Goal: Task Accomplishment & Management: Manage account settings

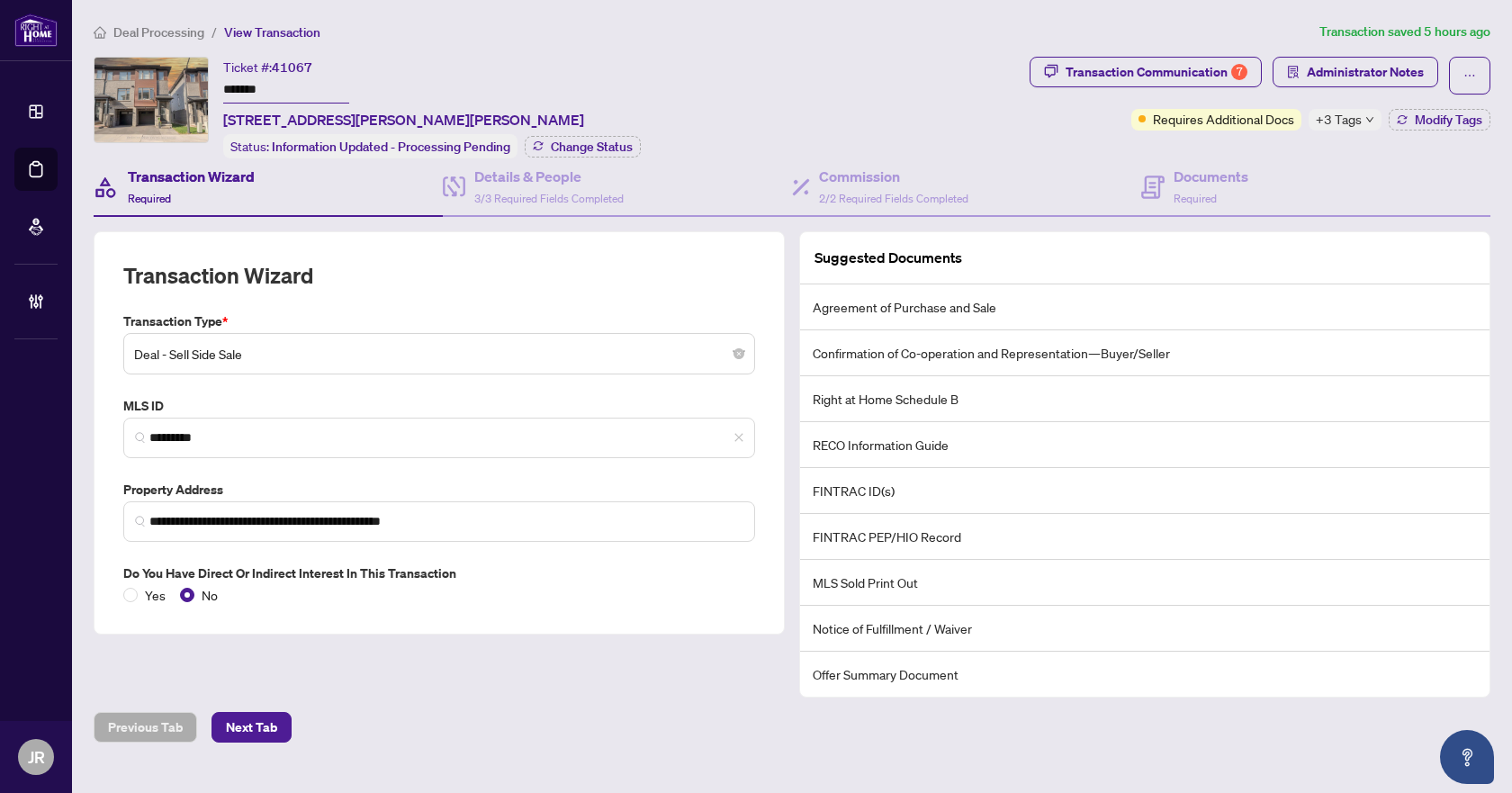
click at [139, 27] on span "Deal Processing" at bounding box center [159, 32] width 91 height 17
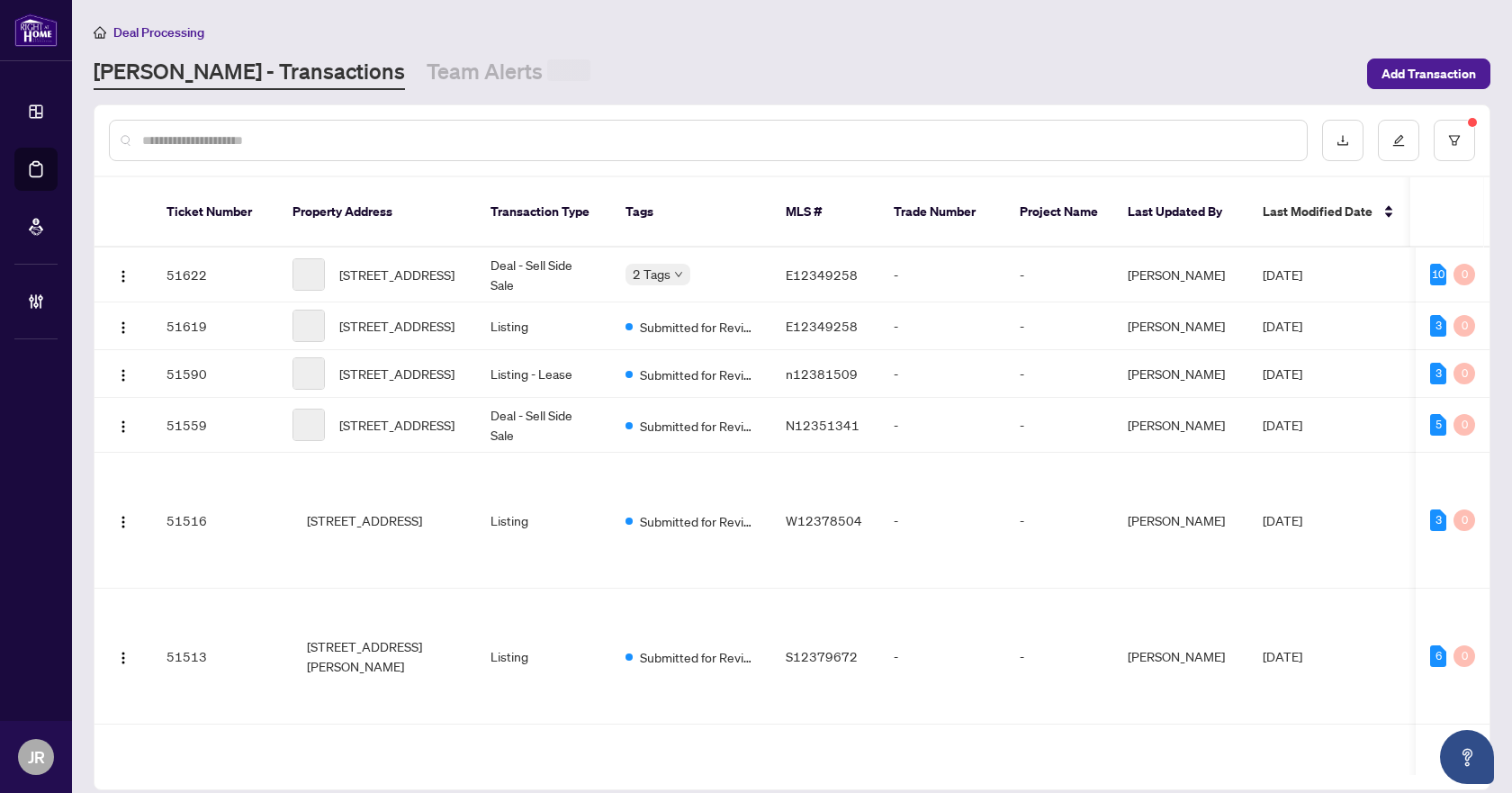
click at [315, 145] on input "text" at bounding box center [717, 140] width 1150 height 20
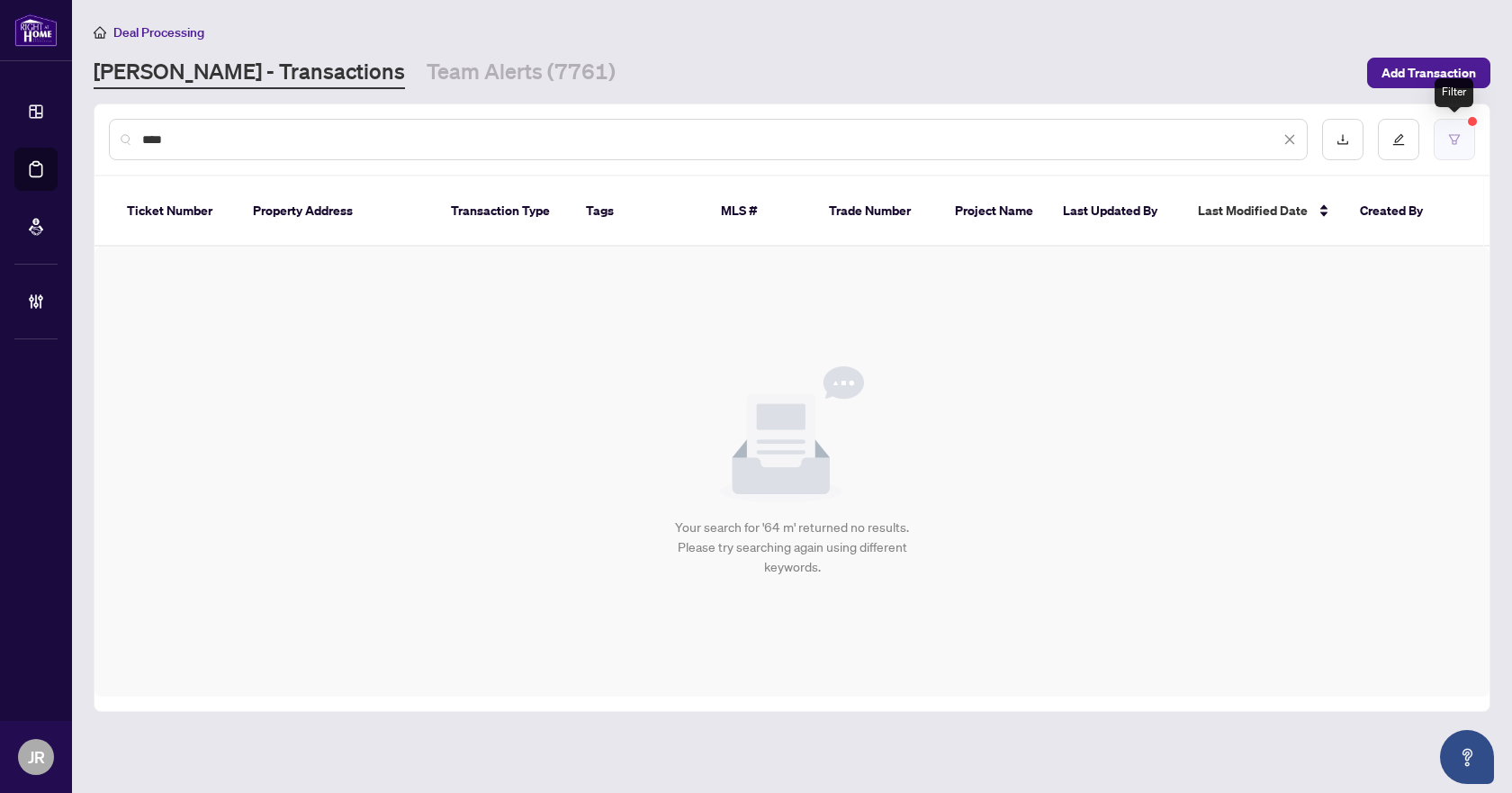
click at [1458, 138] on icon "filter" at bounding box center [1454, 139] width 13 height 13
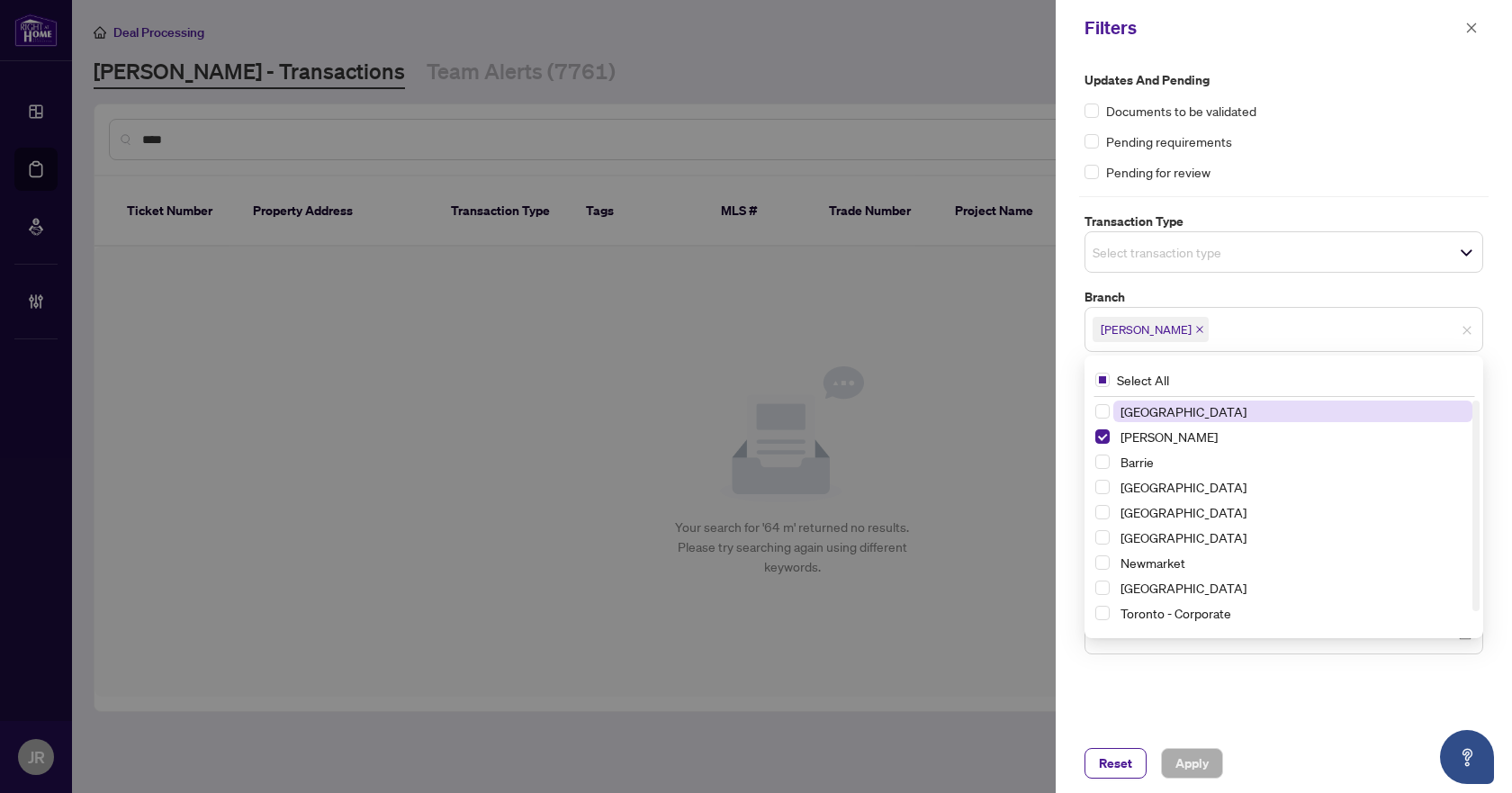
click at [1153, 323] on span "[PERSON_NAME]" at bounding box center [1150, 329] width 116 height 25
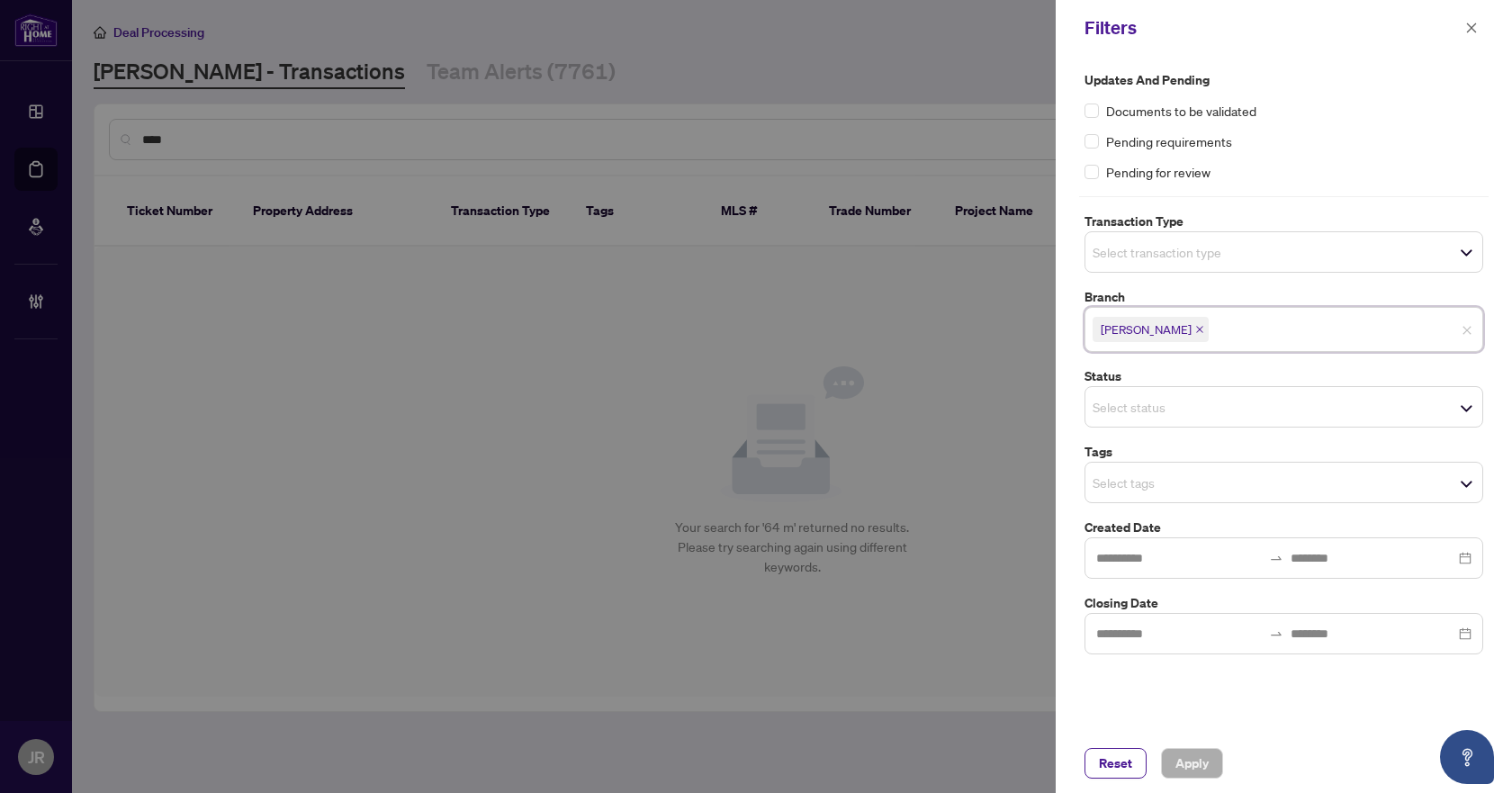
click at [1157, 335] on span "[PERSON_NAME]" at bounding box center [1150, 329] width 116 height 25
click at [1157, 334] on span "[PERSON_NAME]" at bounding box center [1150, 329] width 116 height 25
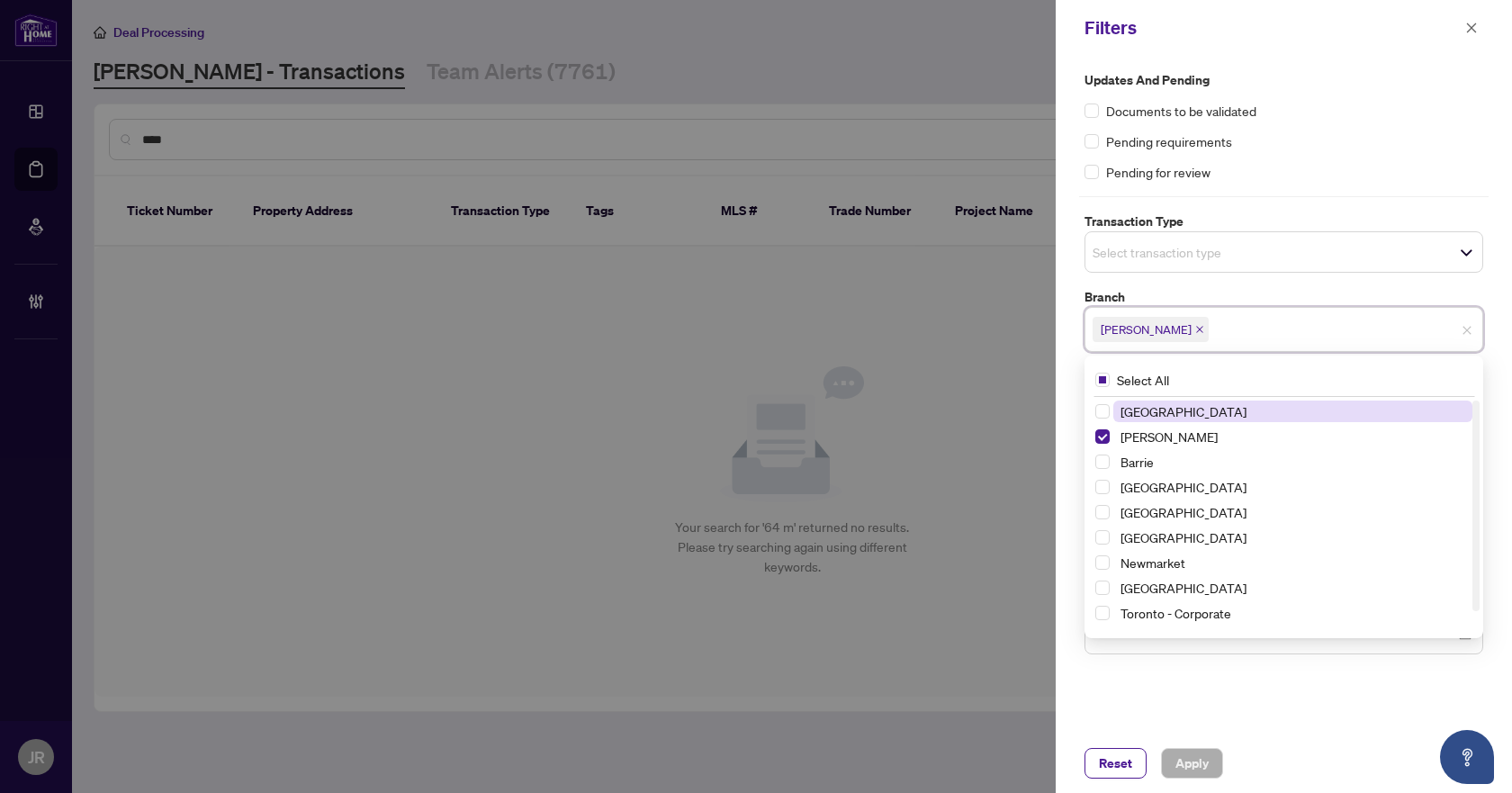
click at [1195, 327] on icon "close" at bounding box center [1199, 328] width 9 height 9
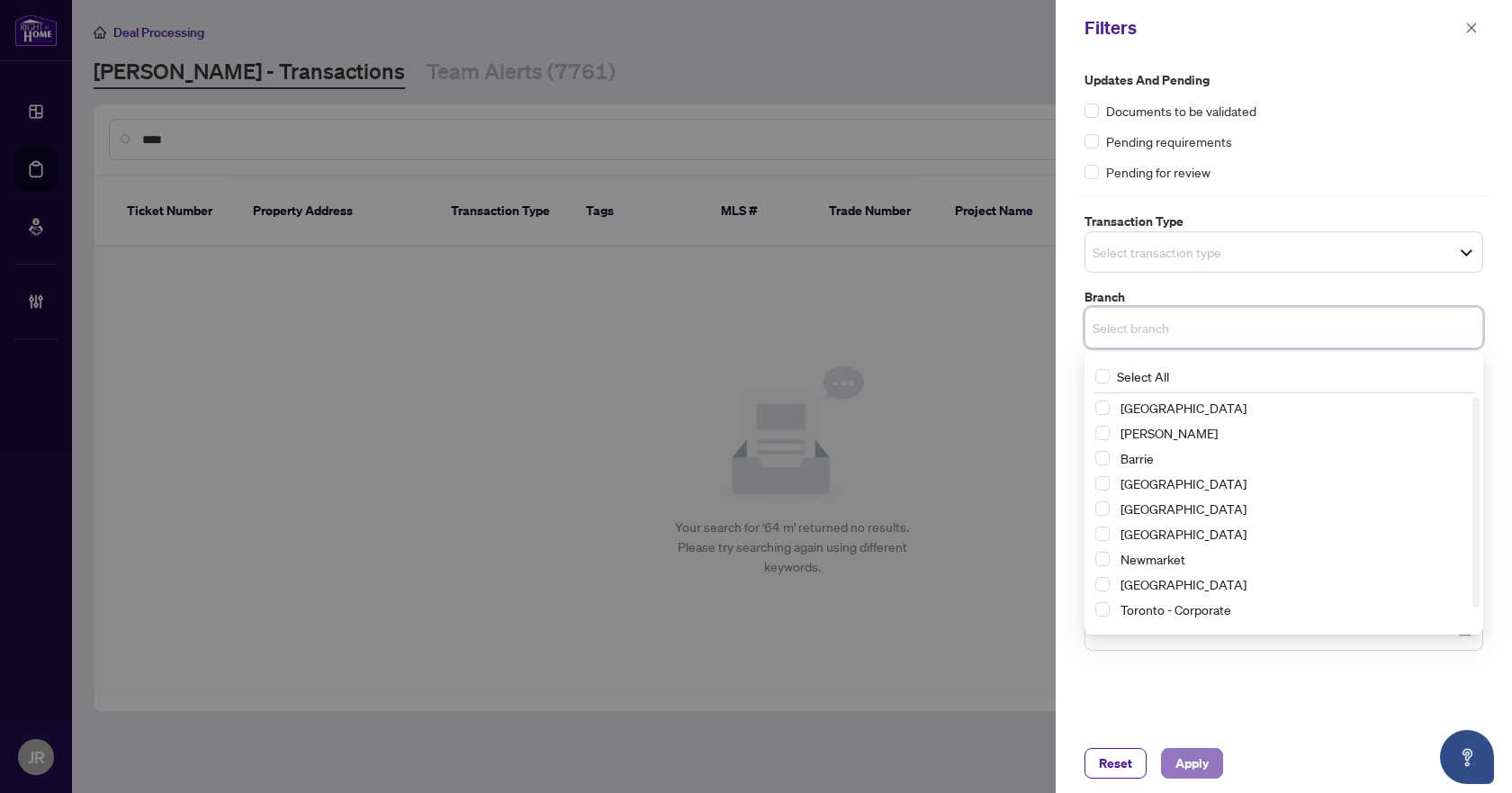
click at [1199, 756] on span "Apply" at bounding box center [1192, 763] width 33 height 28
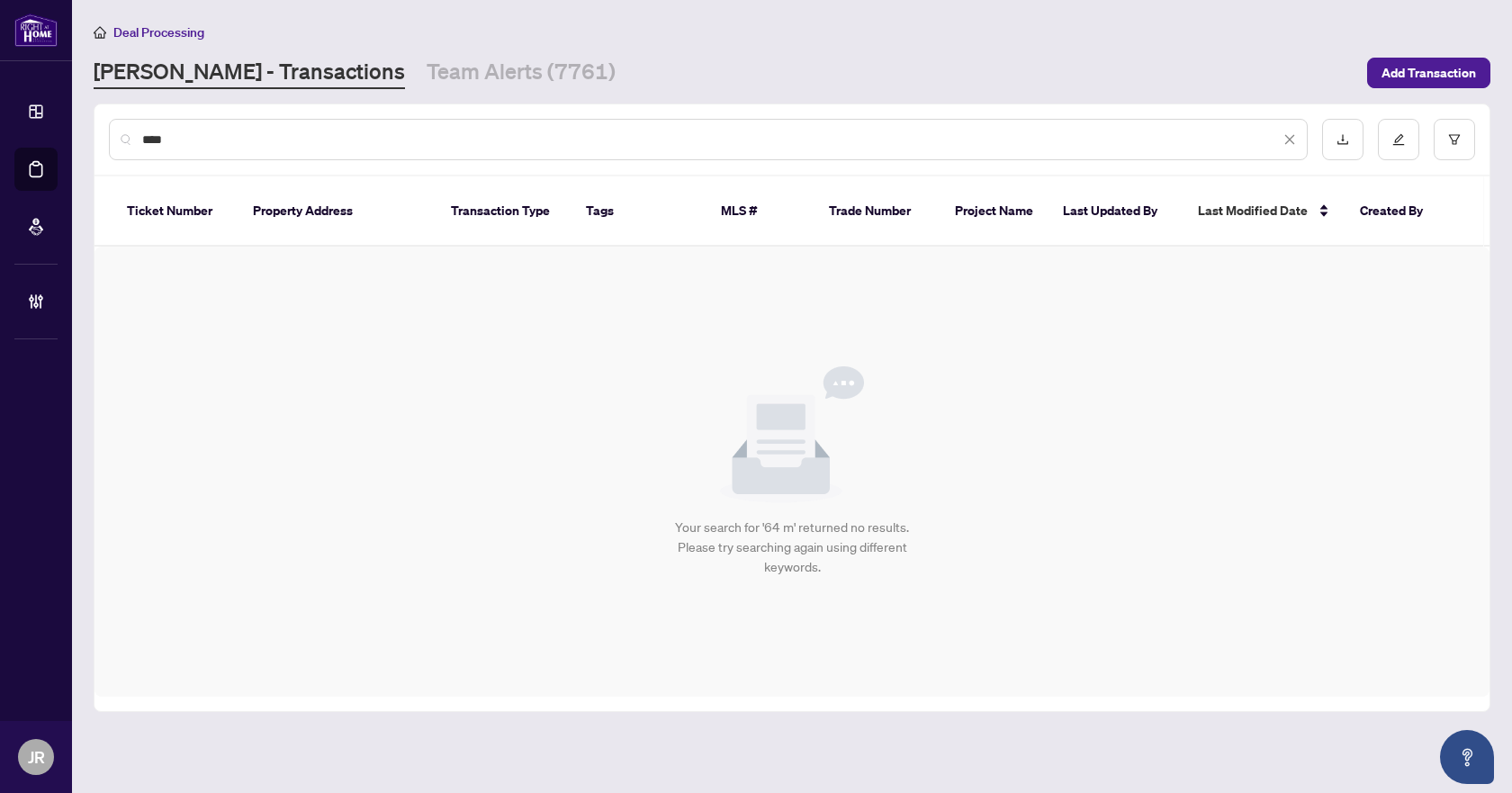
click at [203, 137] on input "****" at bounding box center [711, 139] width 1137 height 20
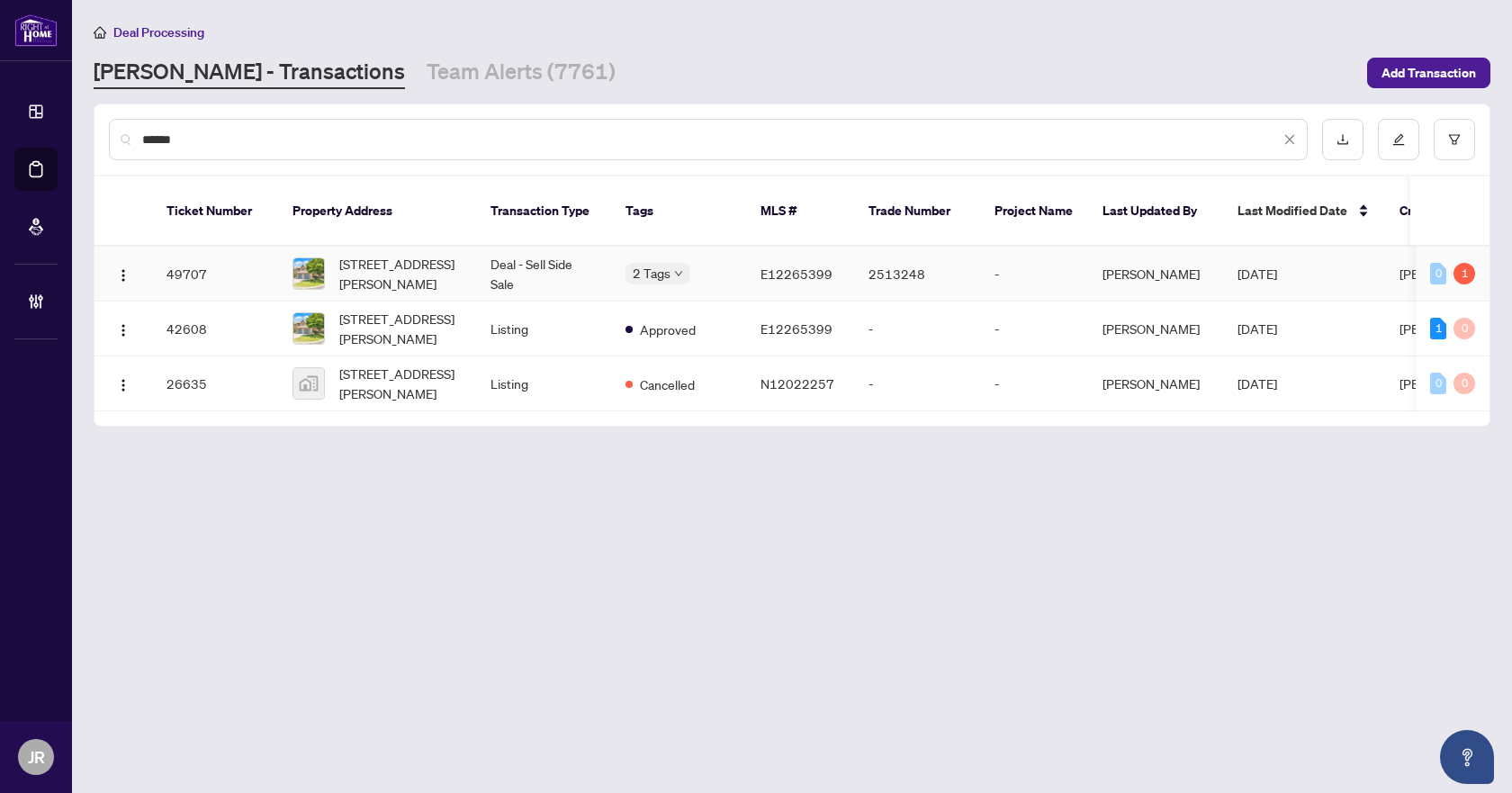
type input "******"
click at [564, 246] on td "Deal - Sell Side Sale" at bounding box center [544, 273] width 135 height 55
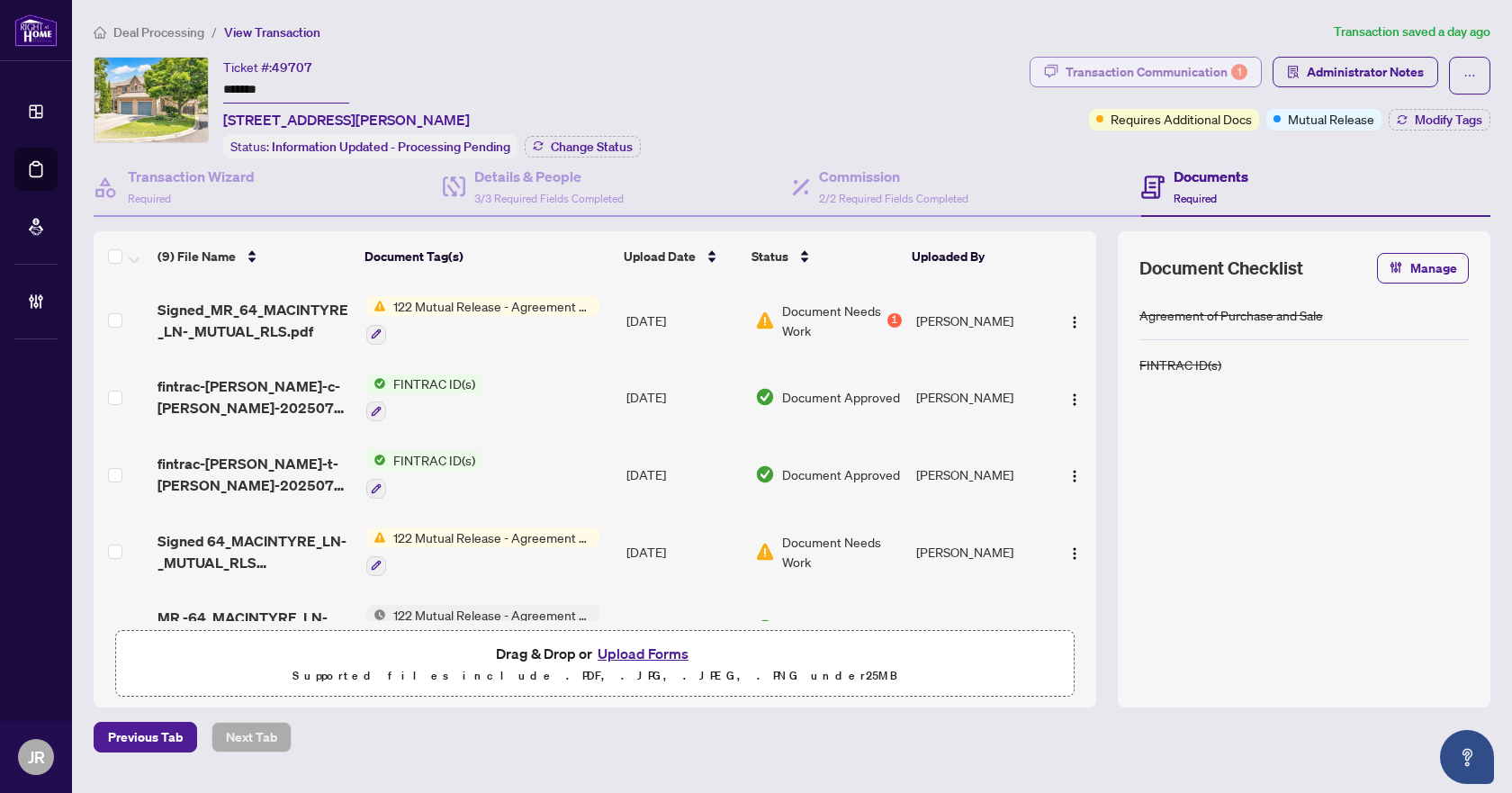
click at [1221, 72] on div "Transaction Communication 1" at bounding box center [1156, 72] width 181 height 28
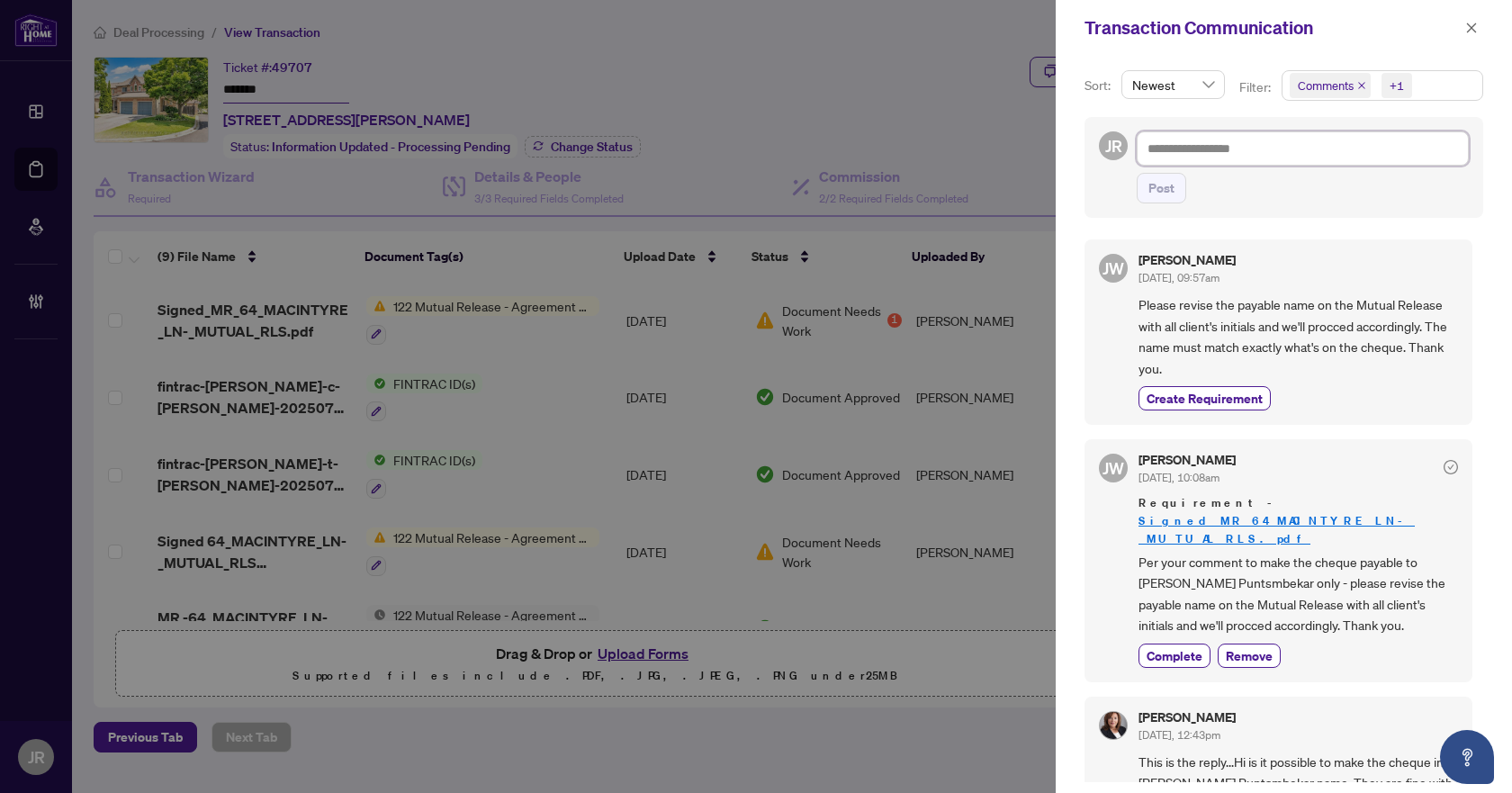
click at [1314, 158] on textarea at bounding box center [1302, 148] width 332 height 34
drag, startPoint x: 1478, startPoint y: 312, endPoint x: 1476, endPoint y: 300, distance: 12.2
click at [1476, 312] on div "Sort: Newest Filter: Comments +1 JR Post [PERSON_NAME] [DATE], 09:57am Please r…" at bounding box center [1284, 424] width 456 height 737
click at [1441, 255] on div "[PERSON_NAME] [DATE], 09:57am" at bounding box center [1298, 271] width 320 height 33
click at [1292, 153] on textarea at bounding box center [1302, 148] width 332 height 34
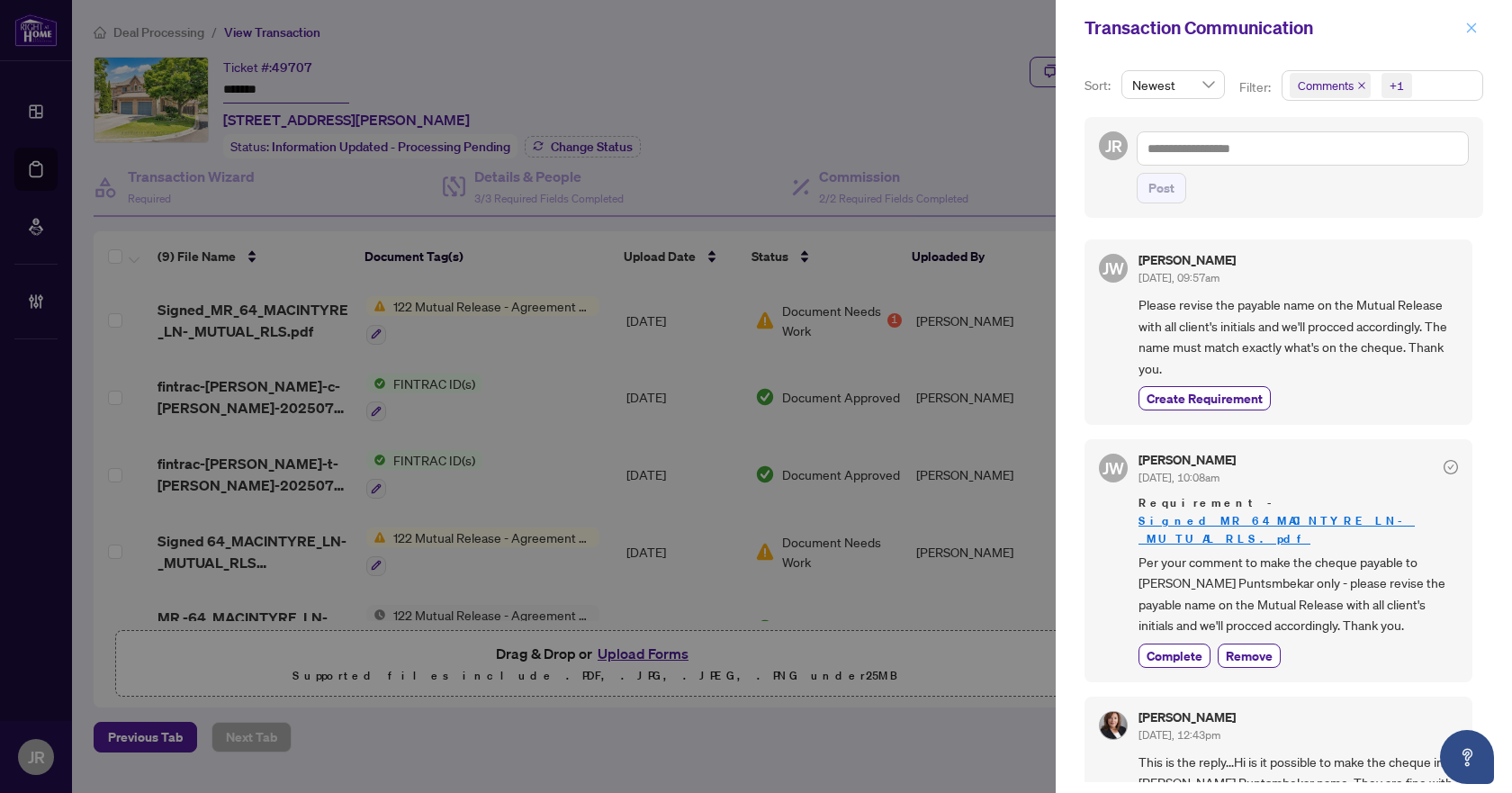
click at [1473, 28] on icon "close" at bounding box center [1471, 27] width 13 height 13
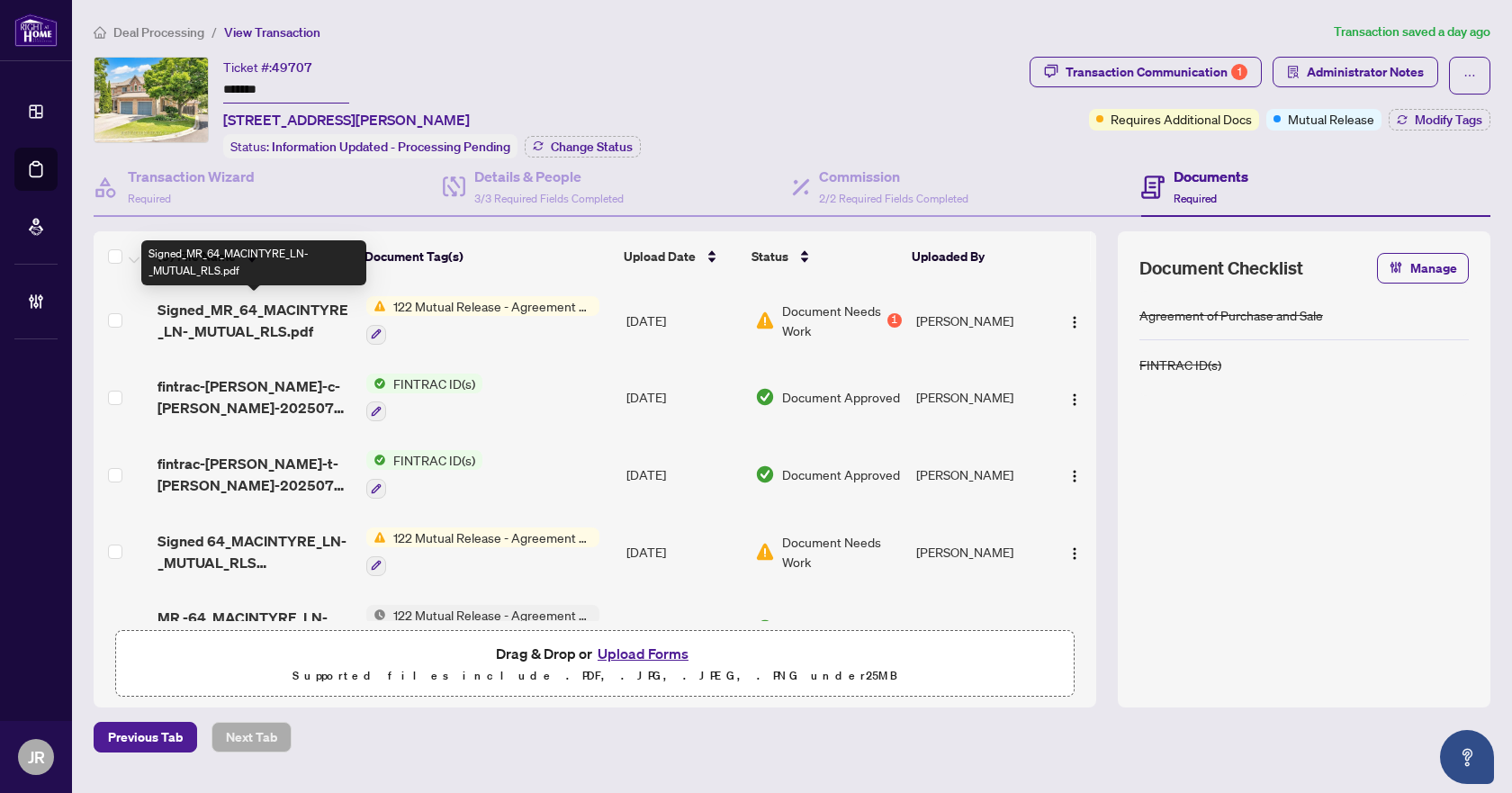
click at [294, 308] on span "Signed_MR_64_MACINTYRE_LN-_MUTUAL_RLS.pdf" at bounding box center [254, 321] width 193 height 43
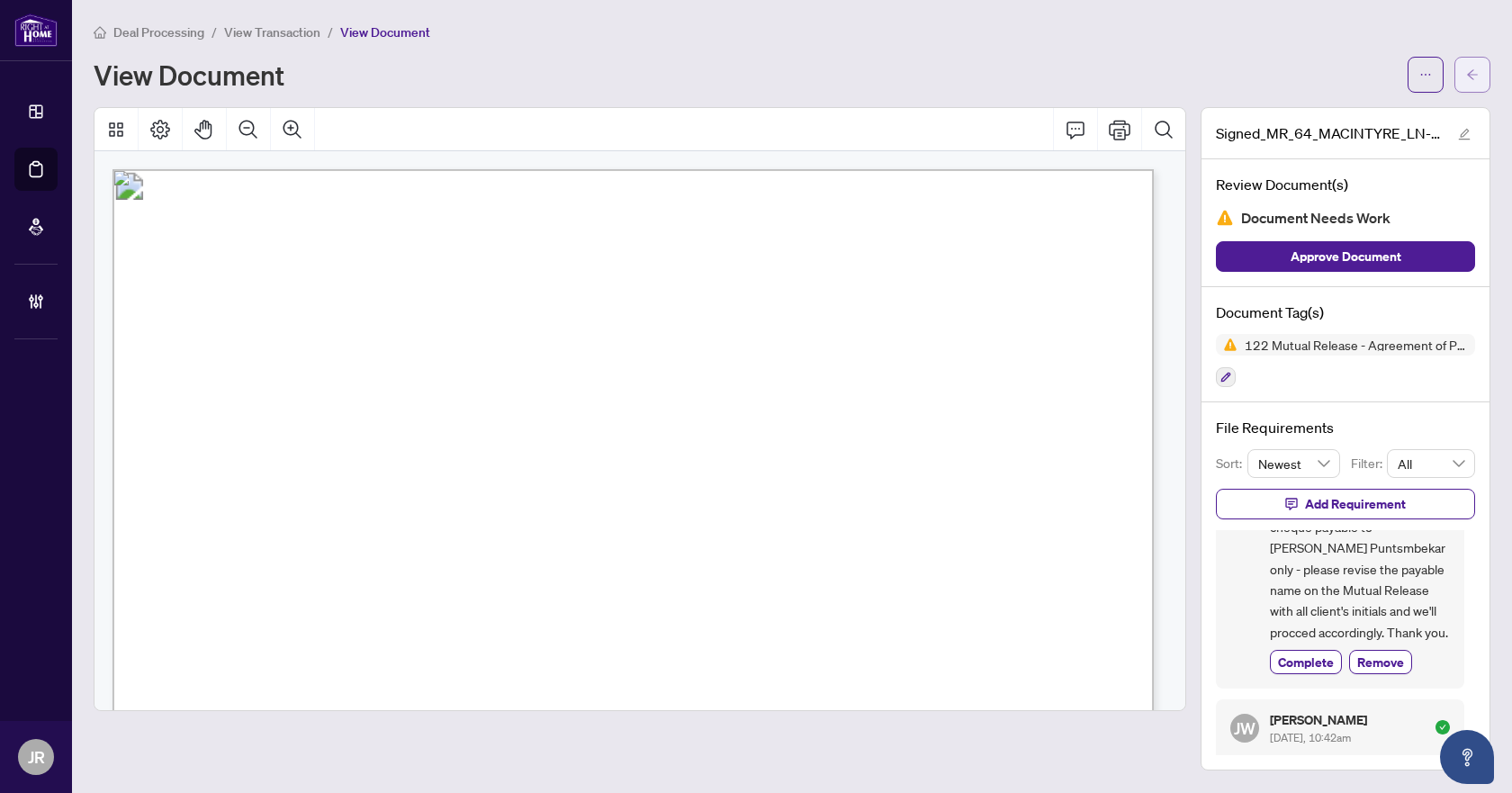
click at [1463, 77] on button "button" at bounding box center [1472, 74] width 36 height 36
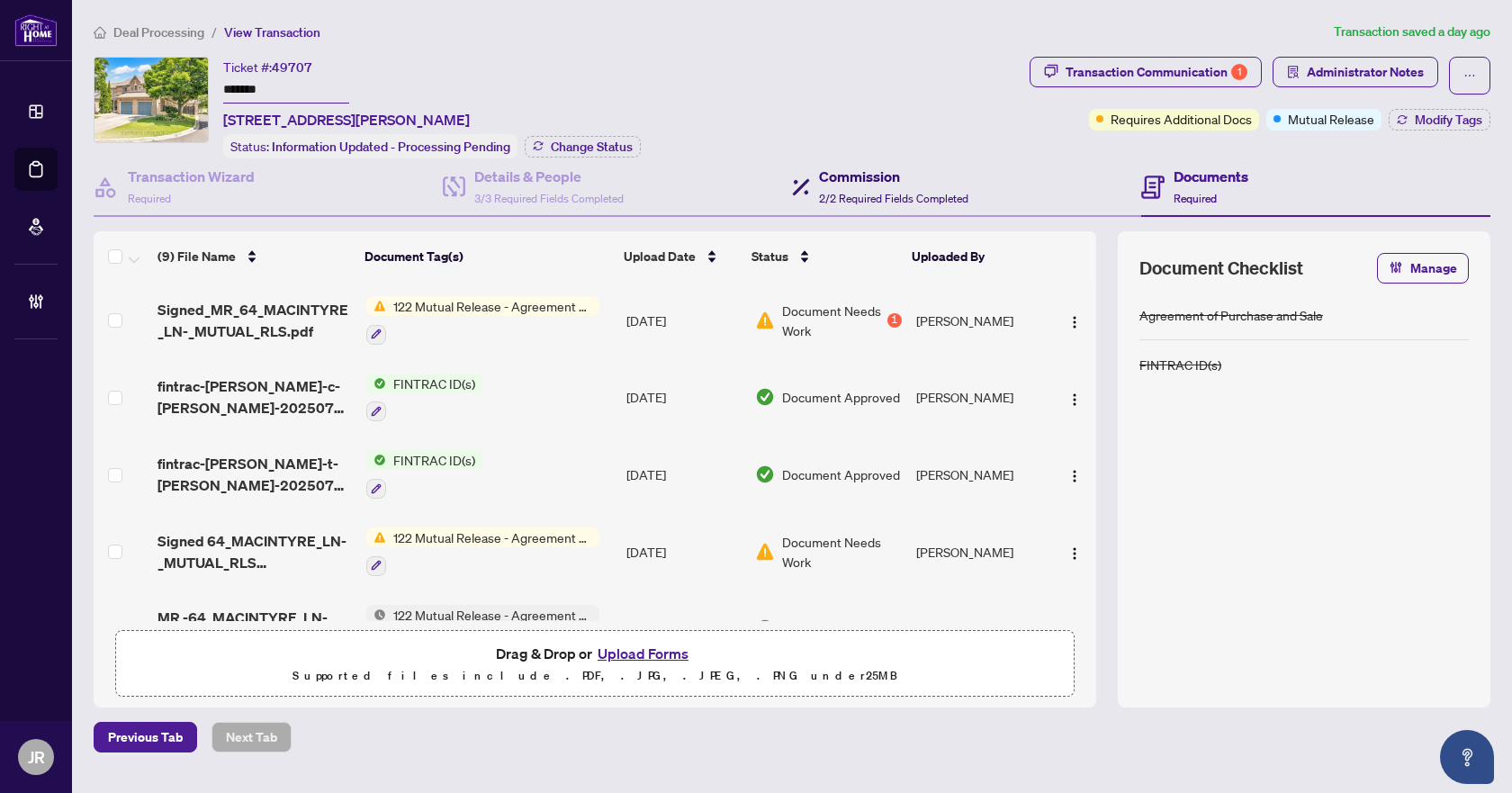
click at [882, 186] on div "Commission 2/2 Required Fields Completed" at bounding box center [893, 186] width 149 height 42
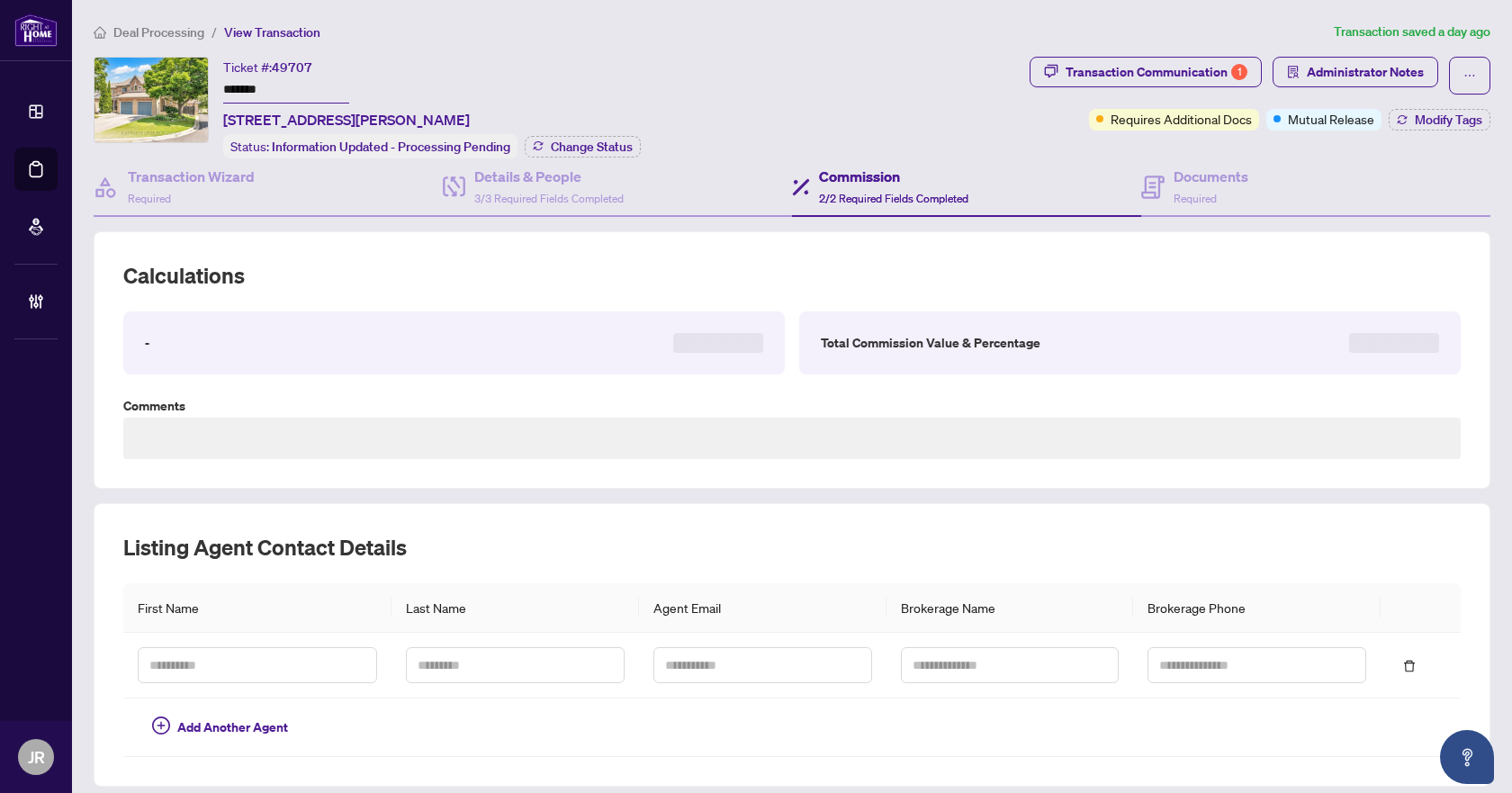
type textarea "**********"
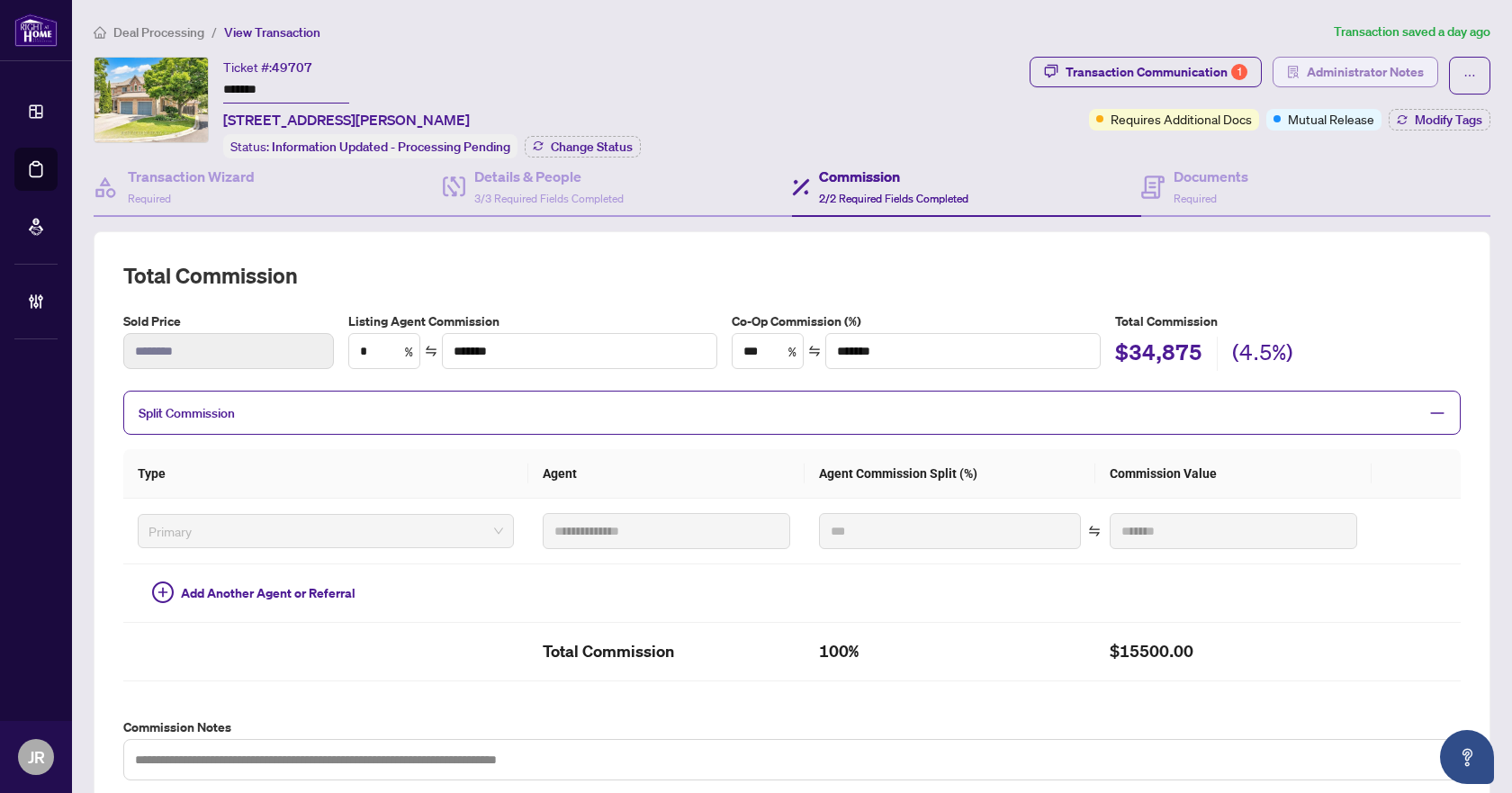
click at [1329, 77] on span "Administrator Notes" at bounding box center [1365, 72] width 117 height 28
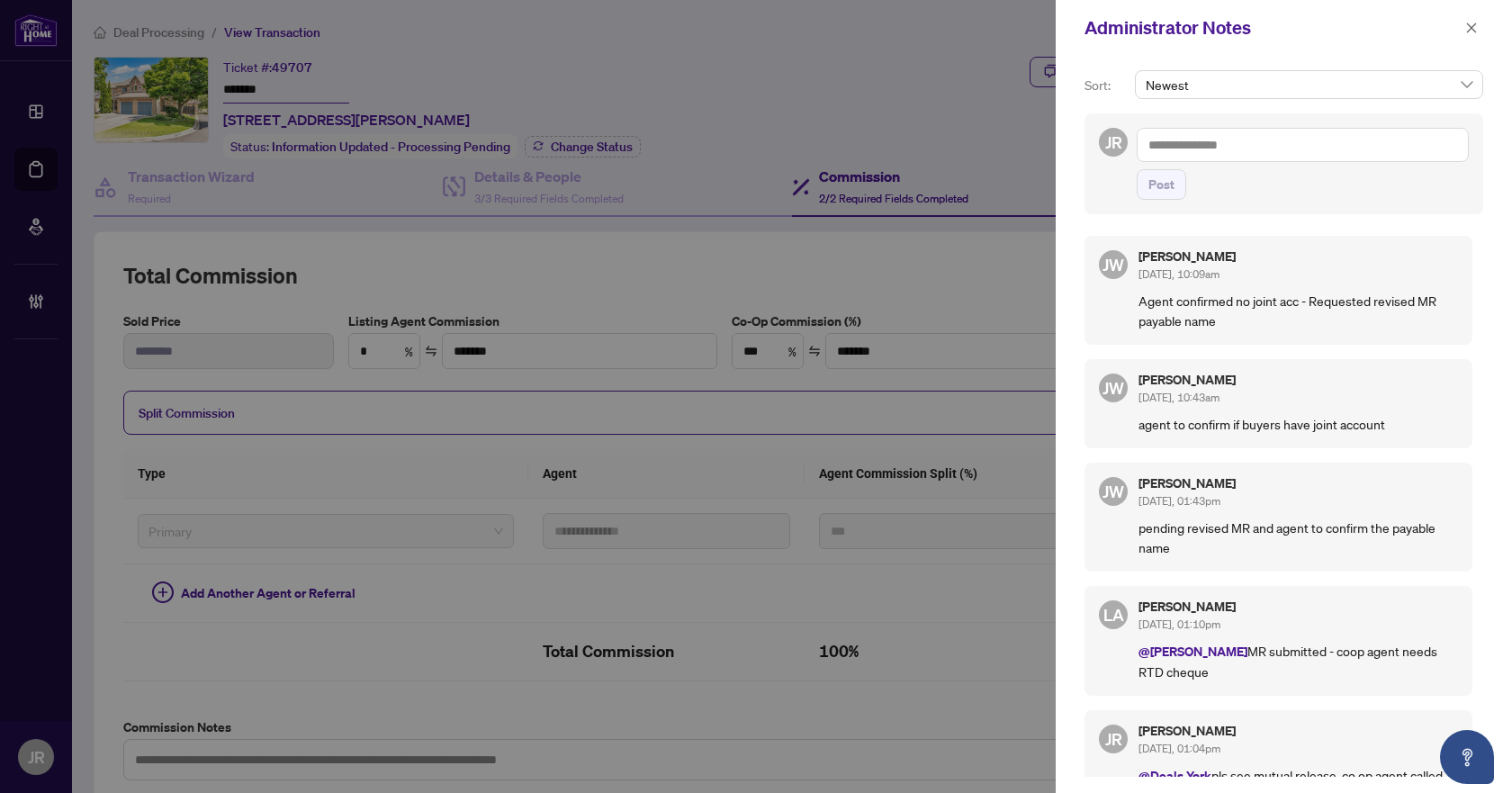
click at [1212, 148] on textarea at bounding box center [1302, 144] width 332 height 34
click at [1216, 147] on li "[PERSON_NAME] ie [PERSON_NAME]" at bounding box center [1249, 157] width 156 height 30
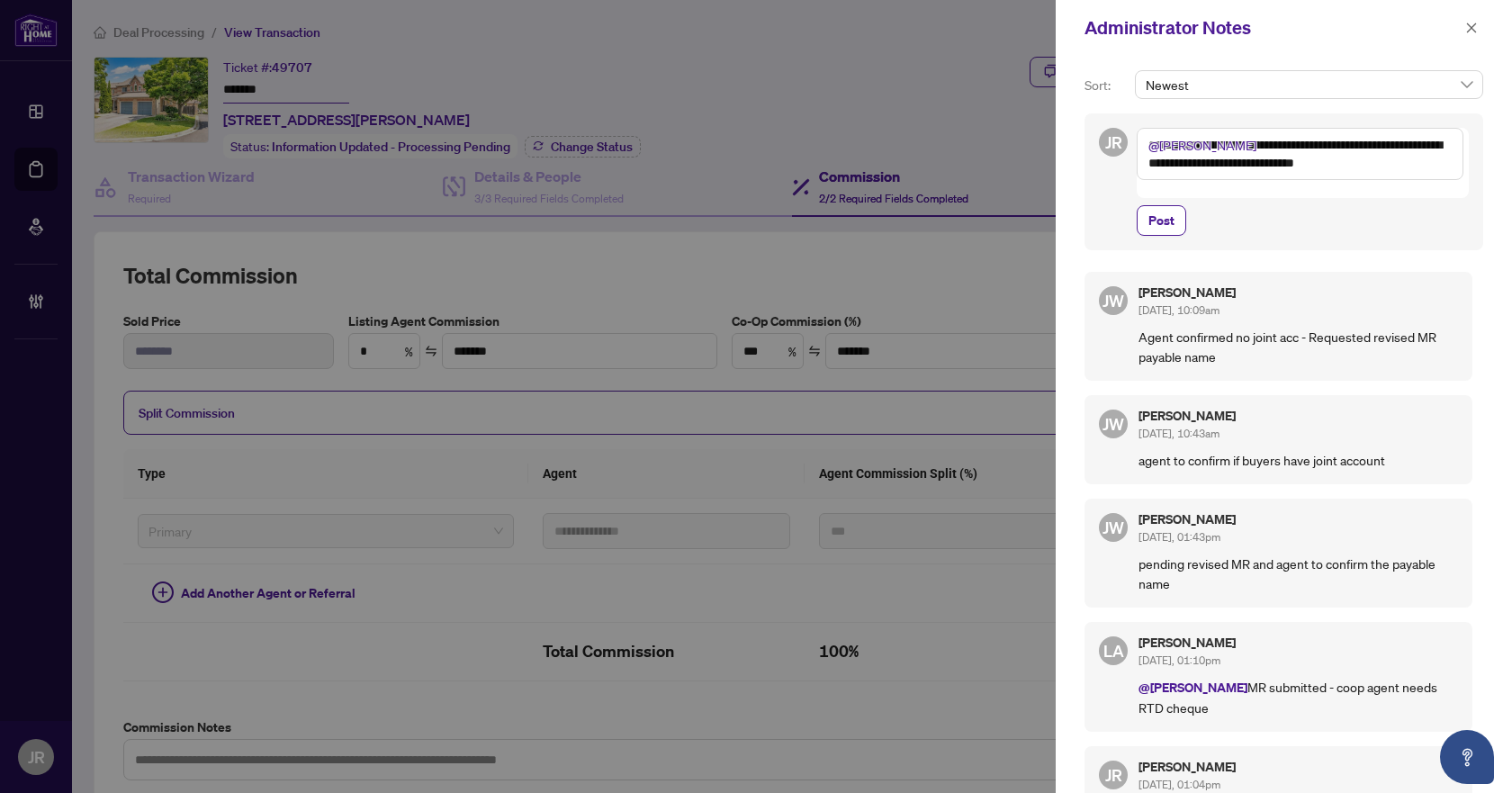
click at [1229, 163] on textarea "**********" at bounding box center [1299, 153] width 327 height 52
click at [1439, 155] on textarea "**********" at bounding box center [1299, 153] width 327 height 52
type textarea "**********"
click at [1177, 224] on button "Post" at bounding box center [1161, 220] width 49 height 30
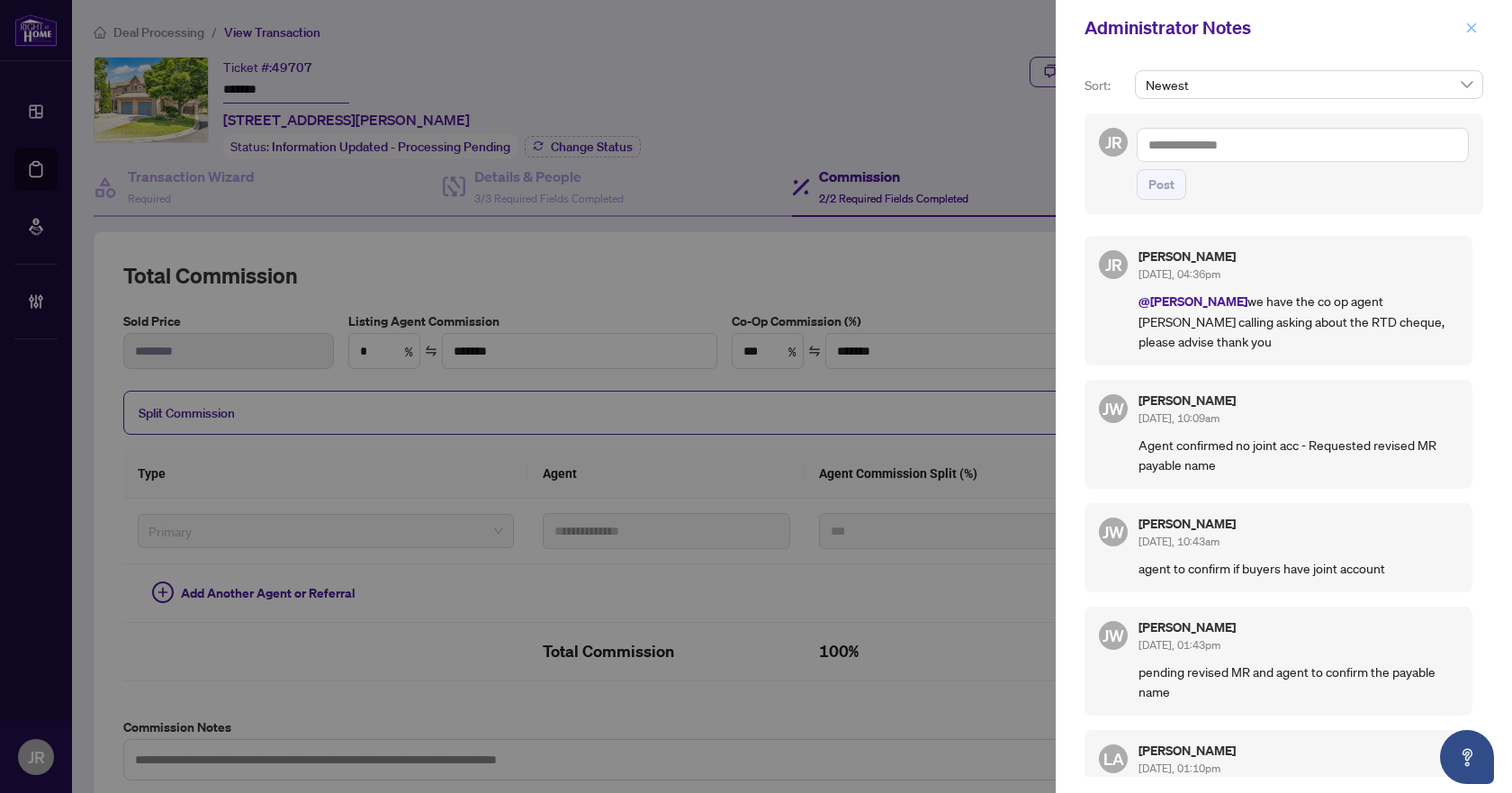
click at [1468, 35] on span "button" at bounding box center [1471, 27] width 13 height 28
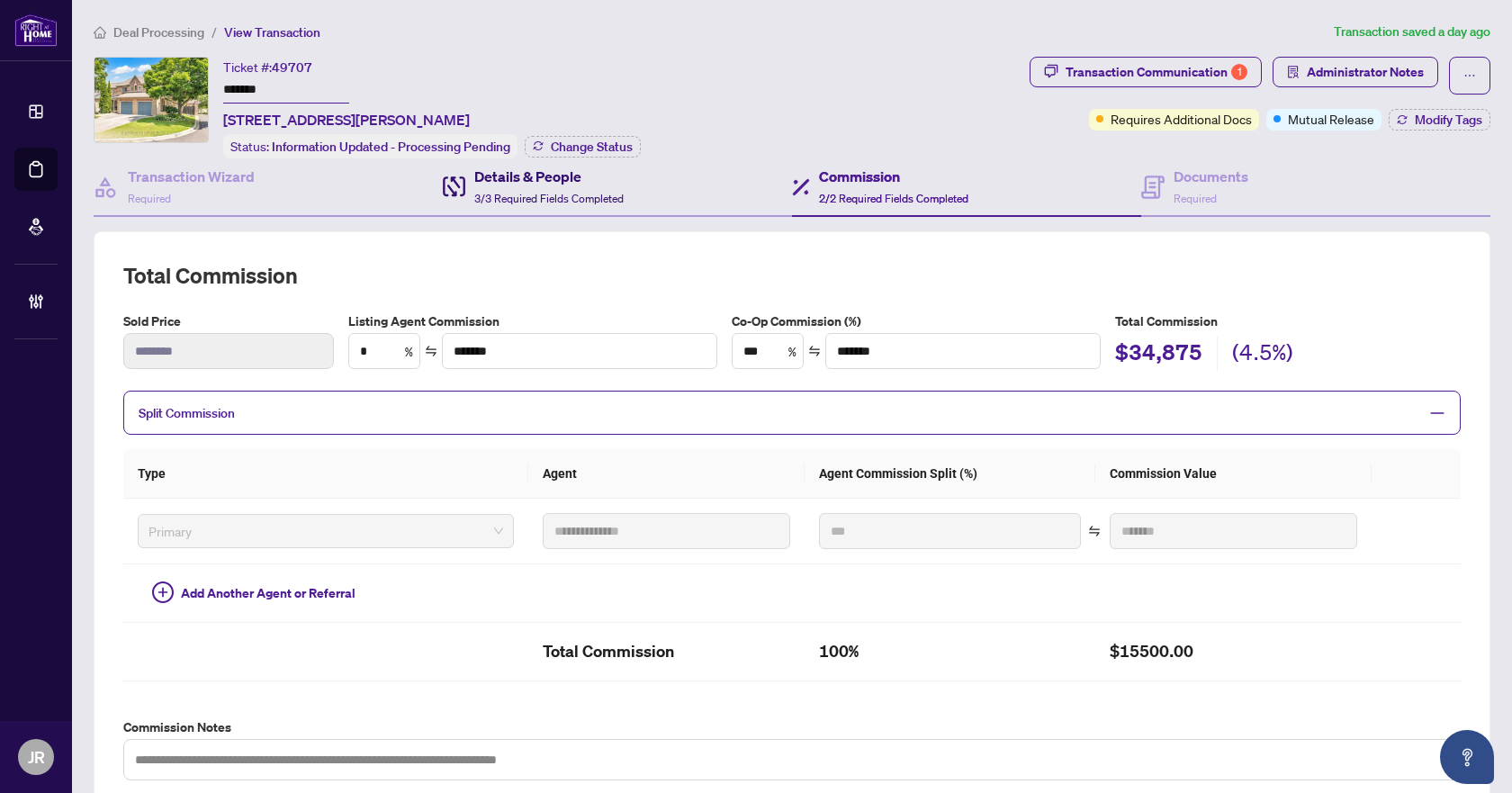
click at [534, 176] on h4 "Details & People" at bounding box center [549, 176] width 149 height 22
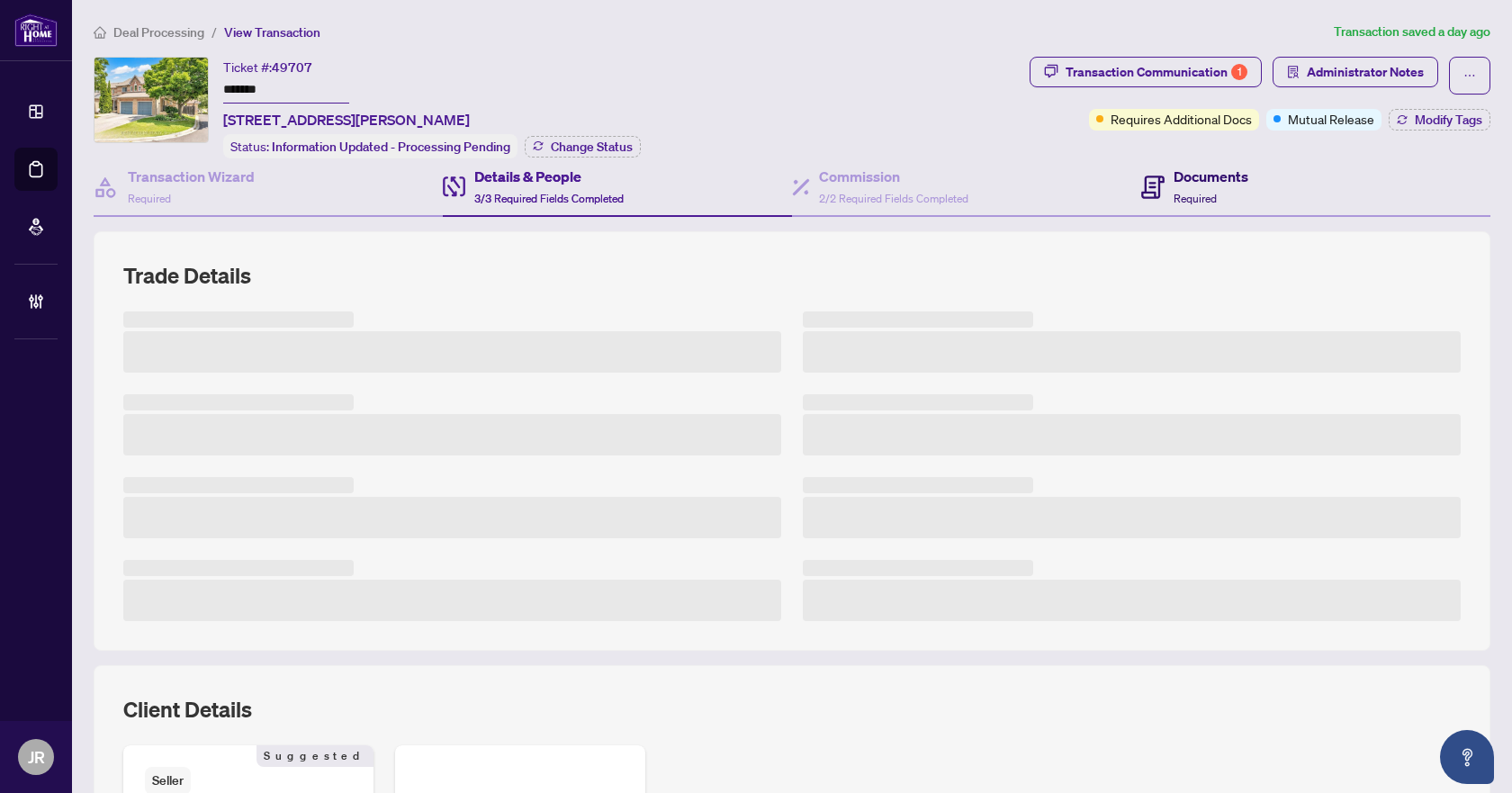
click at [1144, 175] on icon at bounding box center [1153, 187] width 24 height 24
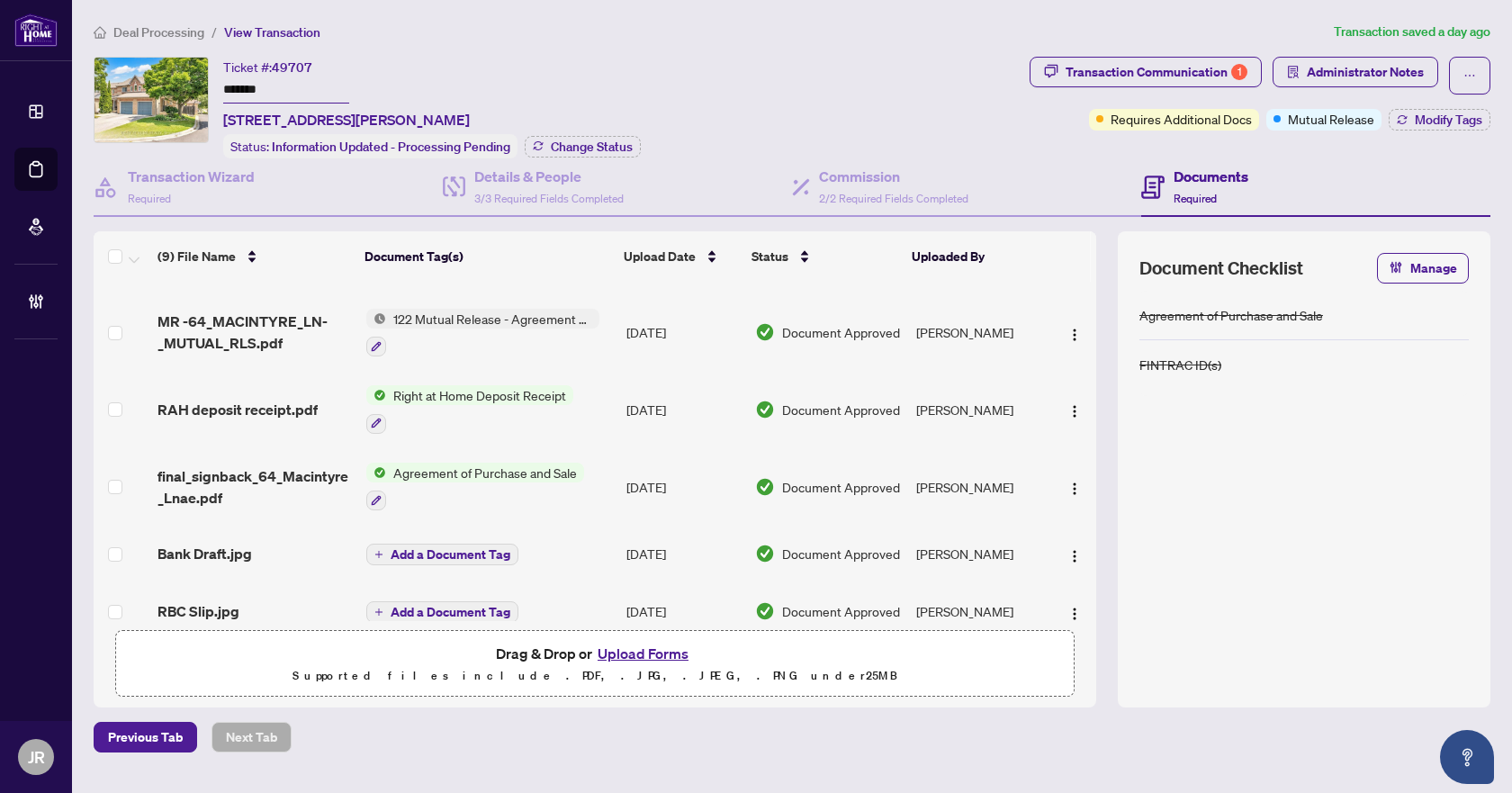
scroll to position [320, 0]
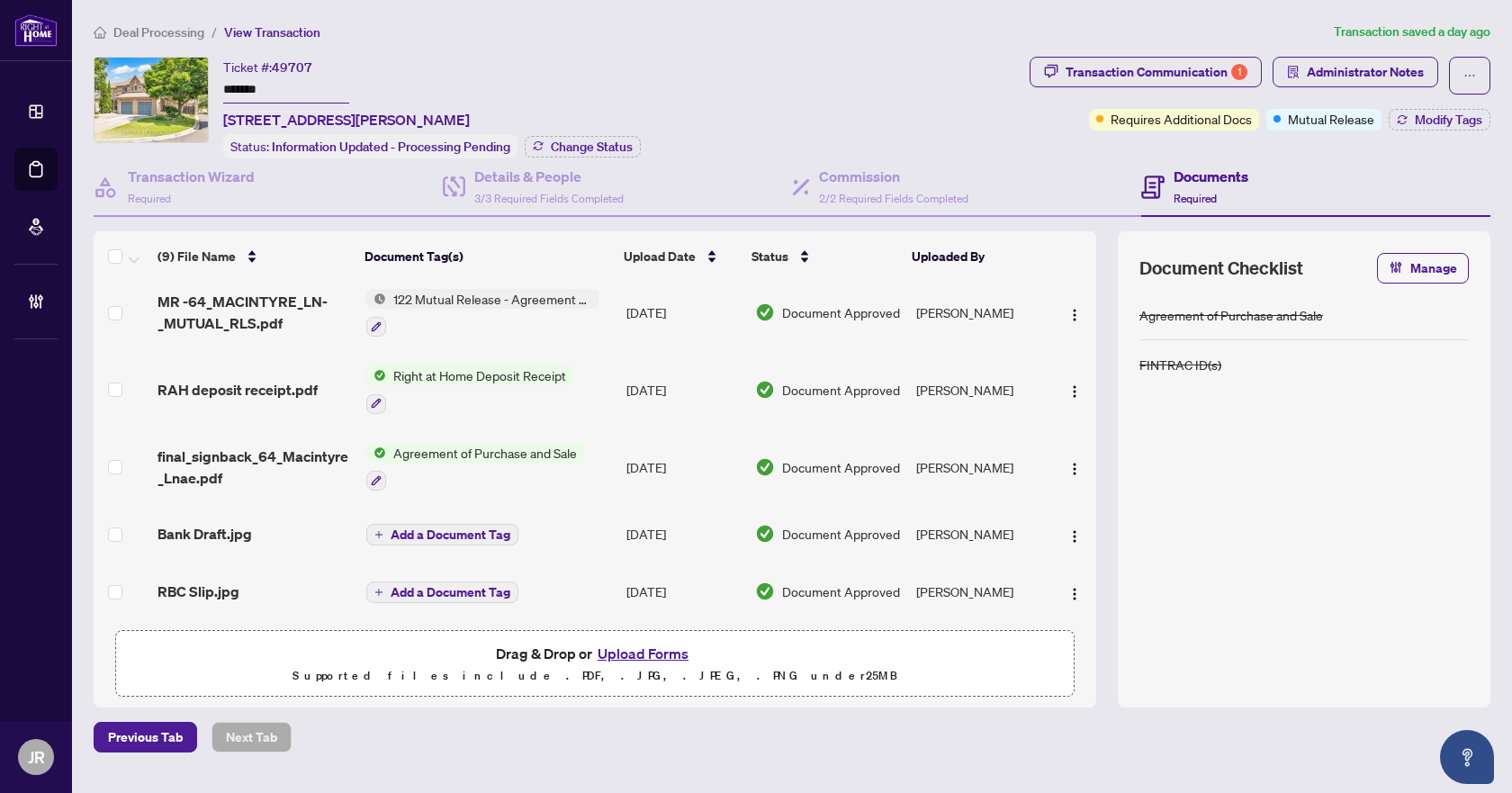
click at [257, 522] on div "Bank Draft.jpg" at bounding box center [254, 533] width 193 height 22
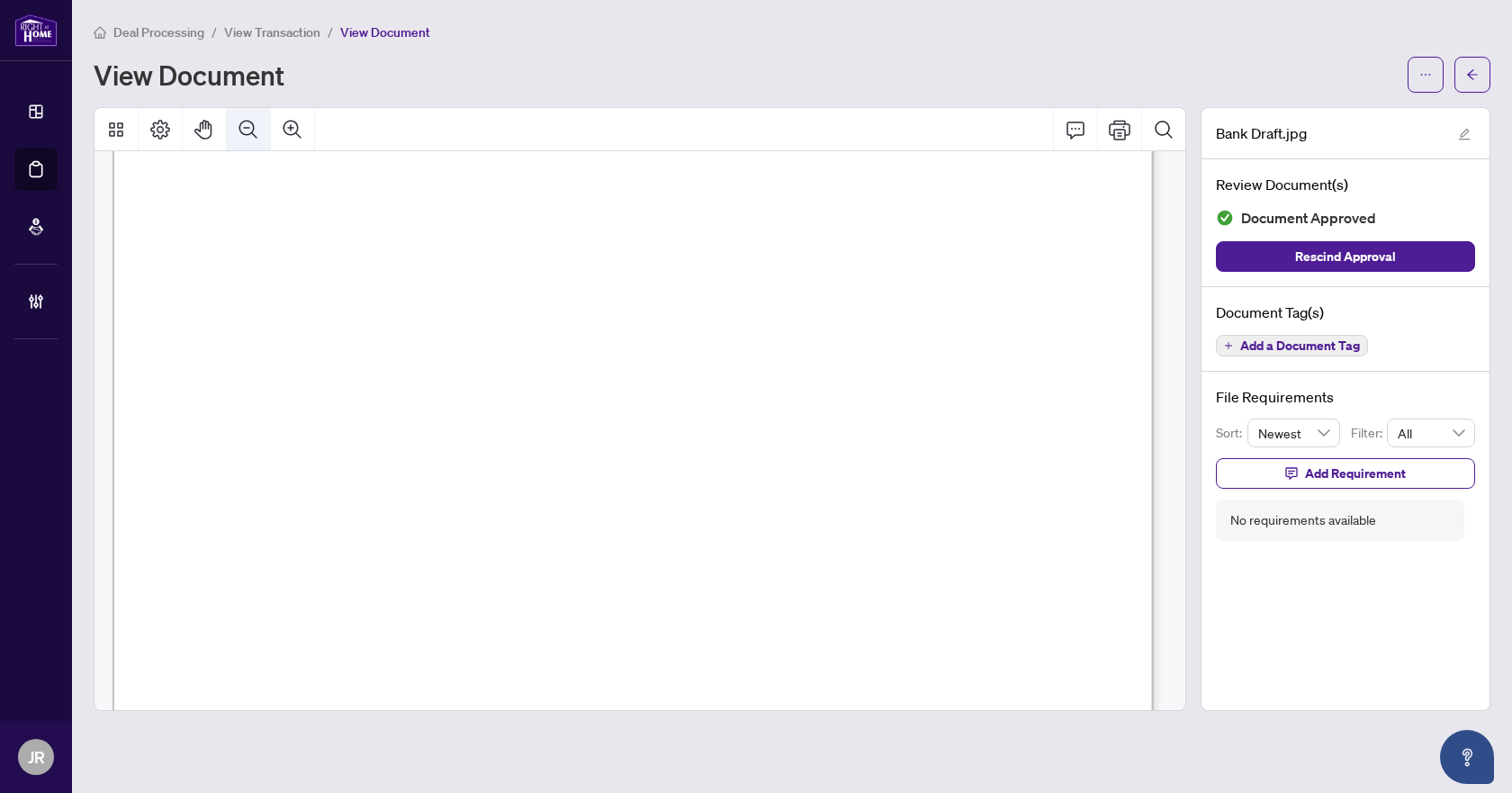
click at [247, 137] on icon "Zoom Out" at bounding box center [248, 129] width 22 height 22
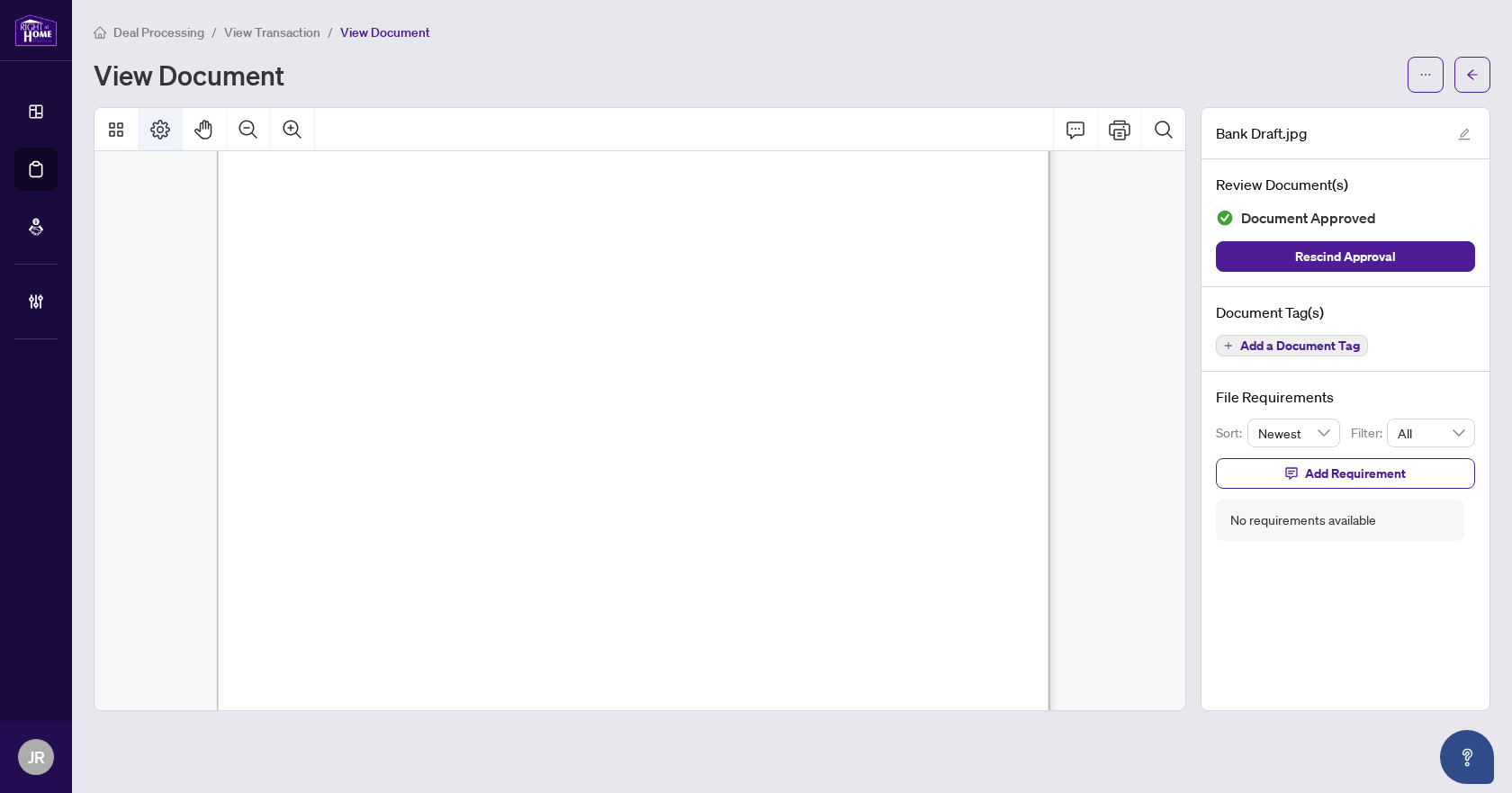
click at [143, 126] on button "Page Layout" at bounding box center [160, 129] width 43 height 43
click at [296, 245] on button "Rotate Left" at bounding box center [282, 246] width 28 height 28
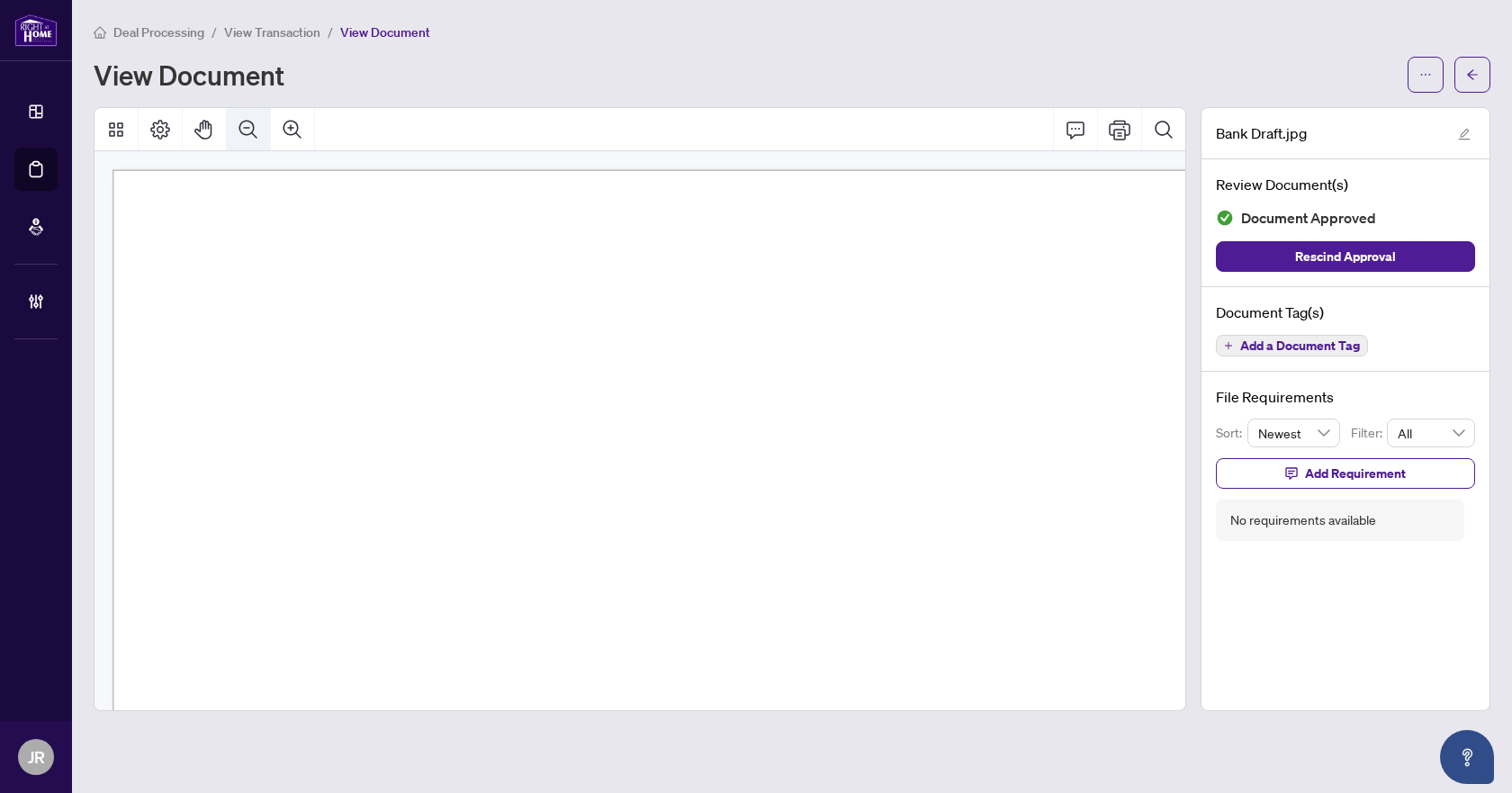
click at [246, 131] on icon "Zoom Out" at bounding box center [248, 129] width 22 height 22
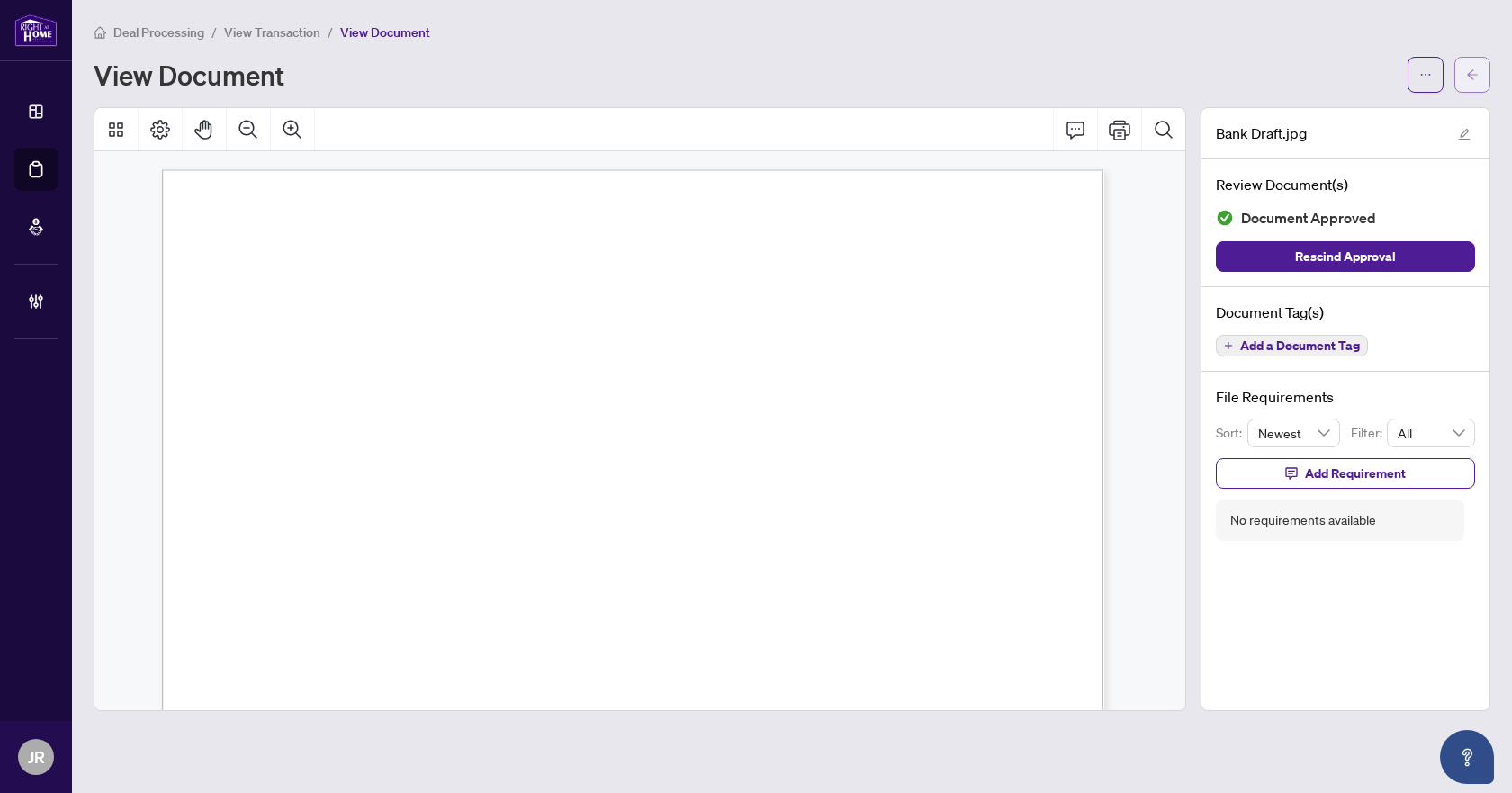
click at [1473, 70] on icon "arrow-left" at bounding box center [1472, 74] width 13 height 13
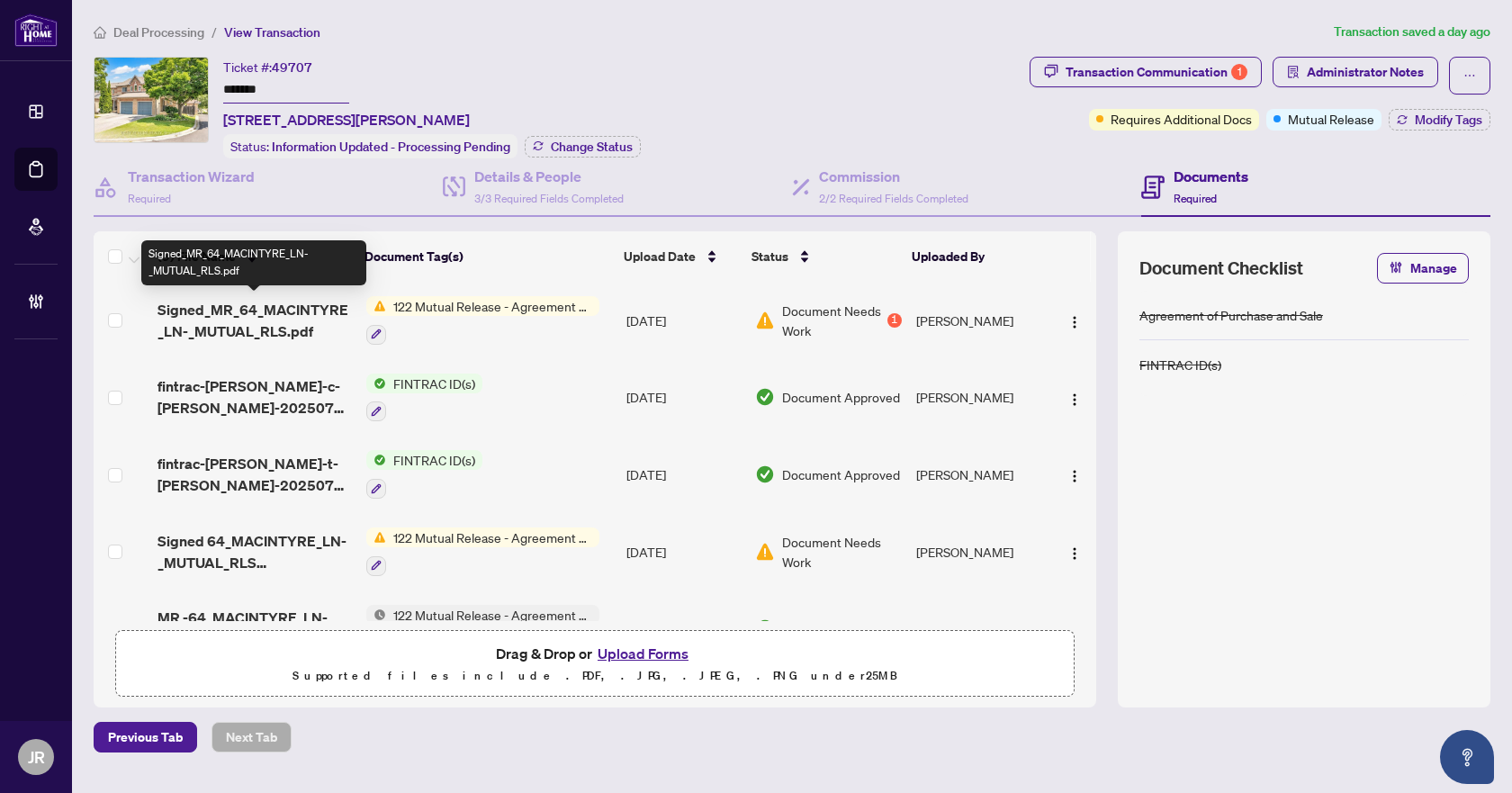
click at [191, 311] on span "Signed_MR_64_MACINTYRE_LN-_MUTUAL_RLS.pdf" at bounding box center [254, 321] width 193 height 43
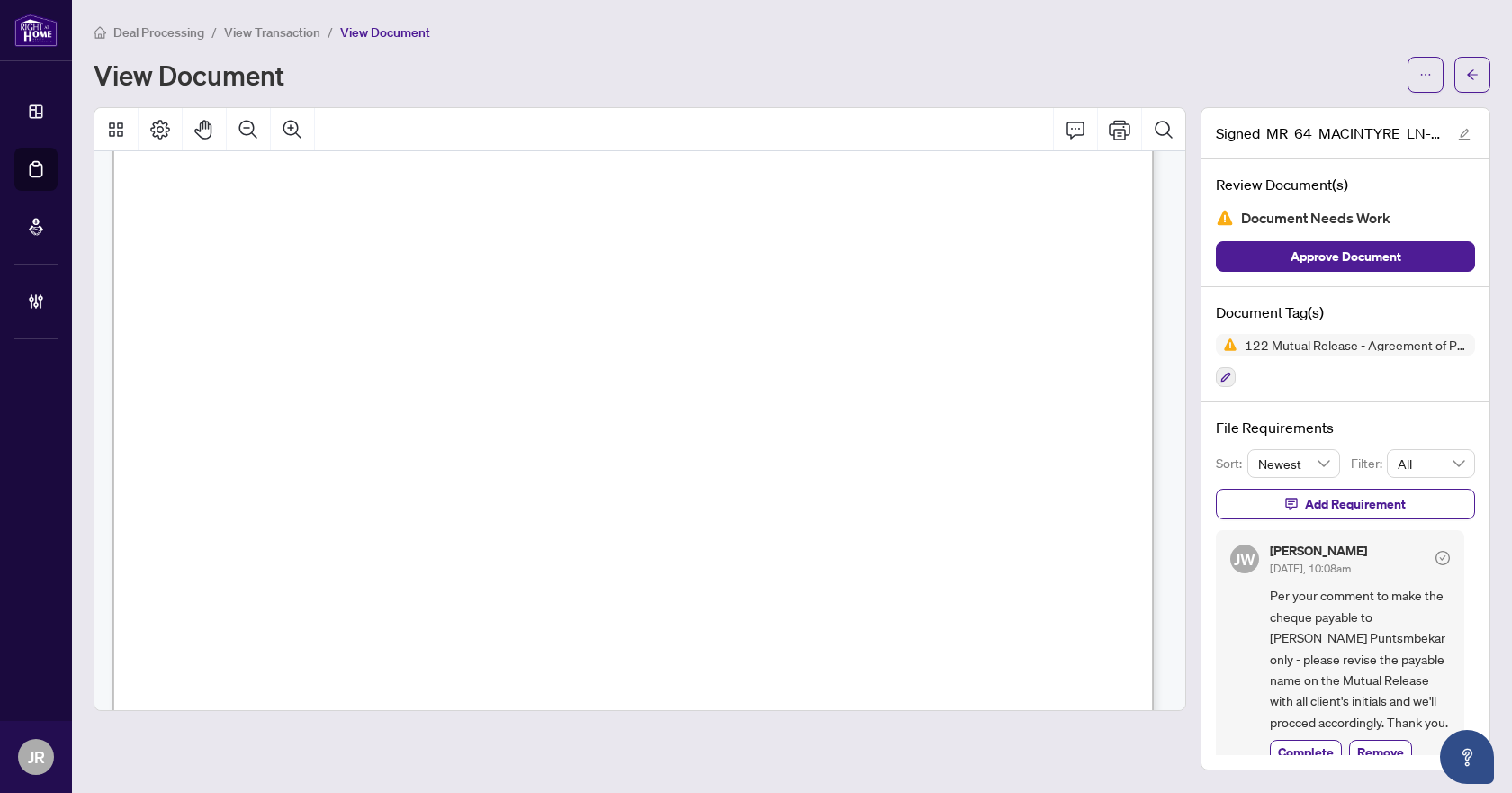
scroll to position [180, 0]
click at [1478, 75] on icon "arrow-left" at bounding box center [1472, 74] width 13 height 13
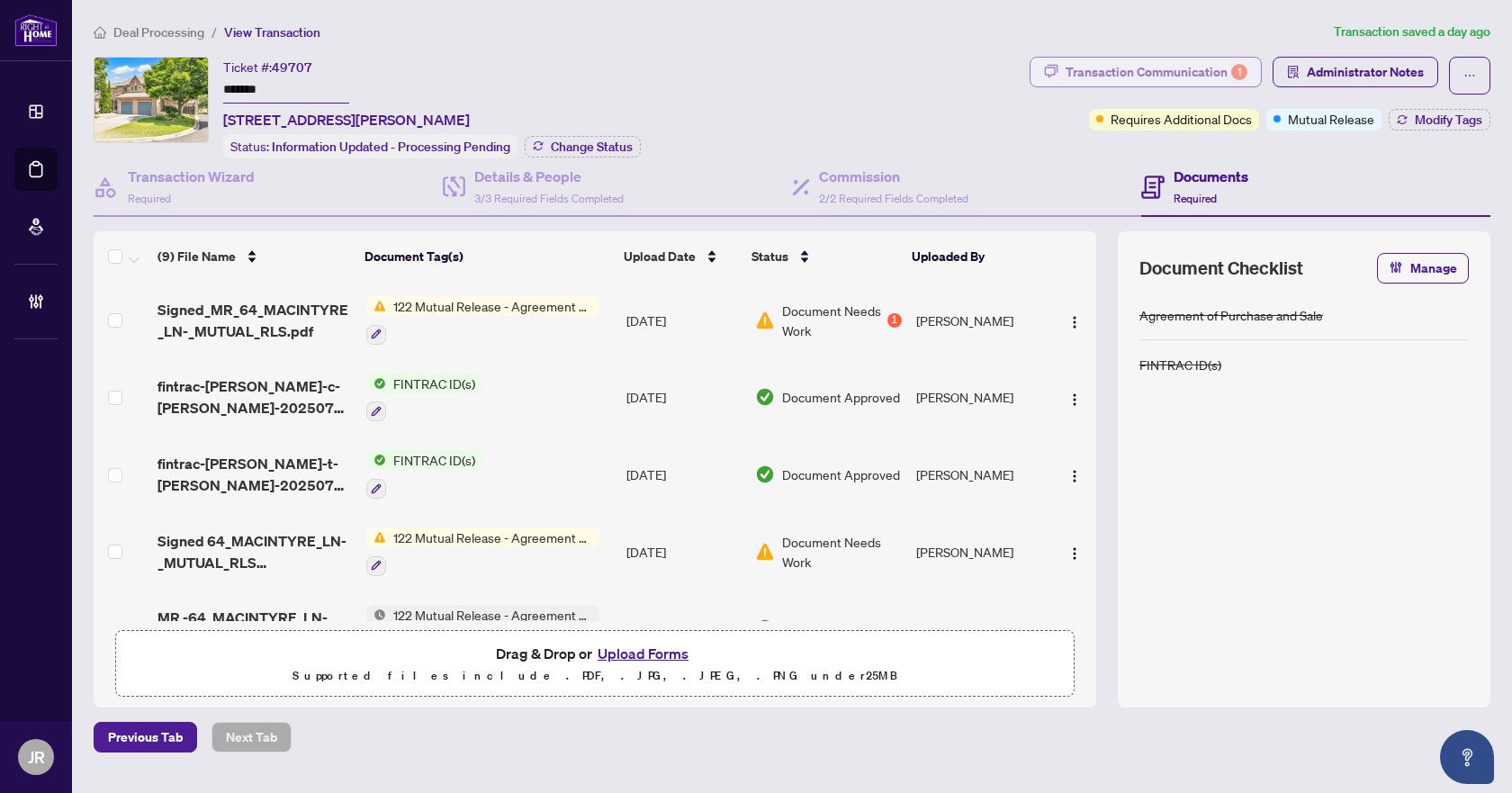
click at [1215, 70] on div "Transaction Communication 1" at bounding box center [1156, 72] width 181 height 28
type textarea "**********"
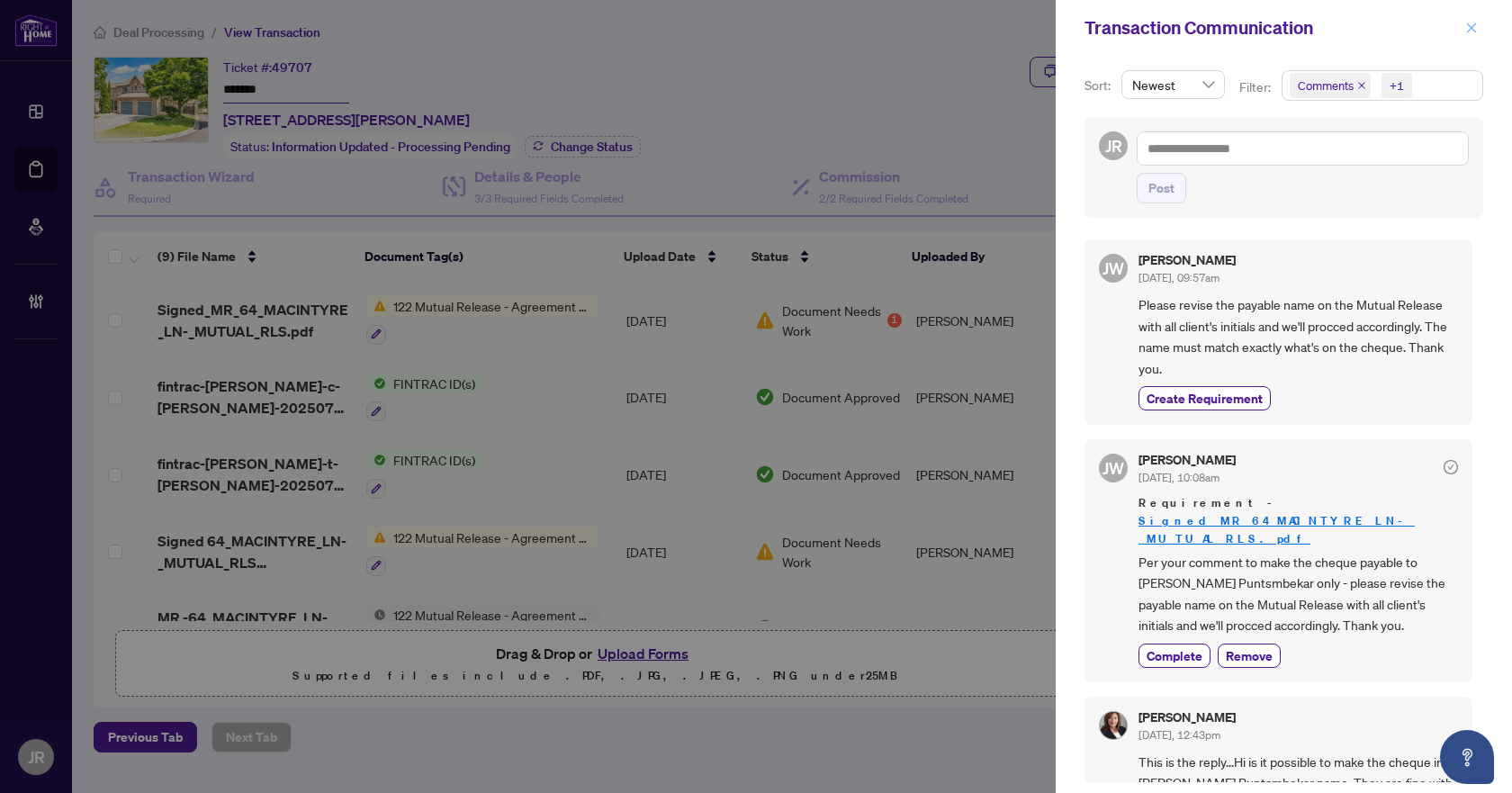
click at [1469, 25] on icon "close" at bounding box center [1472, 27] width 10 height 10
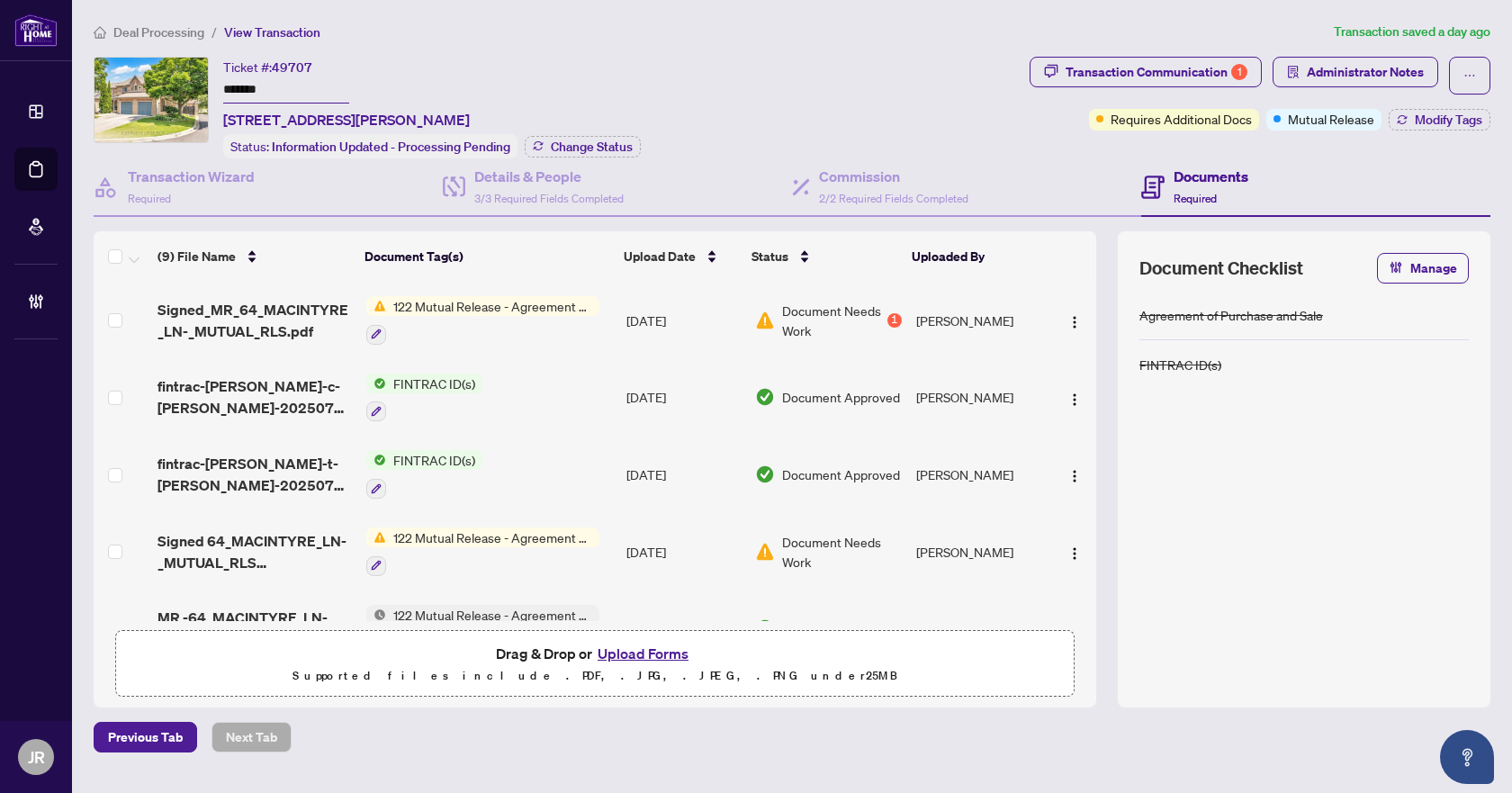
scroll to position [320, 0]
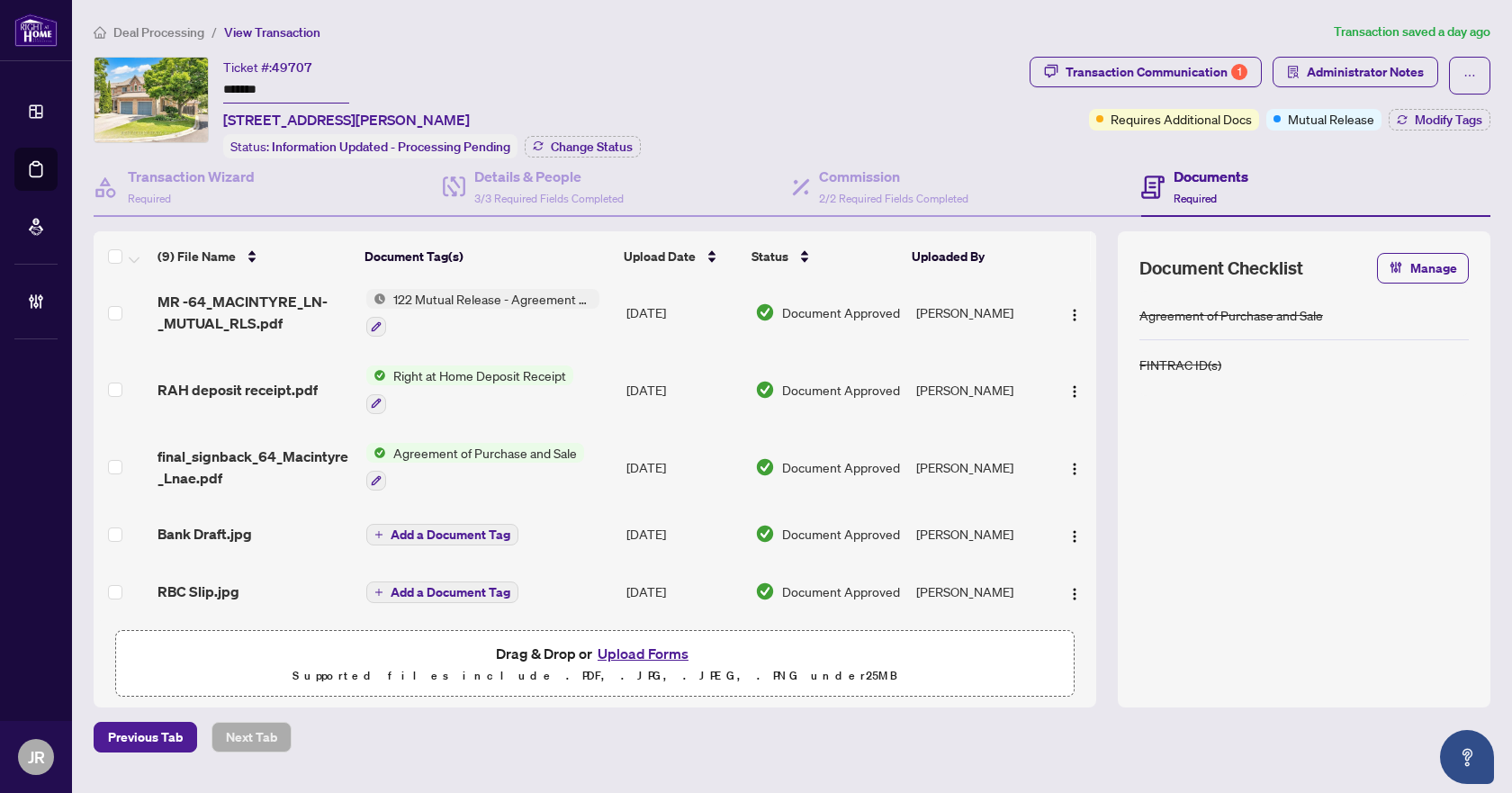
click at [264, 522] on div "Bank Draft.jpg" at bounding box center [254, 533] width 193 height 22
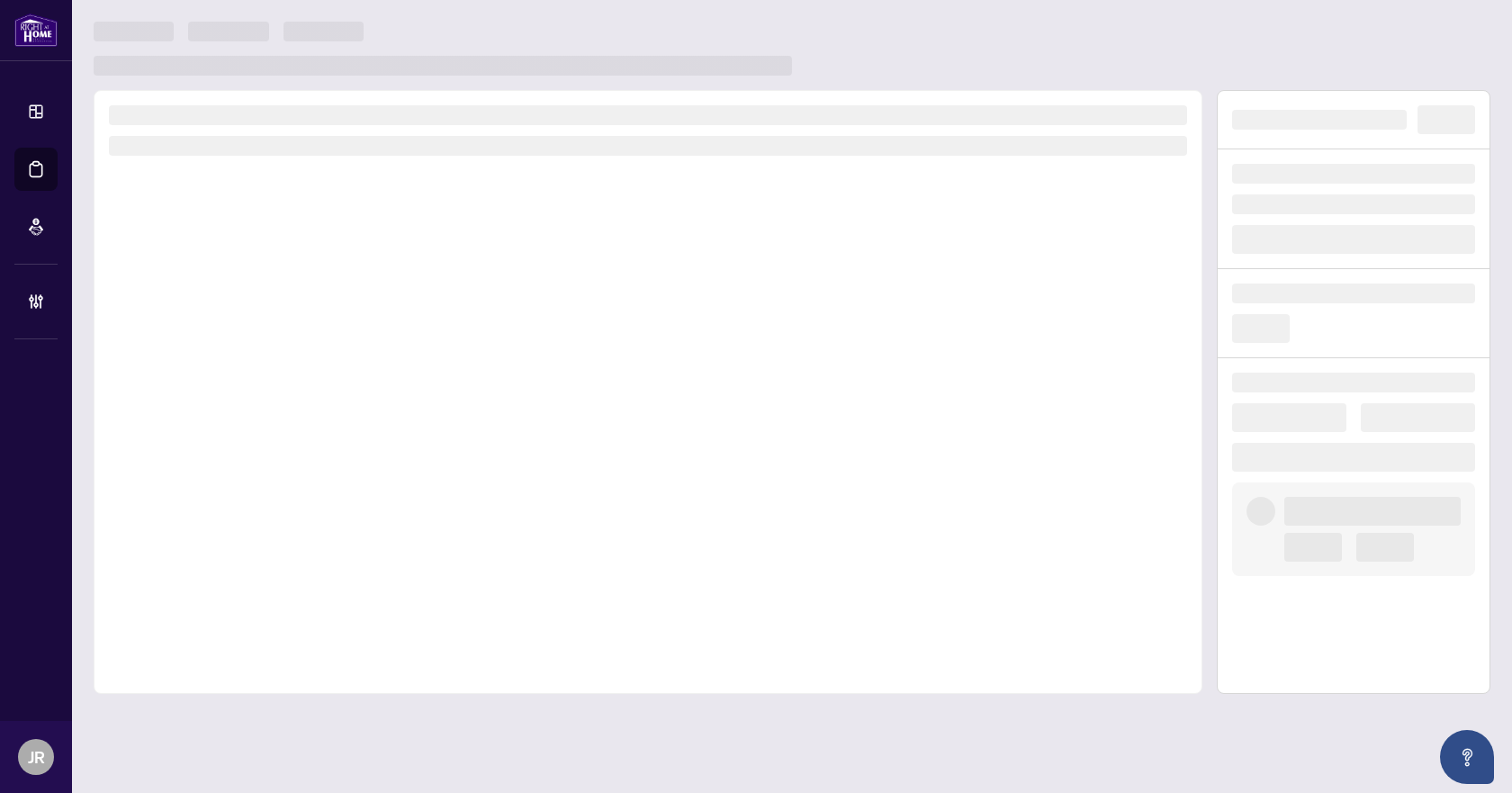
click at [1419, 77] on div at bounding box center [791, 358] width 1396 height 672
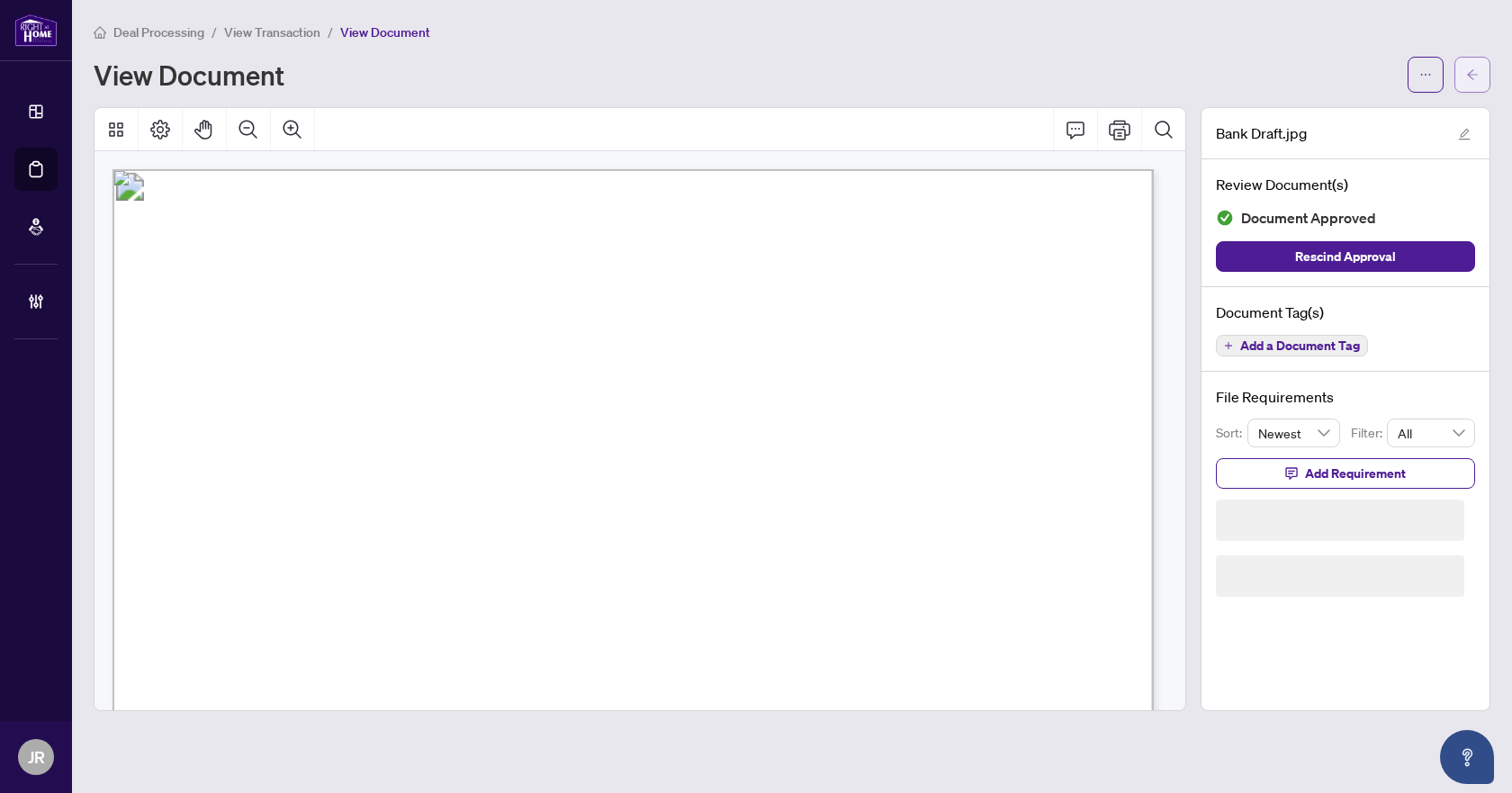
click at [1470, 73] on icon "arrow-left" at bounding box center [1472, 74] width 11 height 10
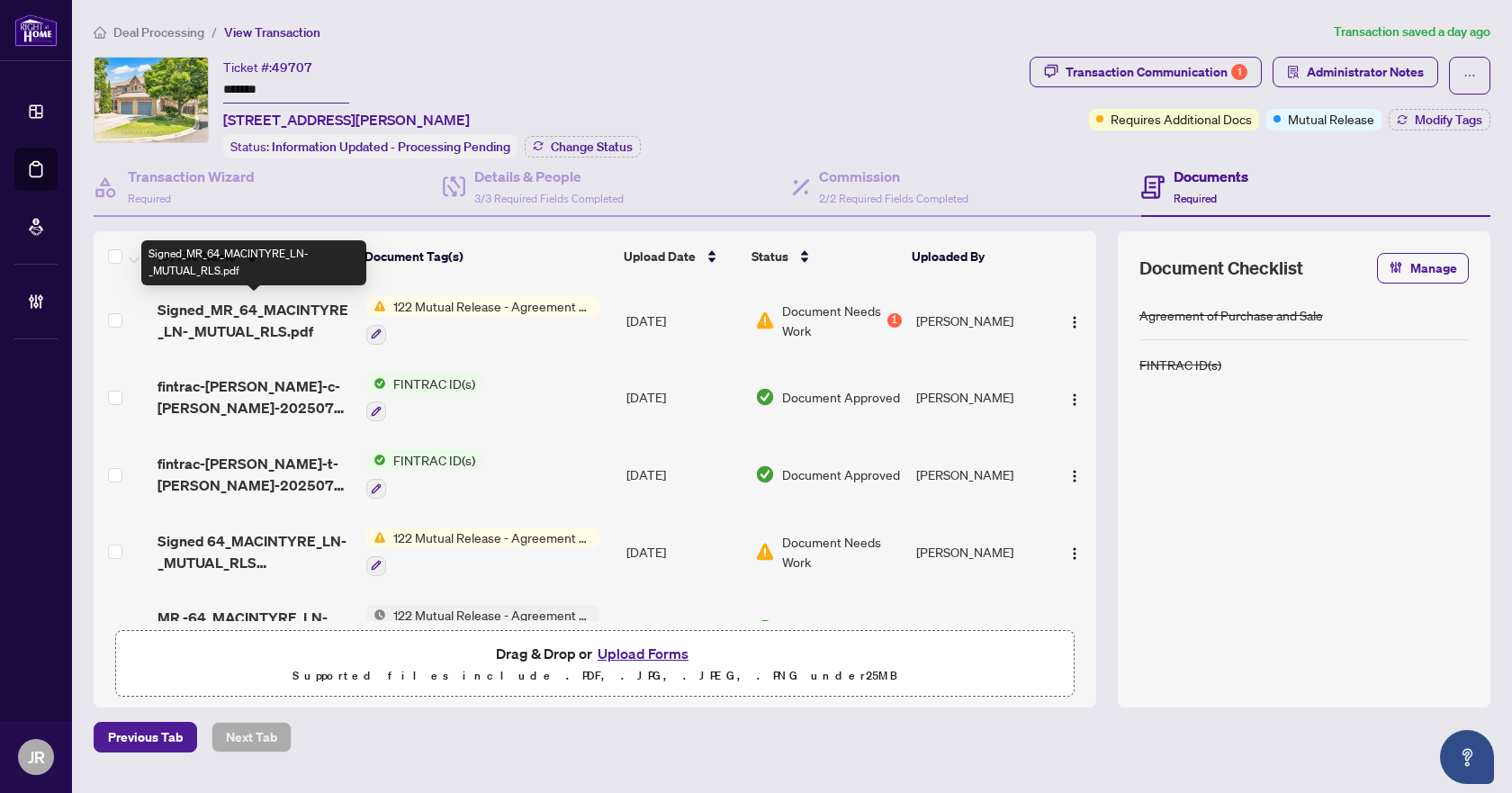
click at [317, 320] on span "Signed_MR_64_MACINTYRE_LN-_MUTUAL_RLS.pdf" at bounding box center [254, 321] width 193 height 43
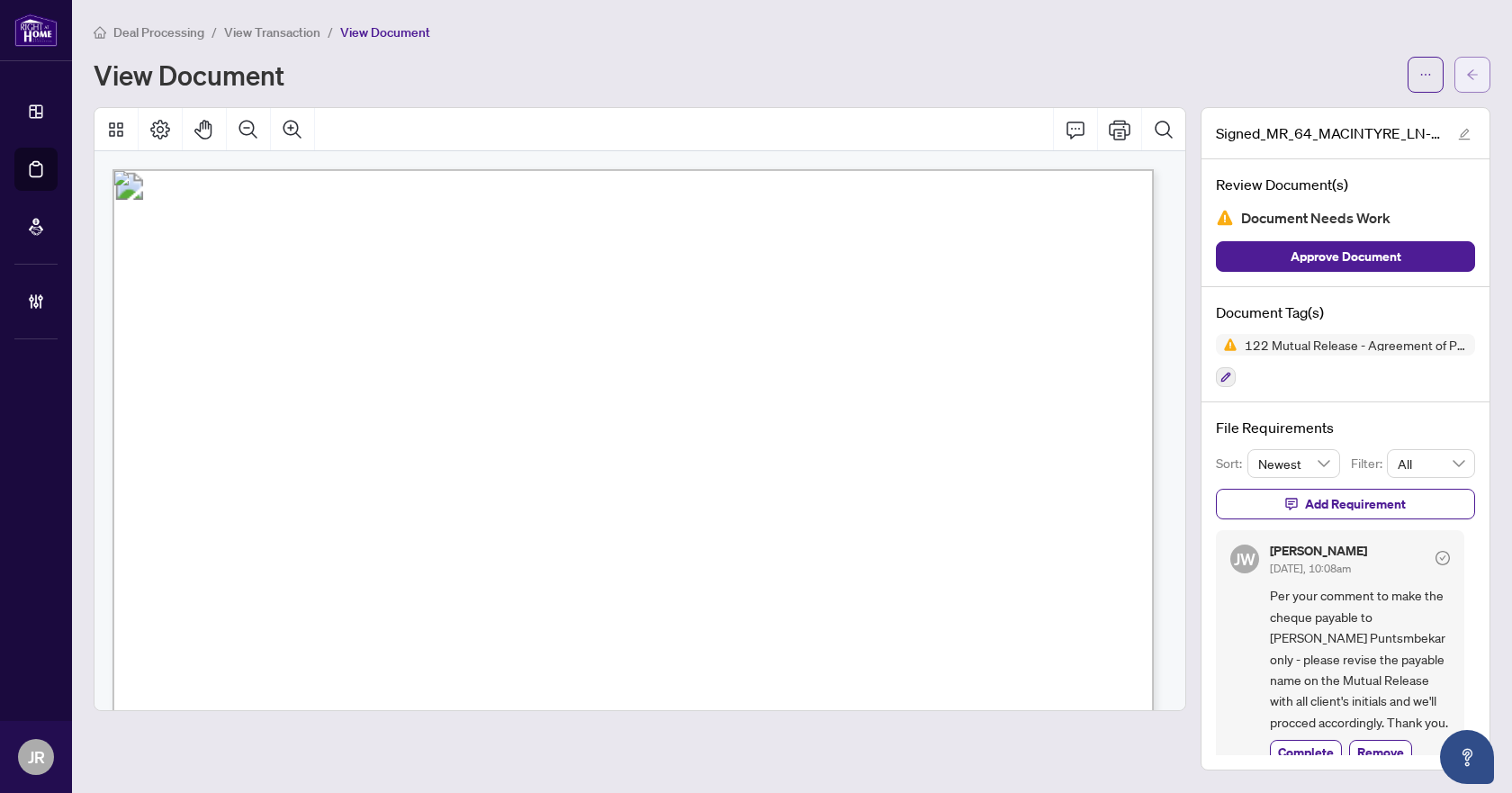
click at [1472, 85] on span "button" at bounding box center [1472, 74] width 13 height 28
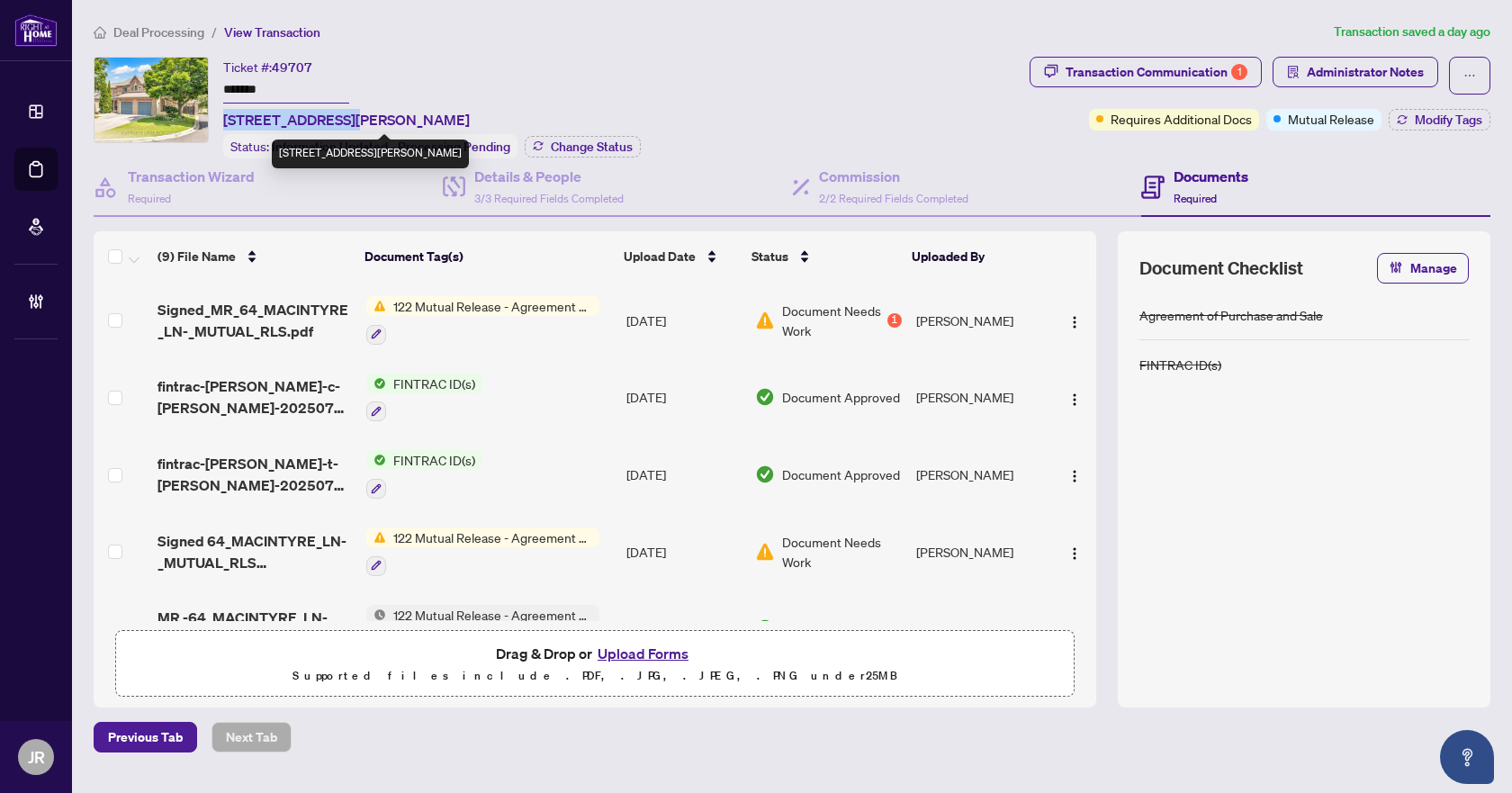
drag, startPoint x: 224, startPoint y: 118, endPoint x: 343, endPoint y: 125, distance: 119.2
click at [343, 125] on span "[STREET_ADDRESS][PERSON_NAME]" at bounding box center [346, 120] width 246 height 22
copy span "[STREET_ADDRESS][PERSON_NAME]"
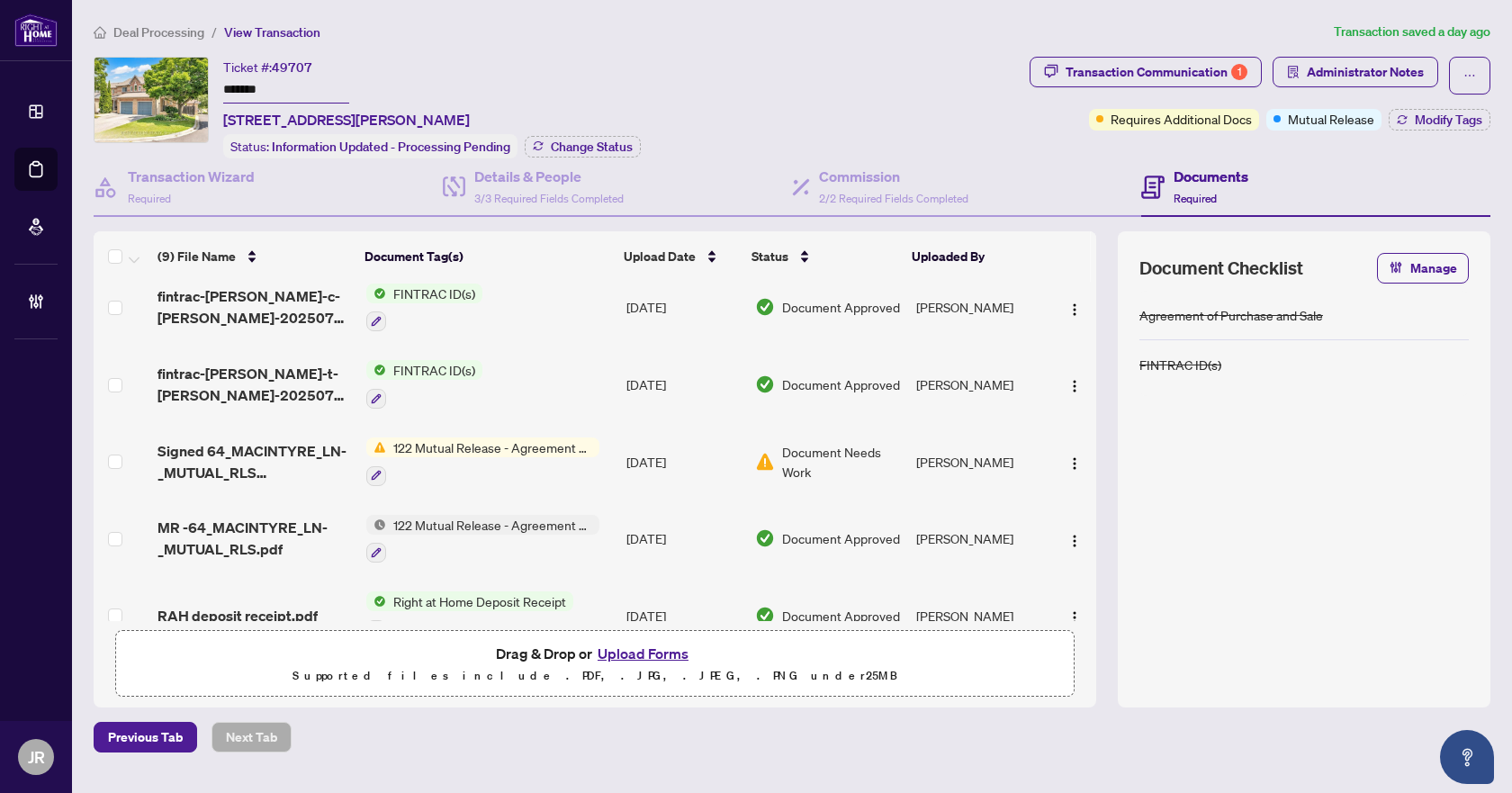
click at [668, 531] on td "[DATE]" at bounding box center [682, 538] width 128 height 77
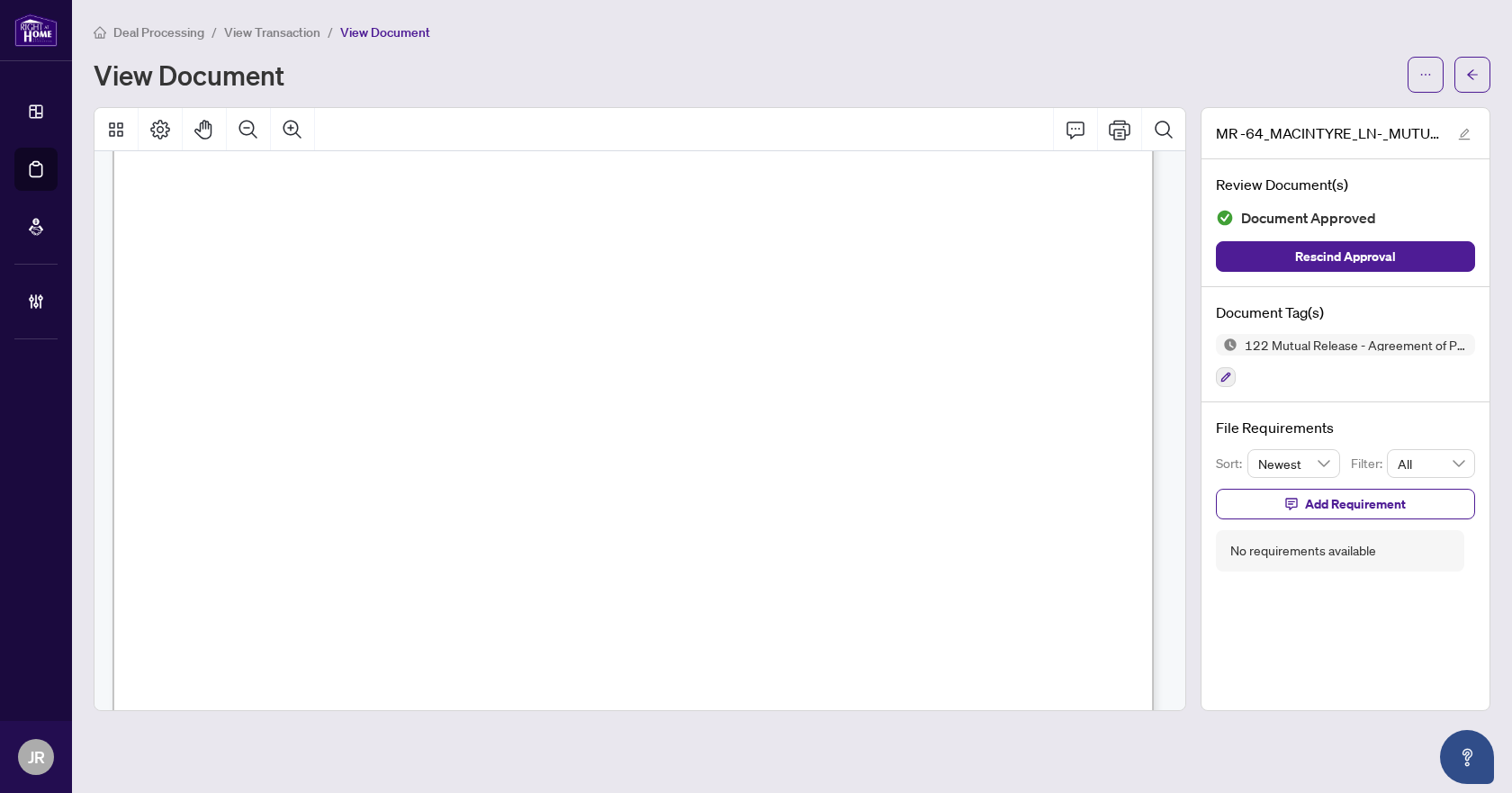
scroll to position [180, 0]
click at [1461, 72] on button "button" at bounding box center [1472, 74] width 36 height 36
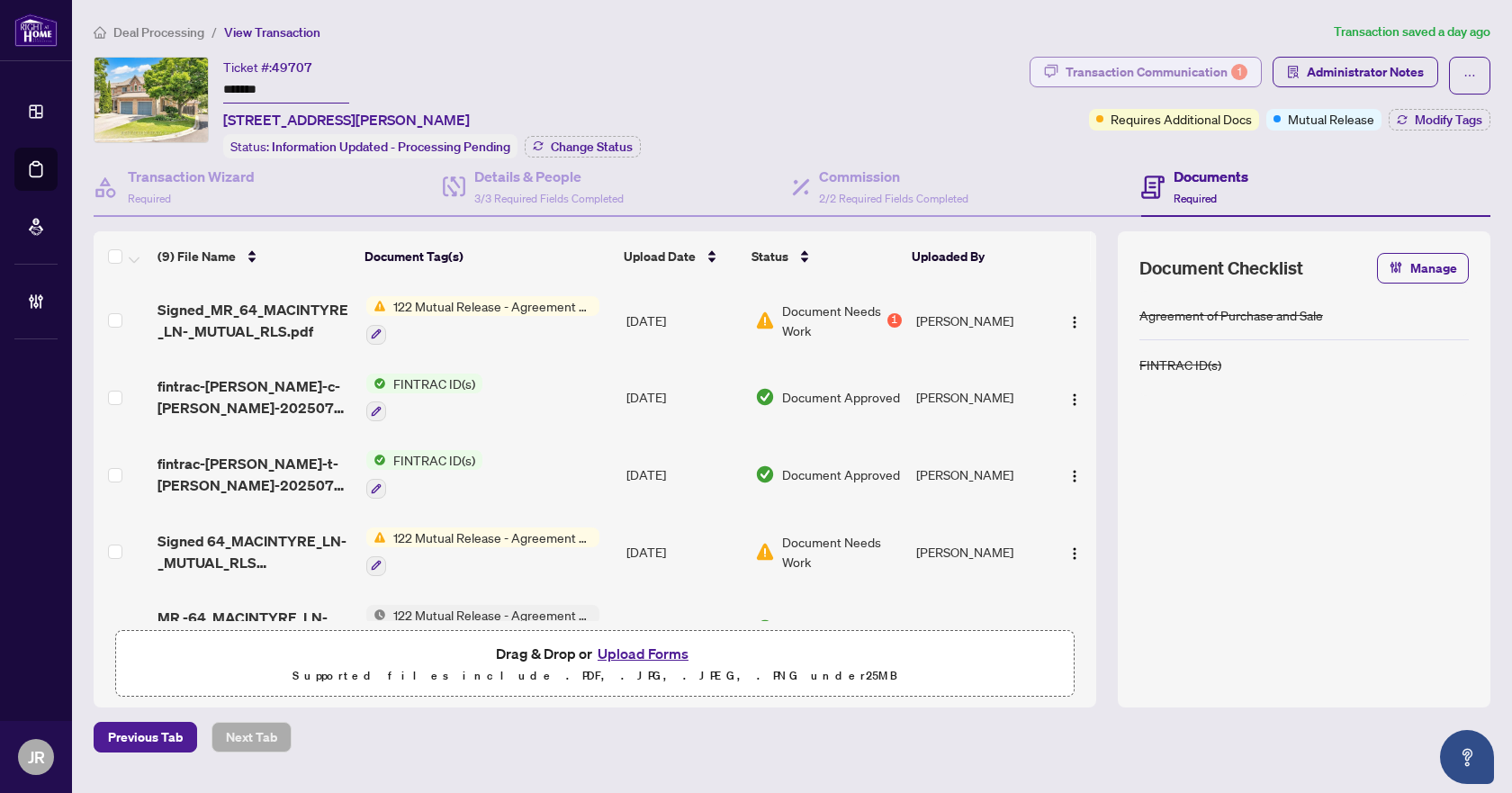
click at [1101, 60] on div "Transaction Communication 1" at bounding box center [1156, 72] width 181 height 28
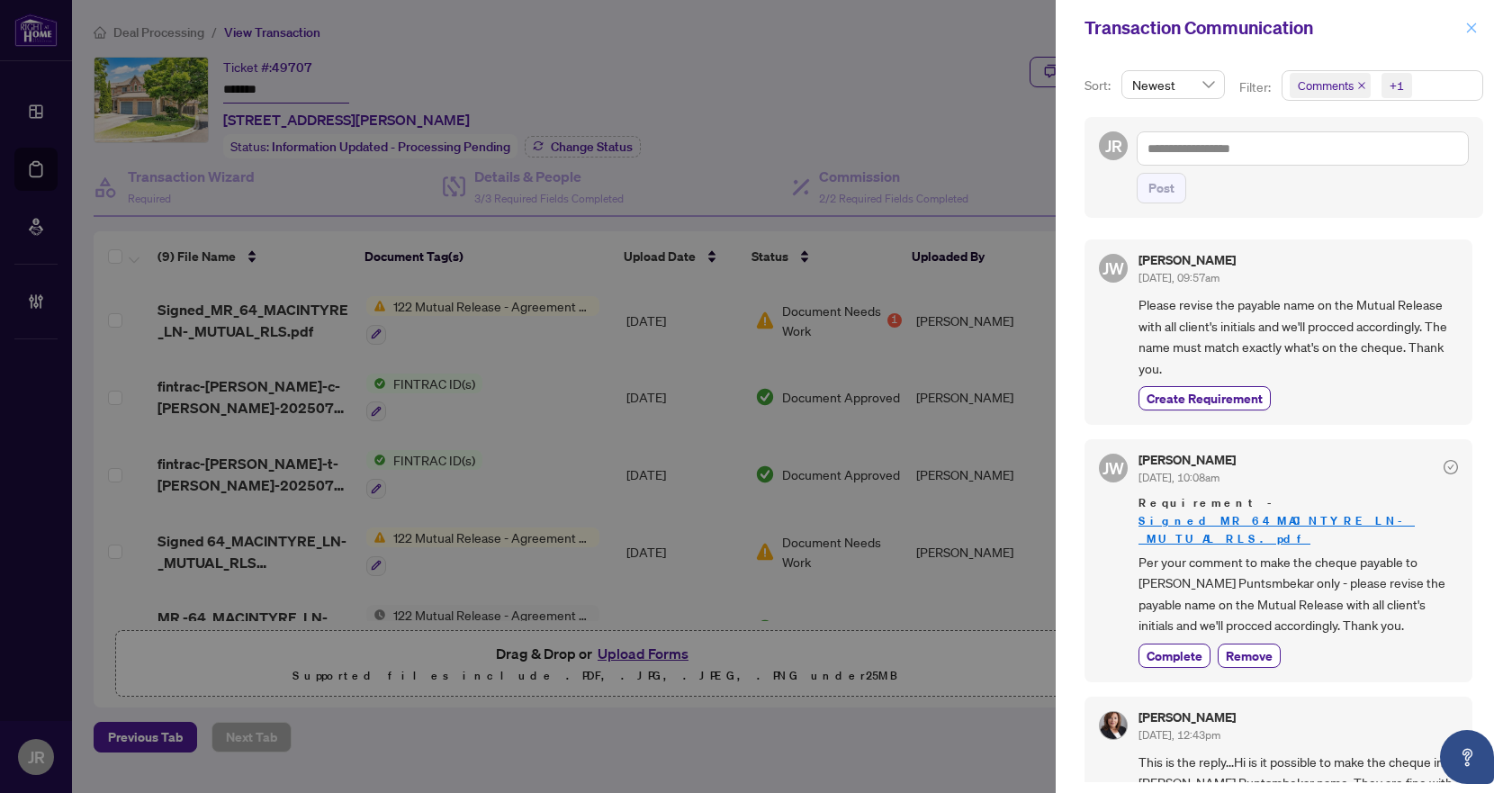
click at [1473, 36] on span "button" at bounding box center [1471, 27] width 13 height 28
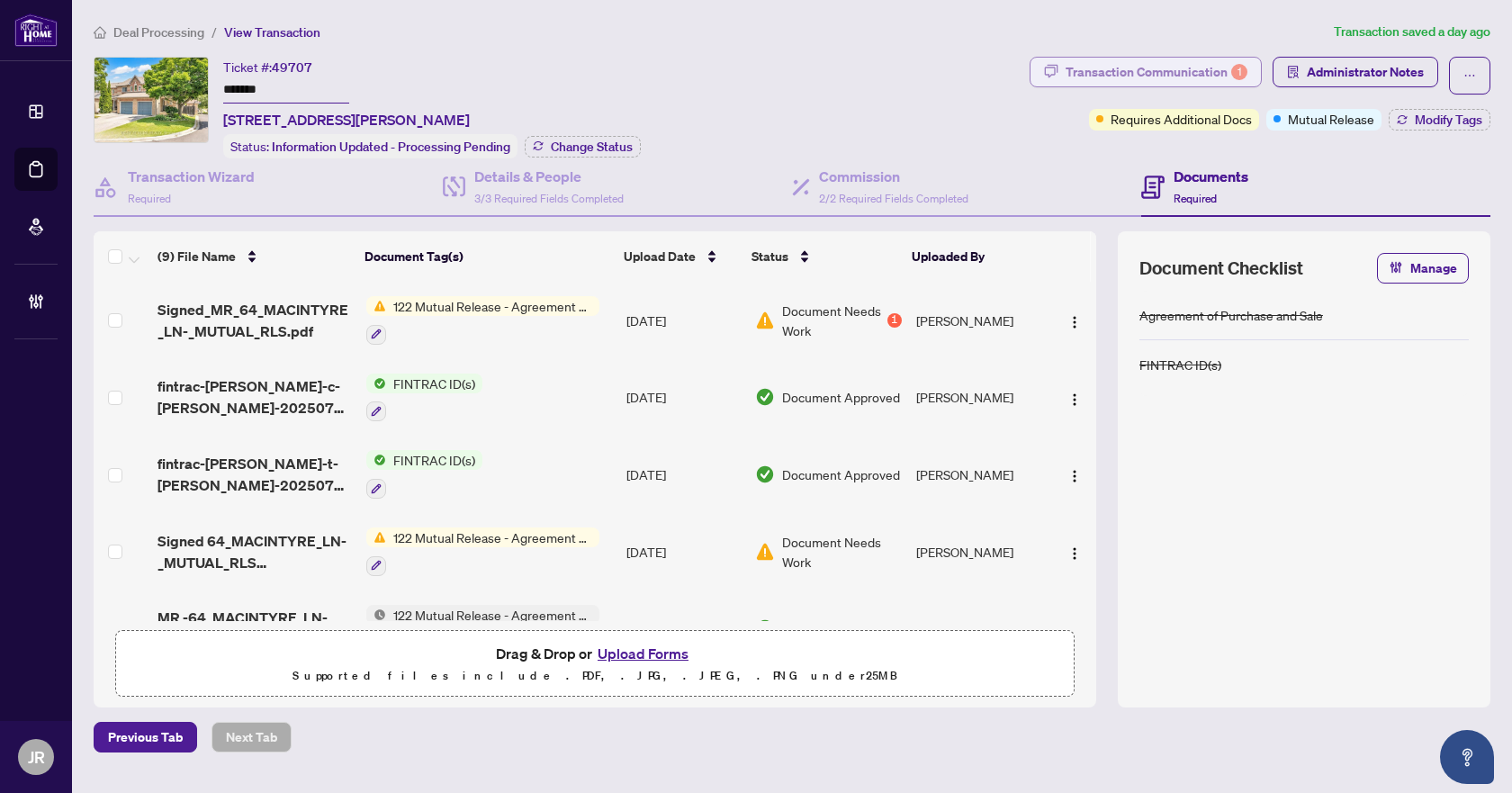
click at [1209, 74] on div "Transaction Communication 1" at bounding box center [1156, 72] width 181 height 28
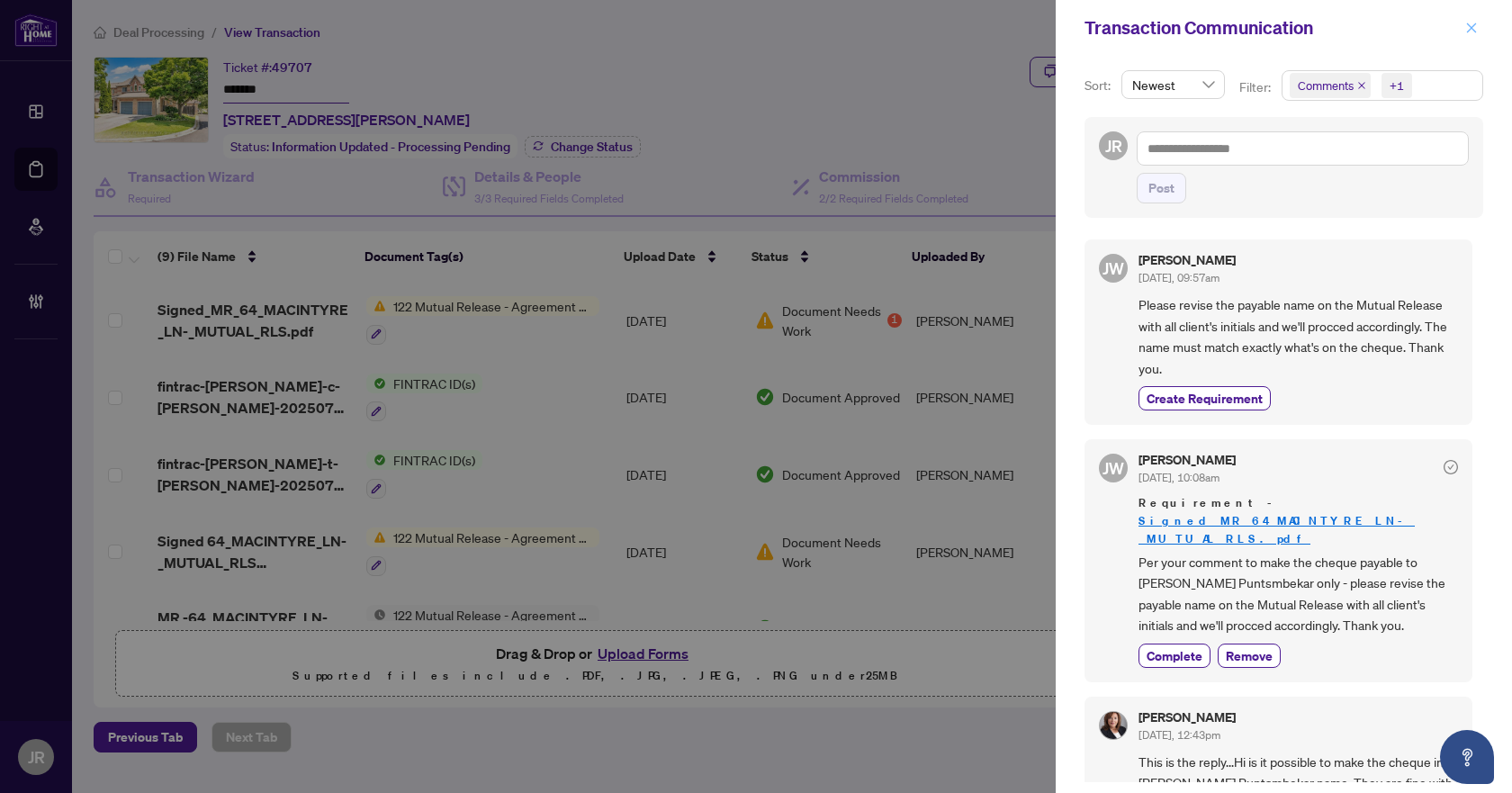
click at [1464, 33] on button "button" at bounding box center [1472, 27] width 24 height 22
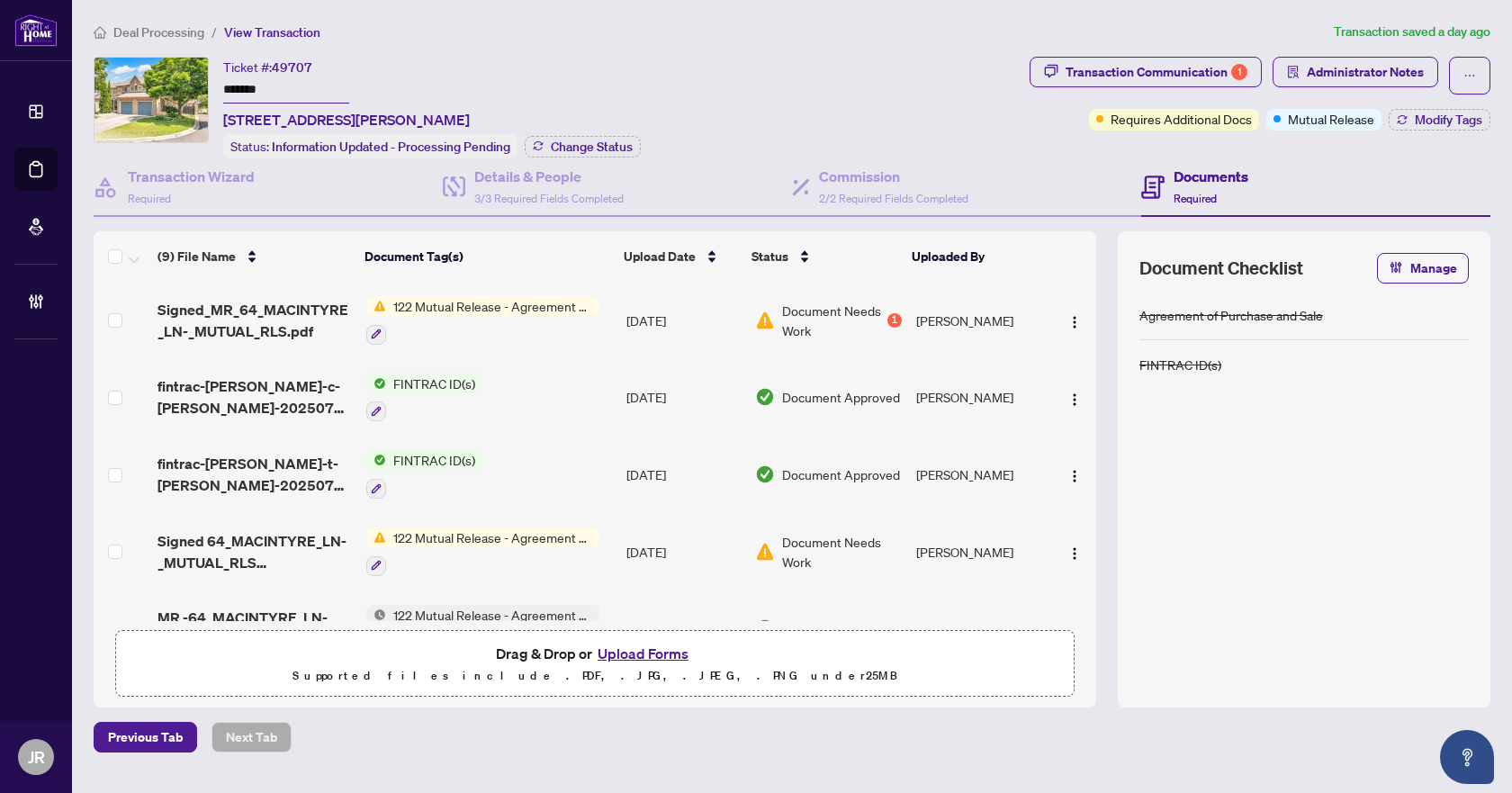
click at [159, 29] on span "Deal Processing" at bounding box center [159, 32] width 91 height 17
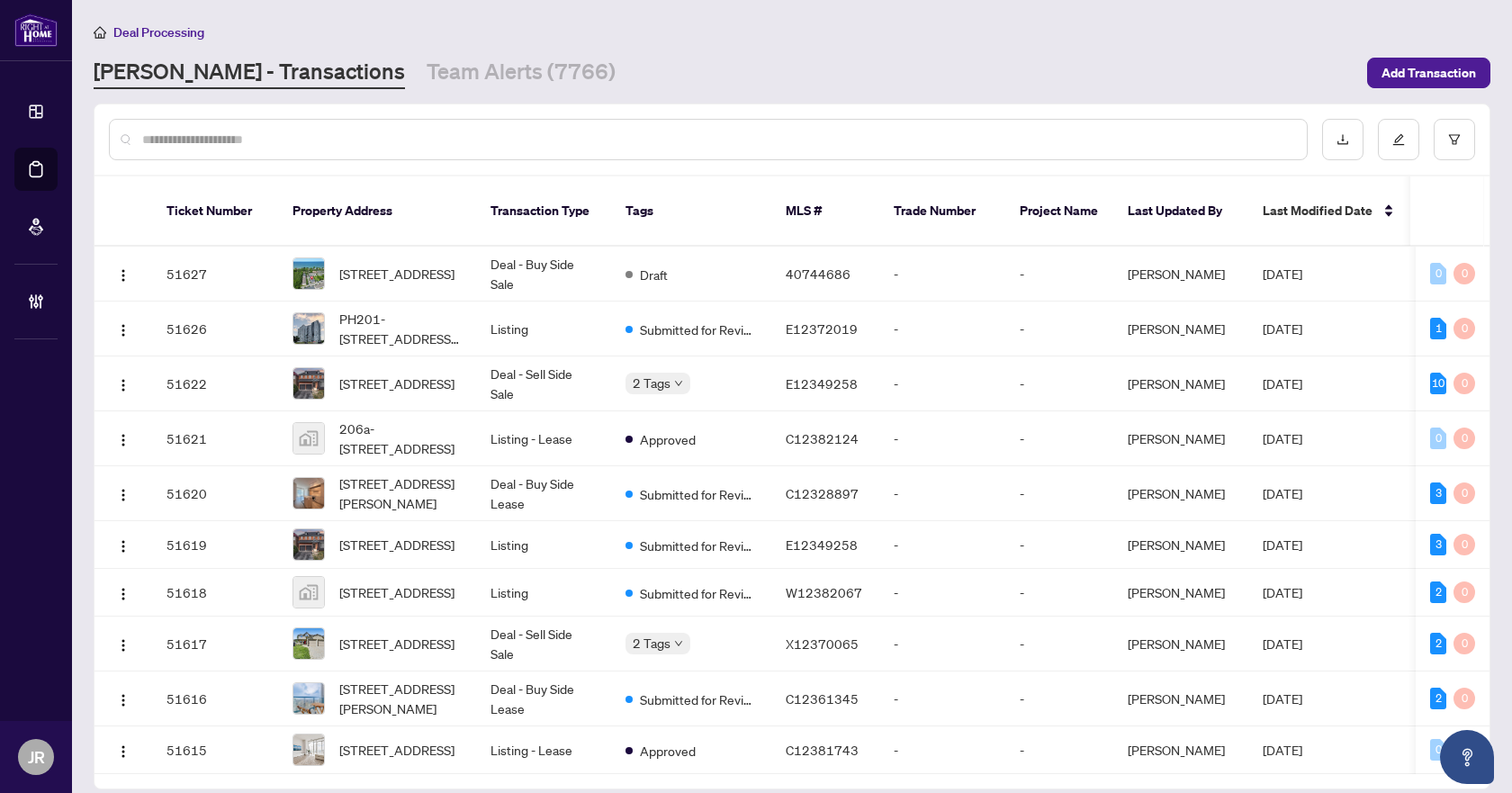
click at [367, 151] on div at bounding box center [708, 139] width 1199 height 41
click at [380, 140] on input "text" at bounding box center [717, 139] width 1150 height 20
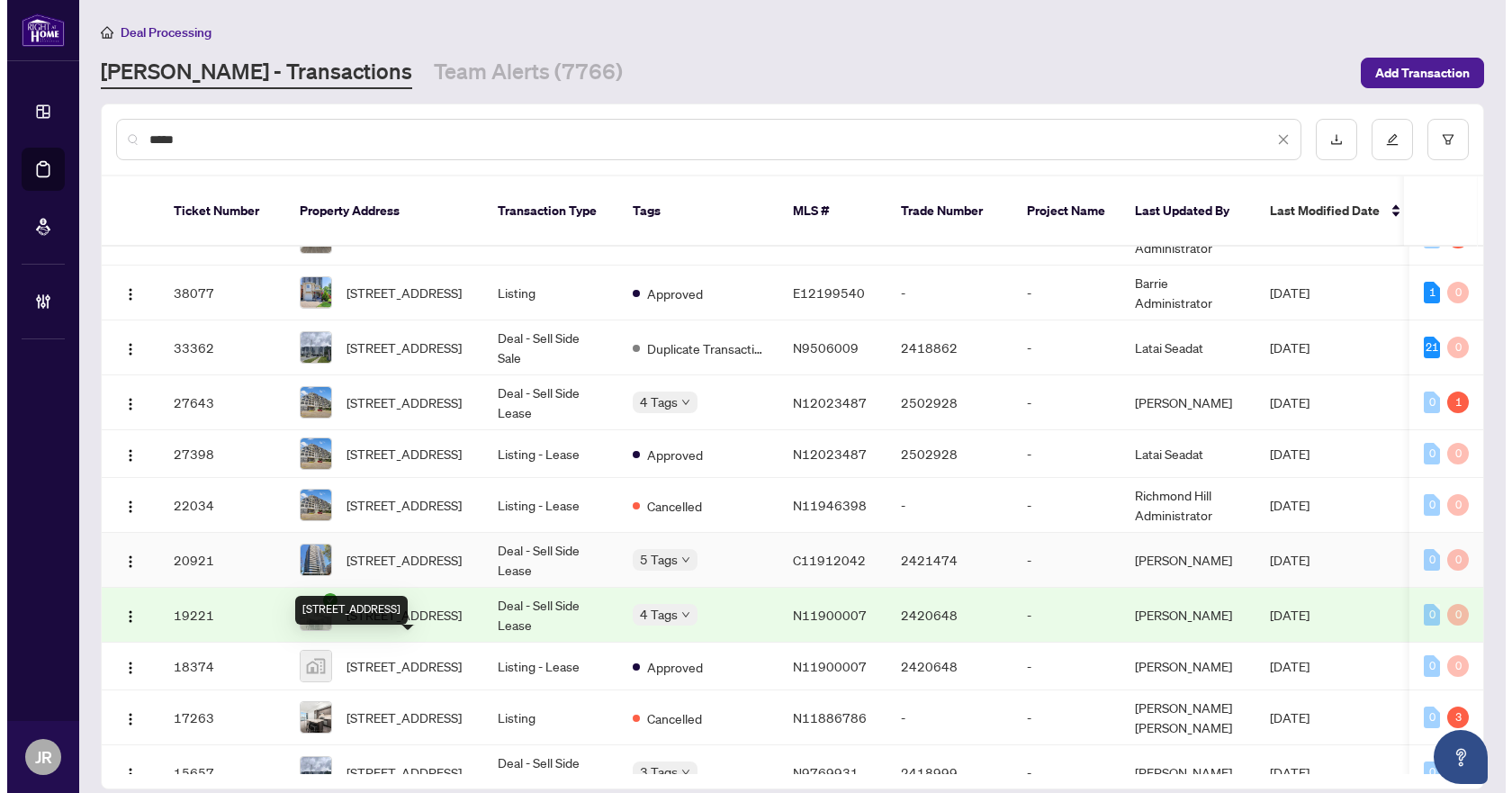
scroll to position [21, 0]
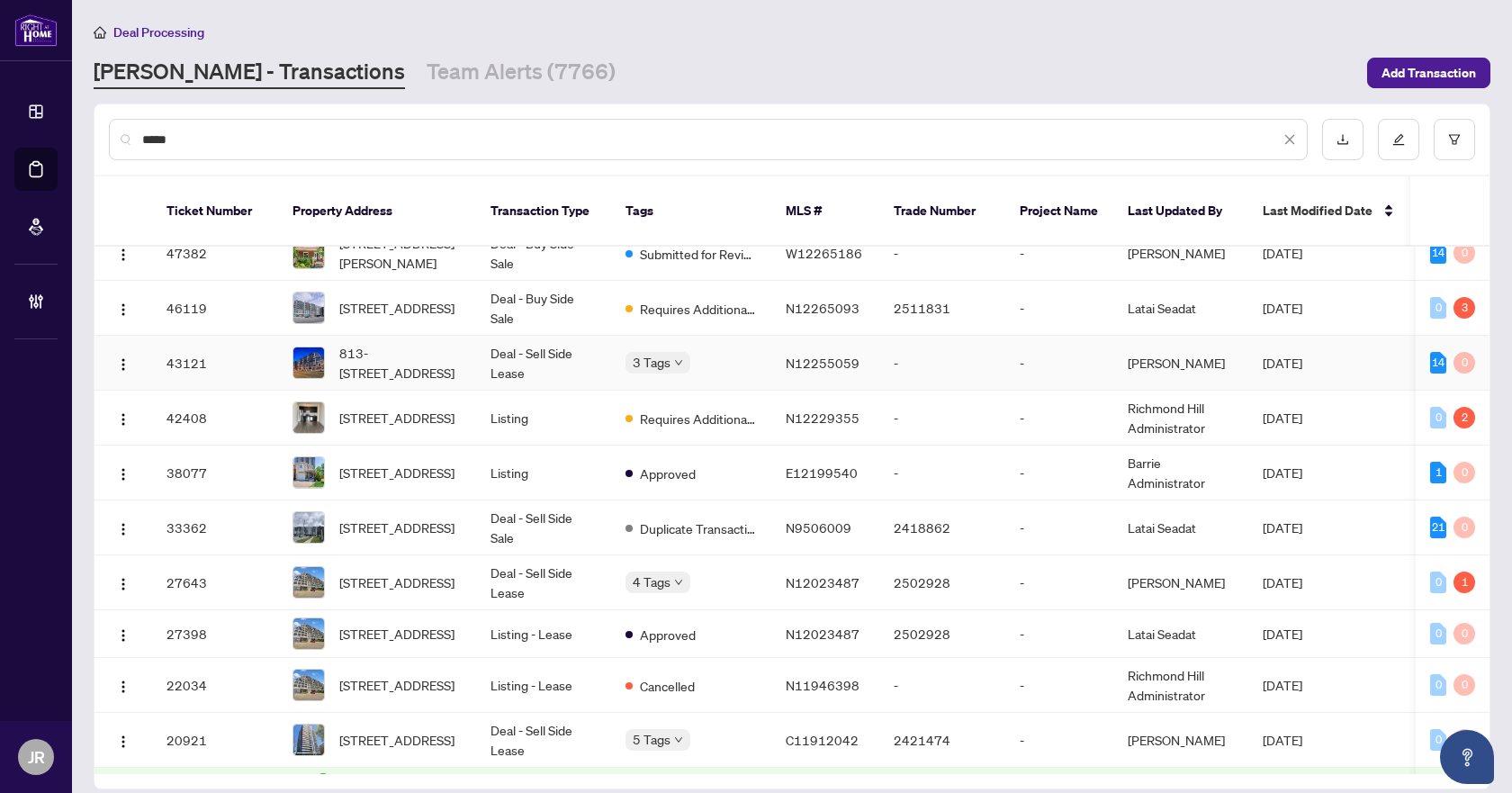
type input "****"
click at [541, 335] on td "Deal - Sell Side Lease" at bounding box center [544, 363] width 135 height 55
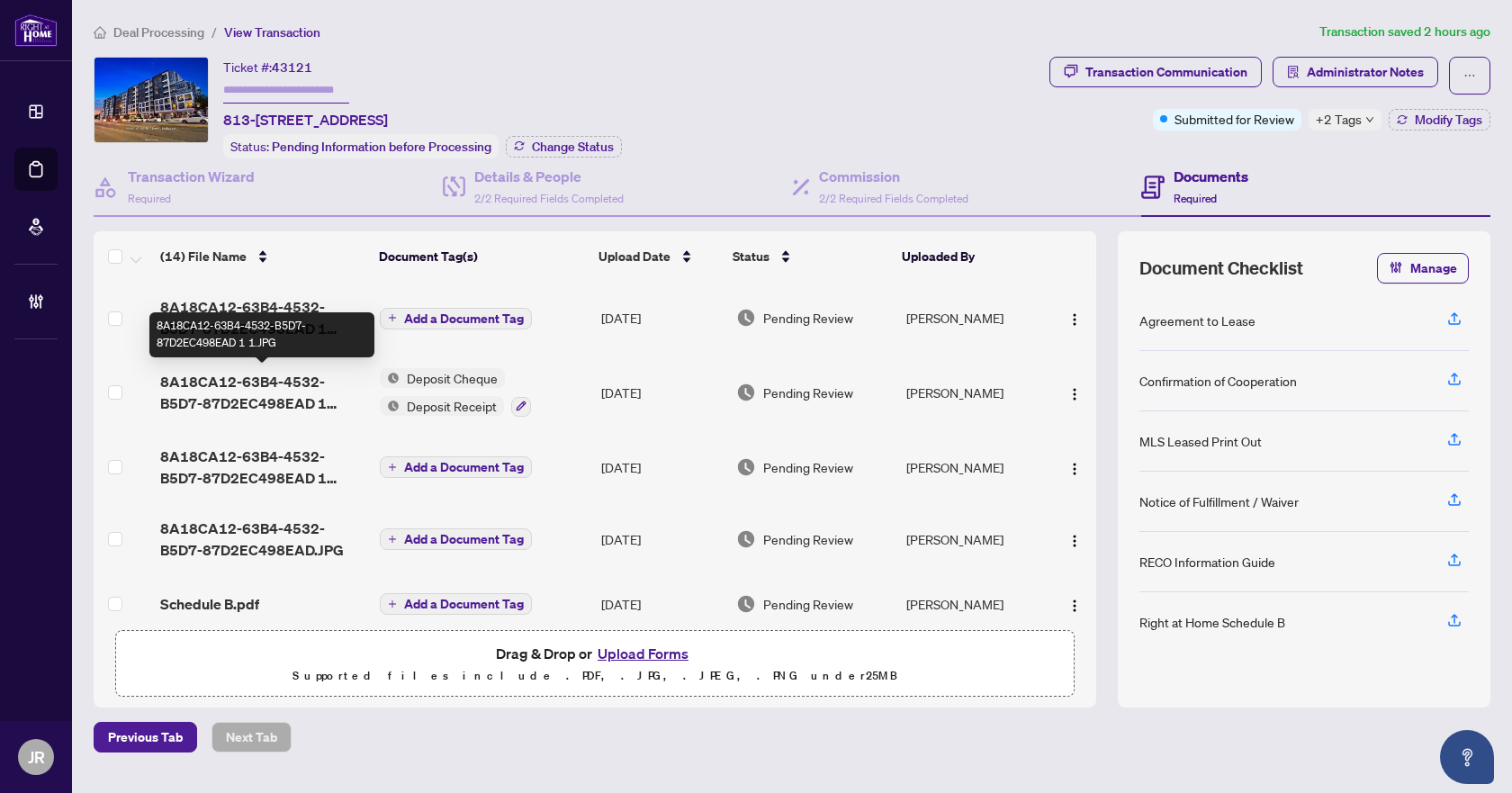
click at [277, 383] on span "8A18CA12-63B4-4532-B5D7-87D2EC498EAD 1 1.JPG" at bounding box center [262, 392] width 205 height 43
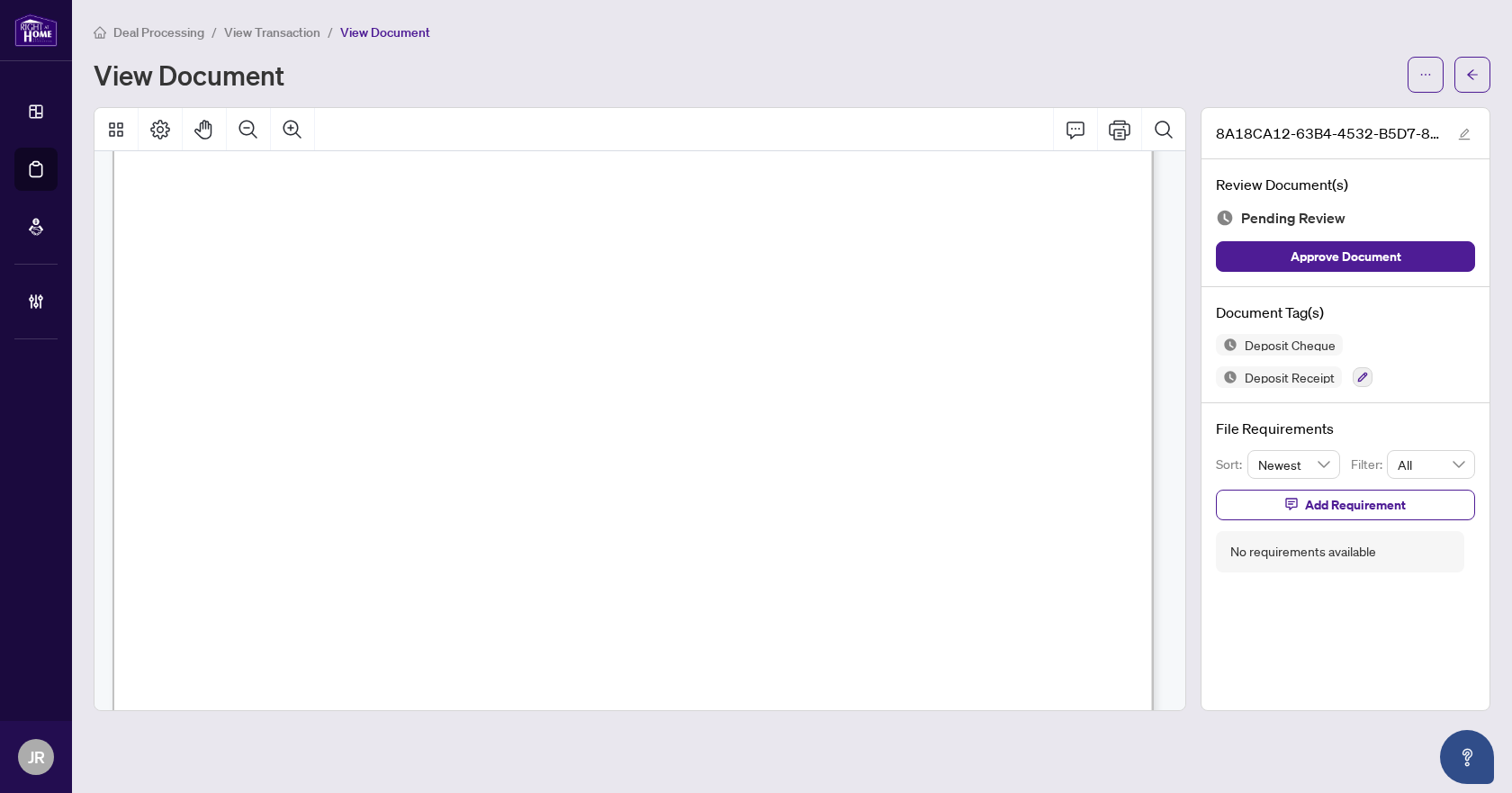
scroll to position [180, 0]
click at [242, 116] on button "Zoom Out" at bounding box center [248, 129] width 43 height 43
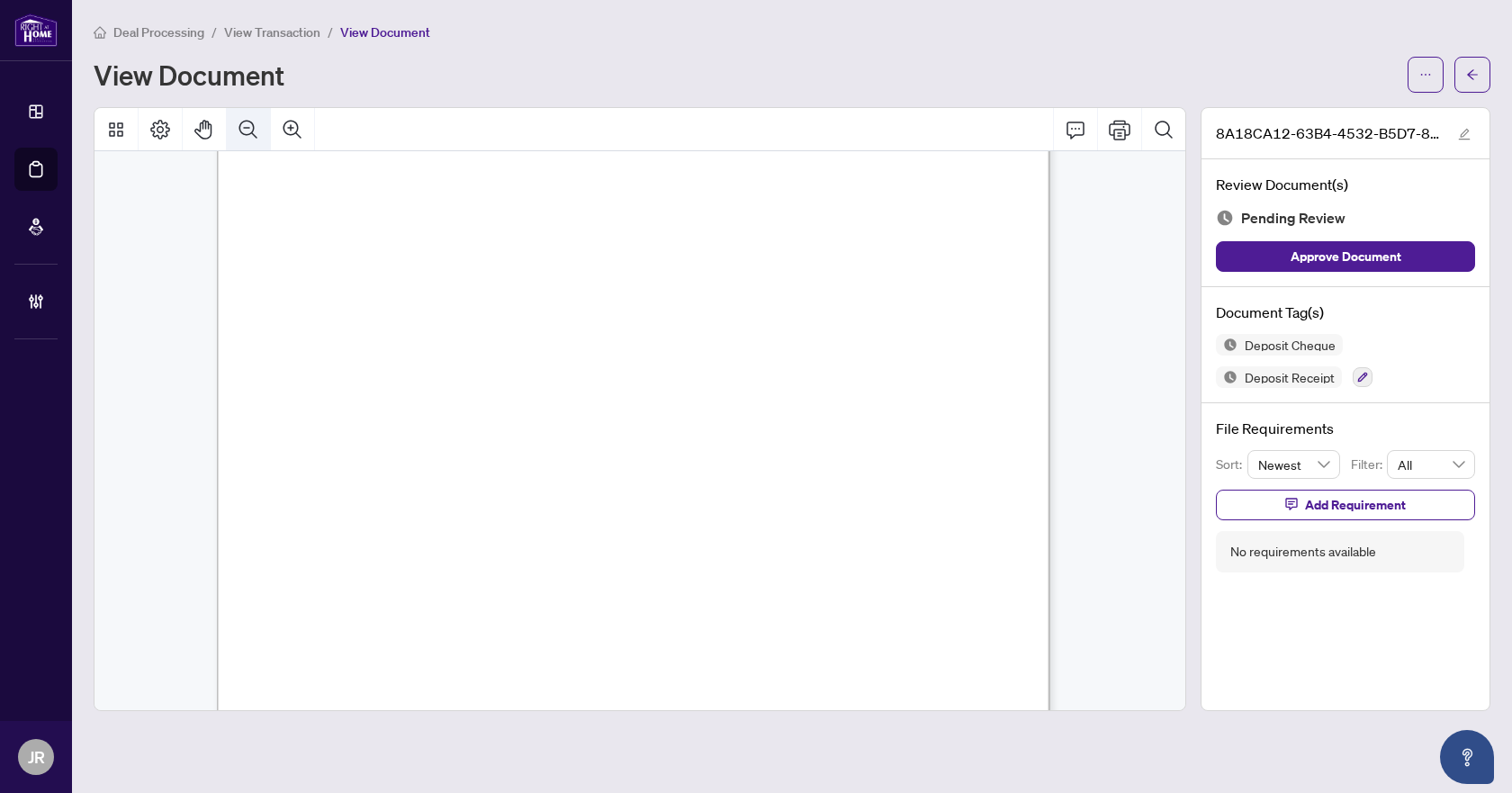
click at [242, 116] on button "Zoom Out" at bounding box center [248, 129] width 43 height 43
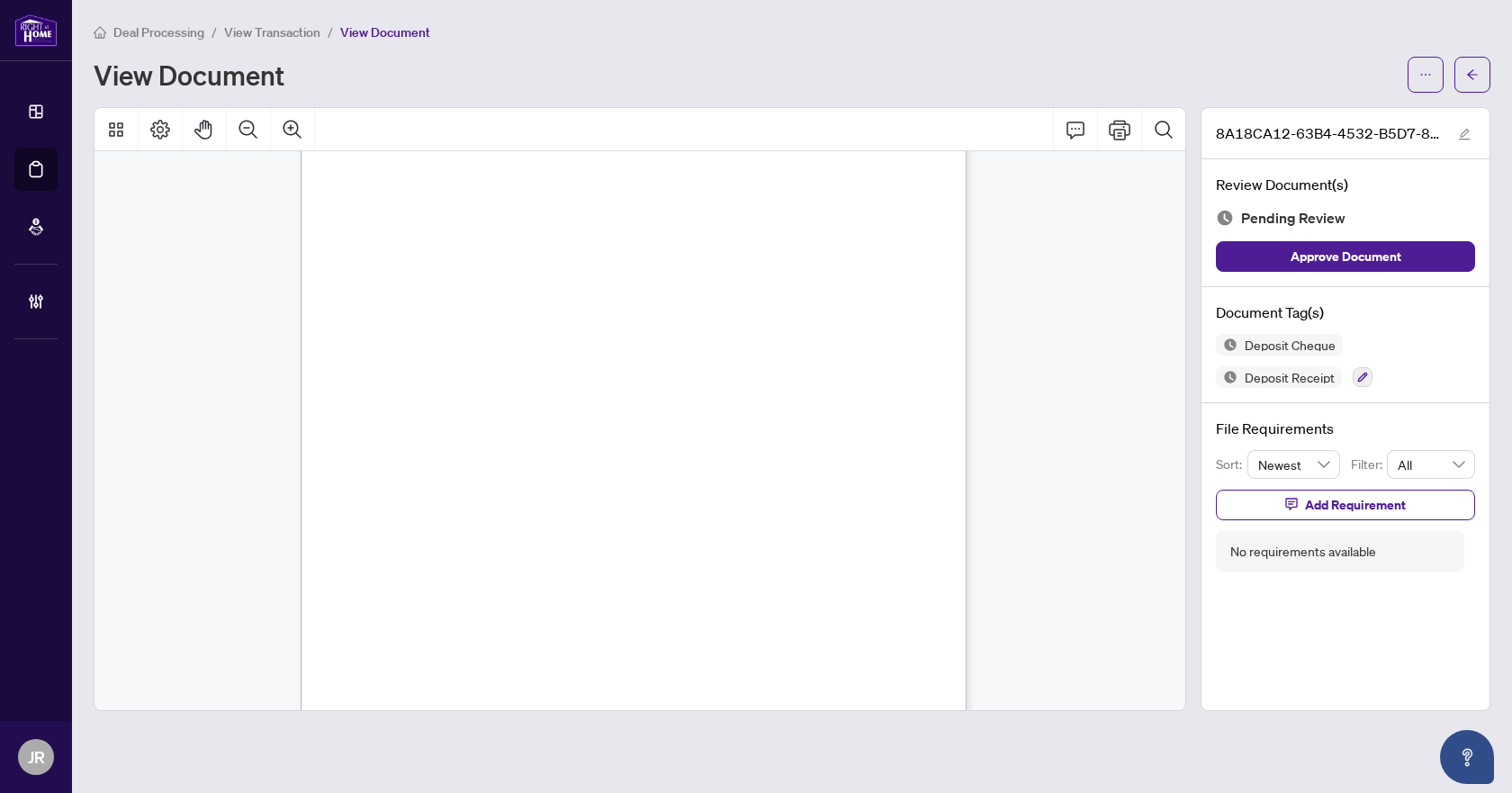
scroll to position [0, 0]
click at [1479, 71] on button "button" at bounding box center [1472, 74] width 36 height 36
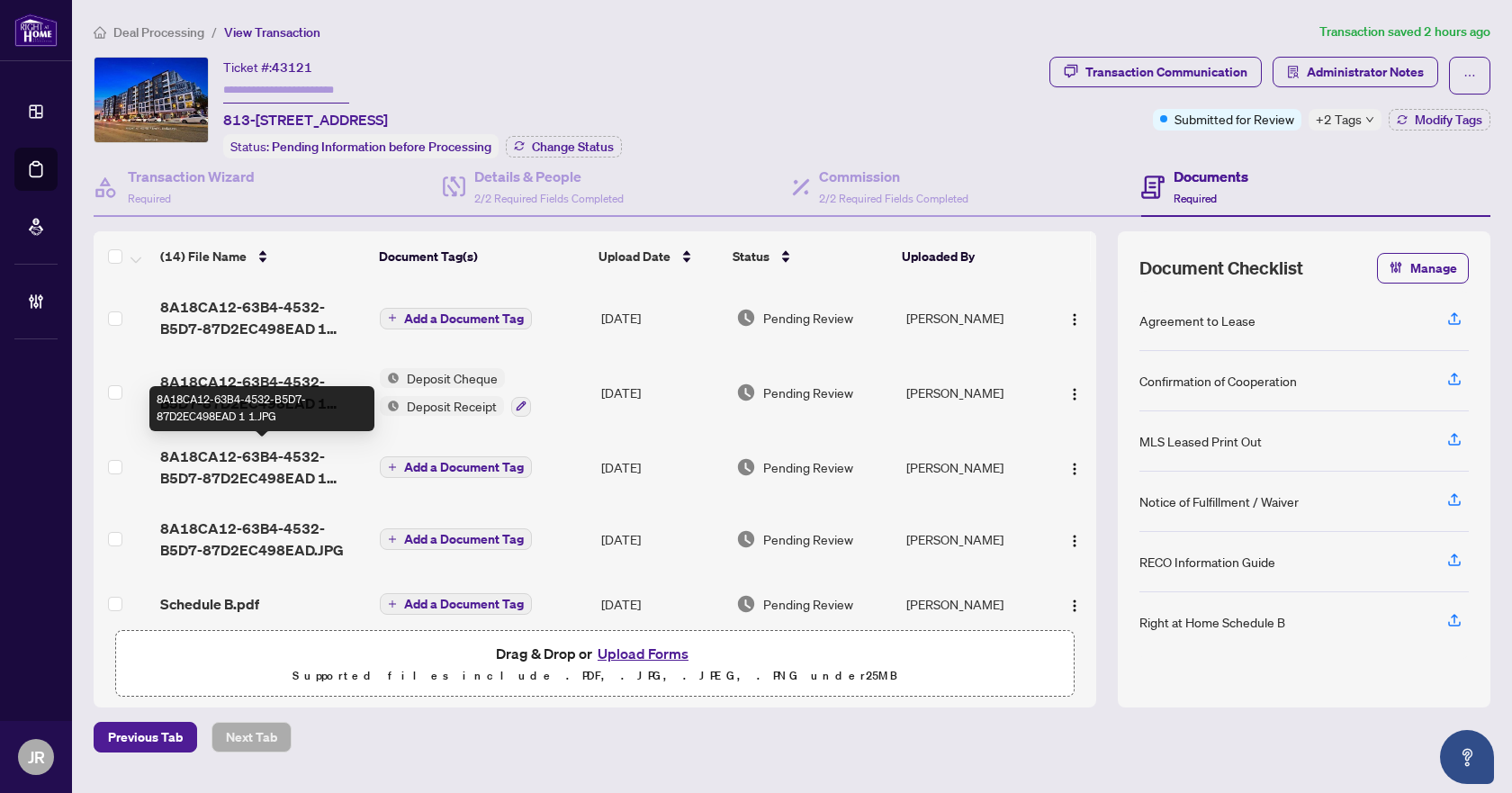
click at [290, 469] on span "8A18CA12-63B4-4532-B5D7-87D2EC498EAD 1 1.JPG" at bounding box center [262, 467] width 205 height 43
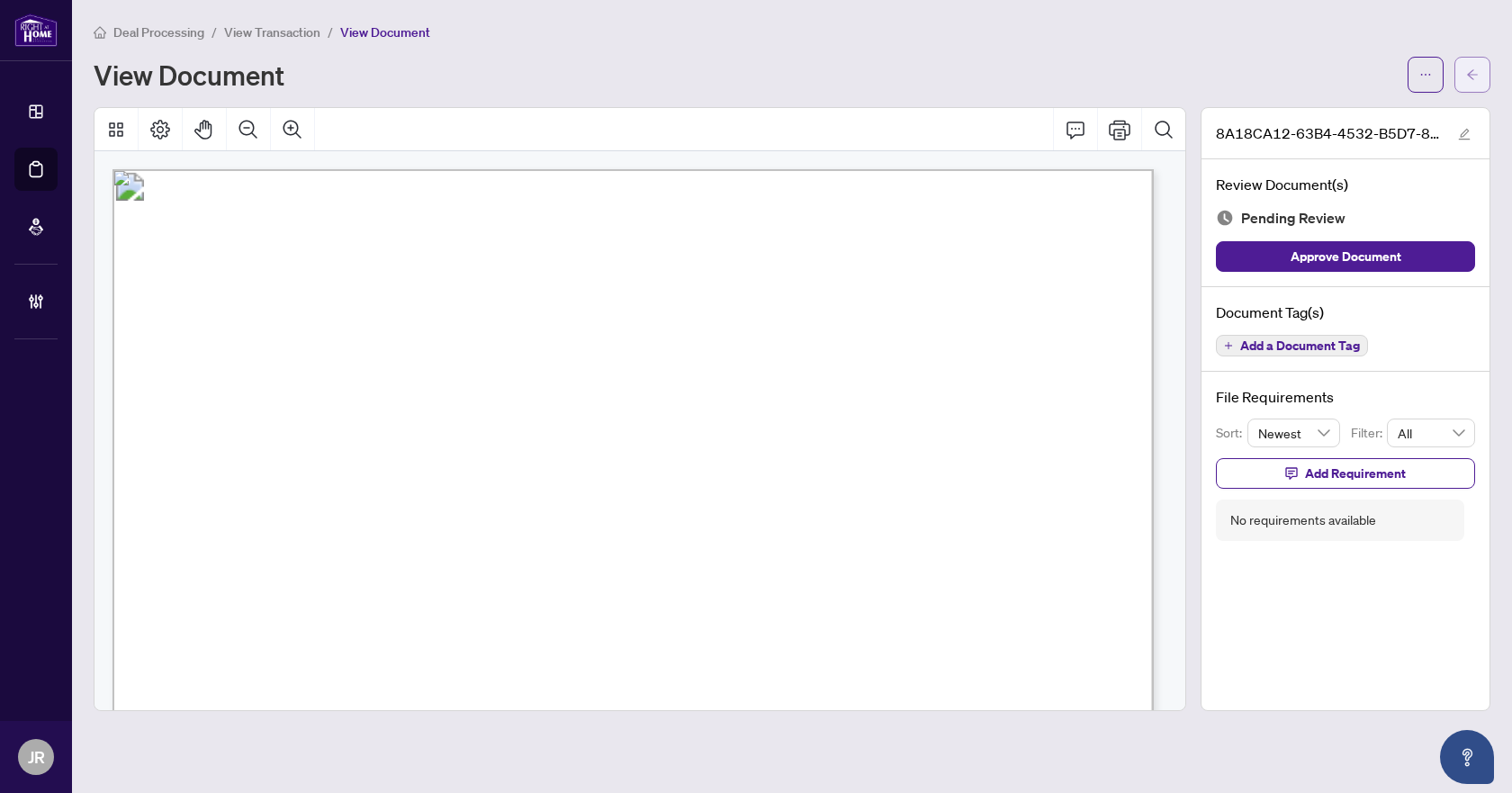
click at [1467, 64] on span "button" at bounding box center [1472, 74] width 13 height 28
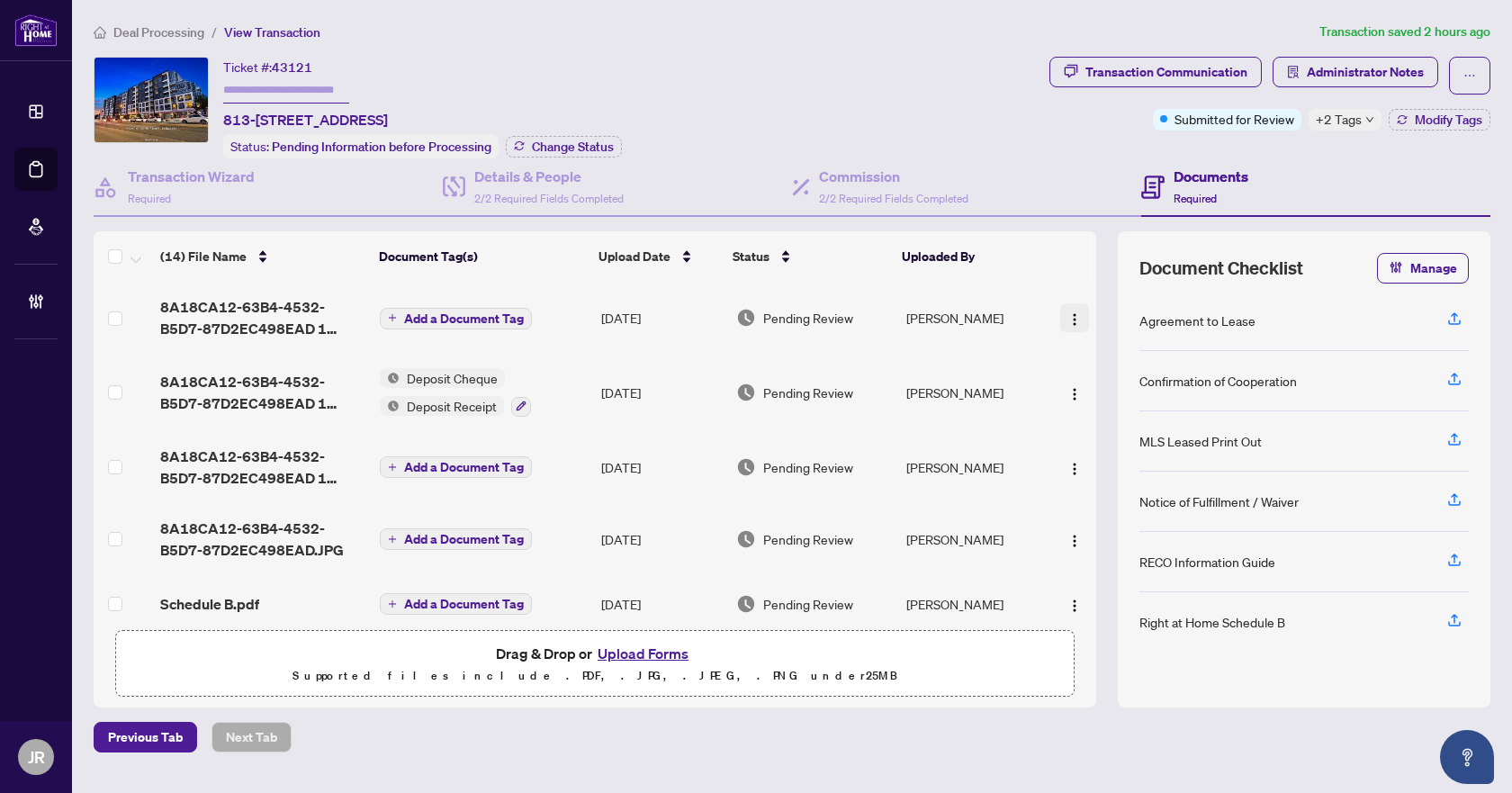
click at [1072, 312] on img "button" at bounding box center [1075, 319] width 15 height 15
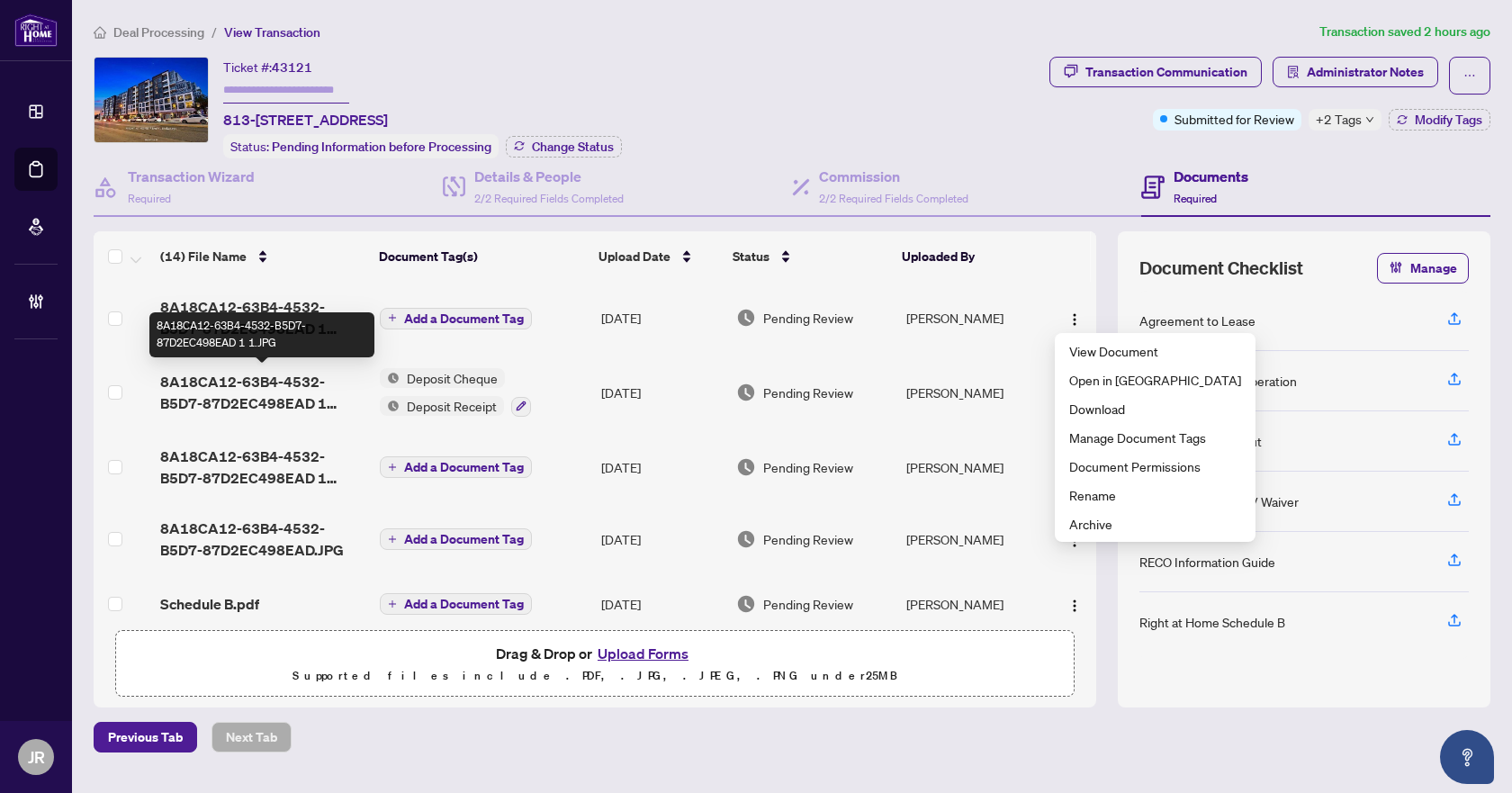
click at [321, 390] on span "8A18CA12-63B4-4532-B5D7-87D2EC498EAD 1 1.JPG" at bounding box center [262, 392] width 205 height 43
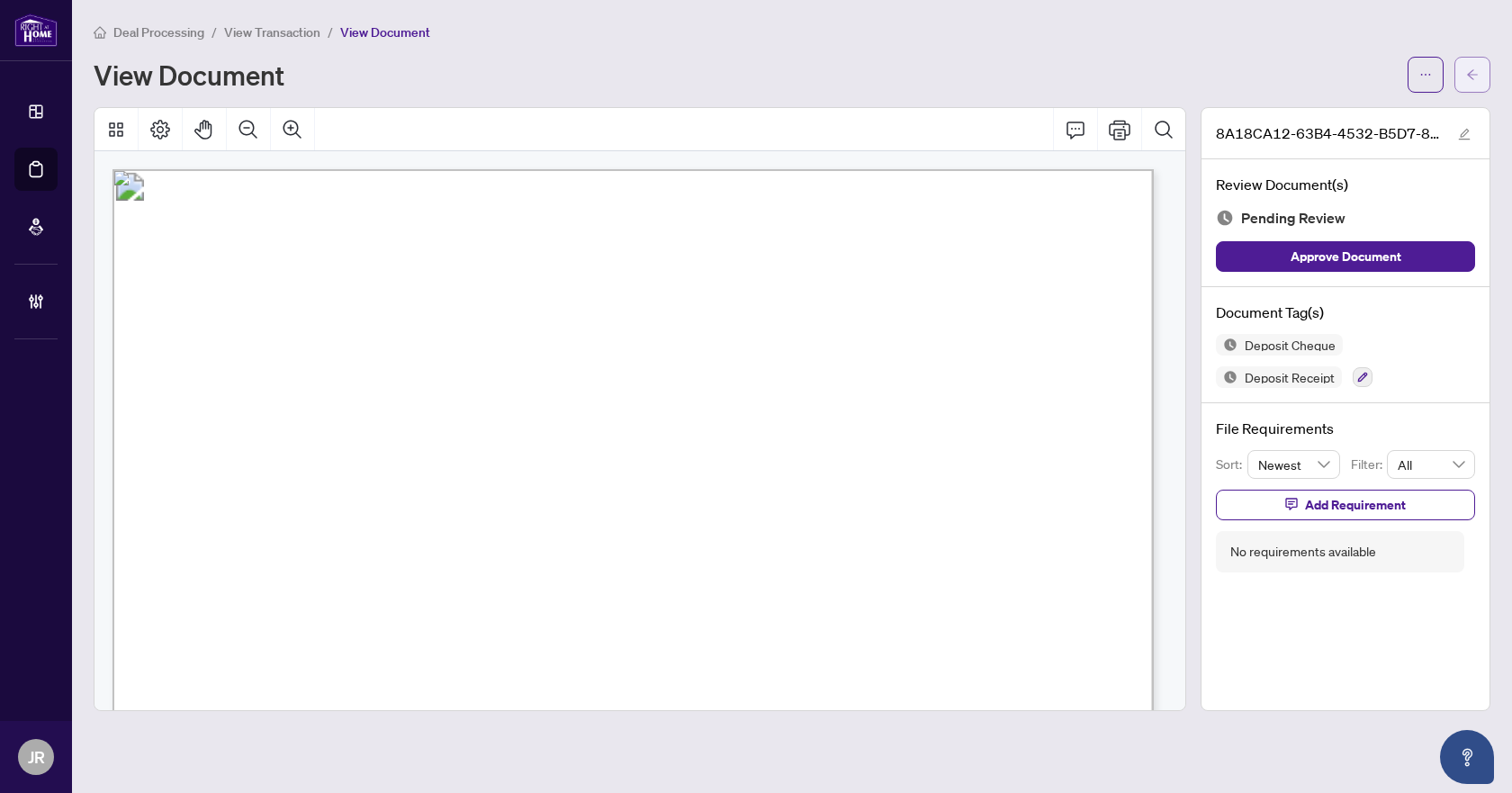
click at [1473, 78] on icon "arrow-left" at bounding box center [1472, 74] width 13 height 13
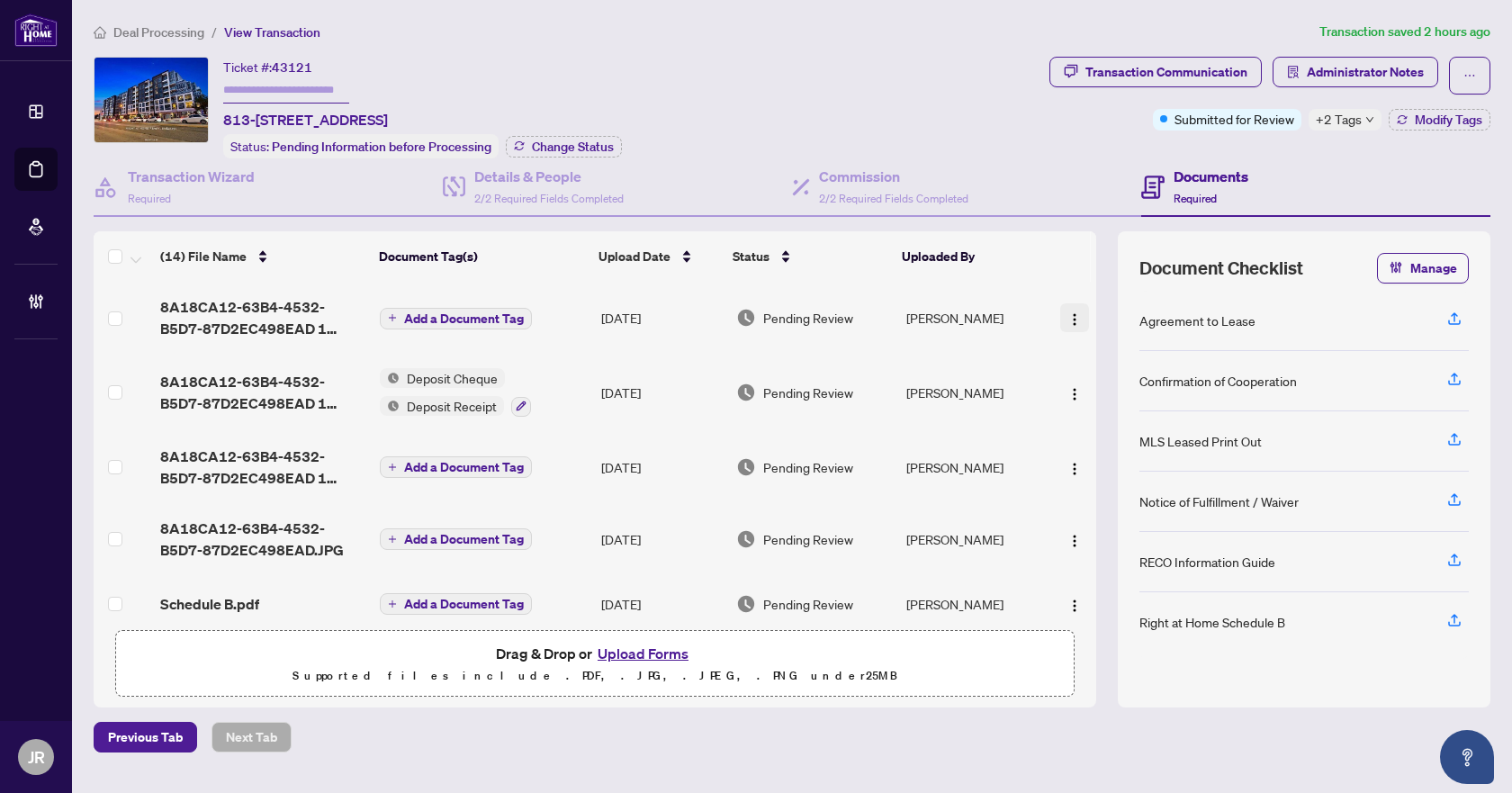
click at [1060, 319] on button "button" at bounding box center [1074, 317] width 28 height 28
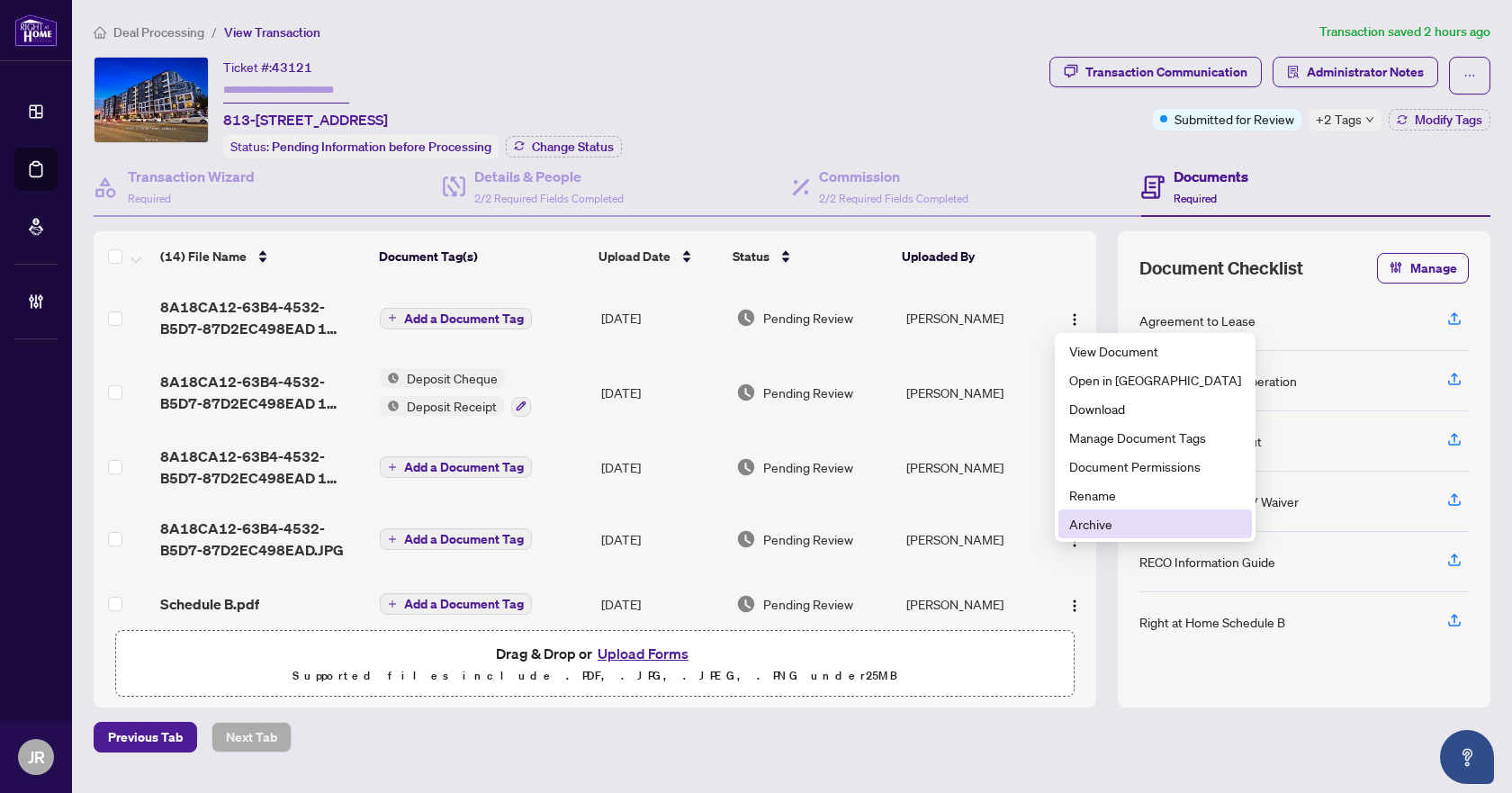
click at [1109, 525] on span "Archive" at bounding box center [1154, 523] width 172 height 20
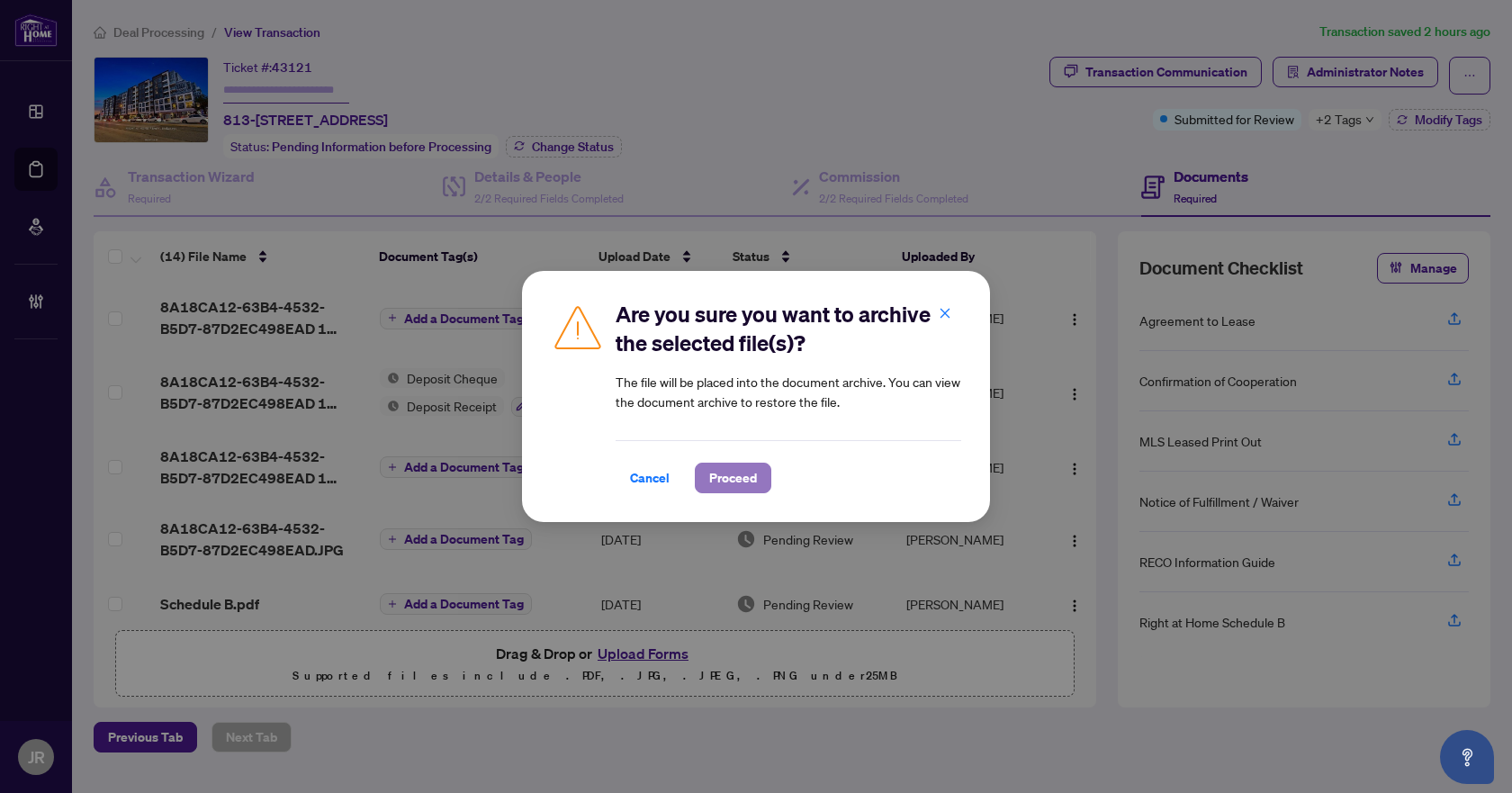
click at [714, 480] on span "Proceed" at bounding box center [732, 477] width 48 height 28
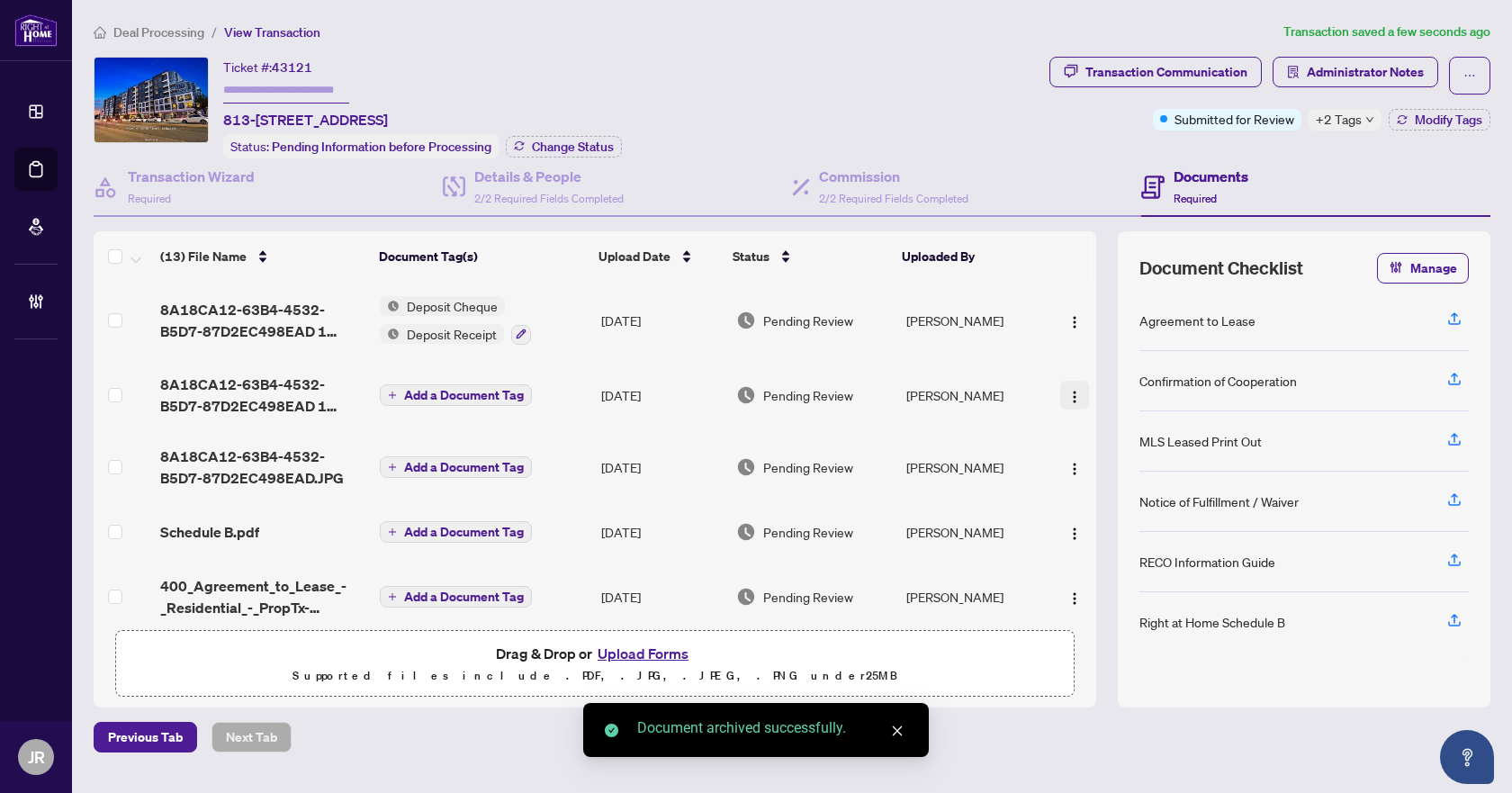
click at [1068, 396] on img "button" at bounding box center [1075, 396] width 15 height 15
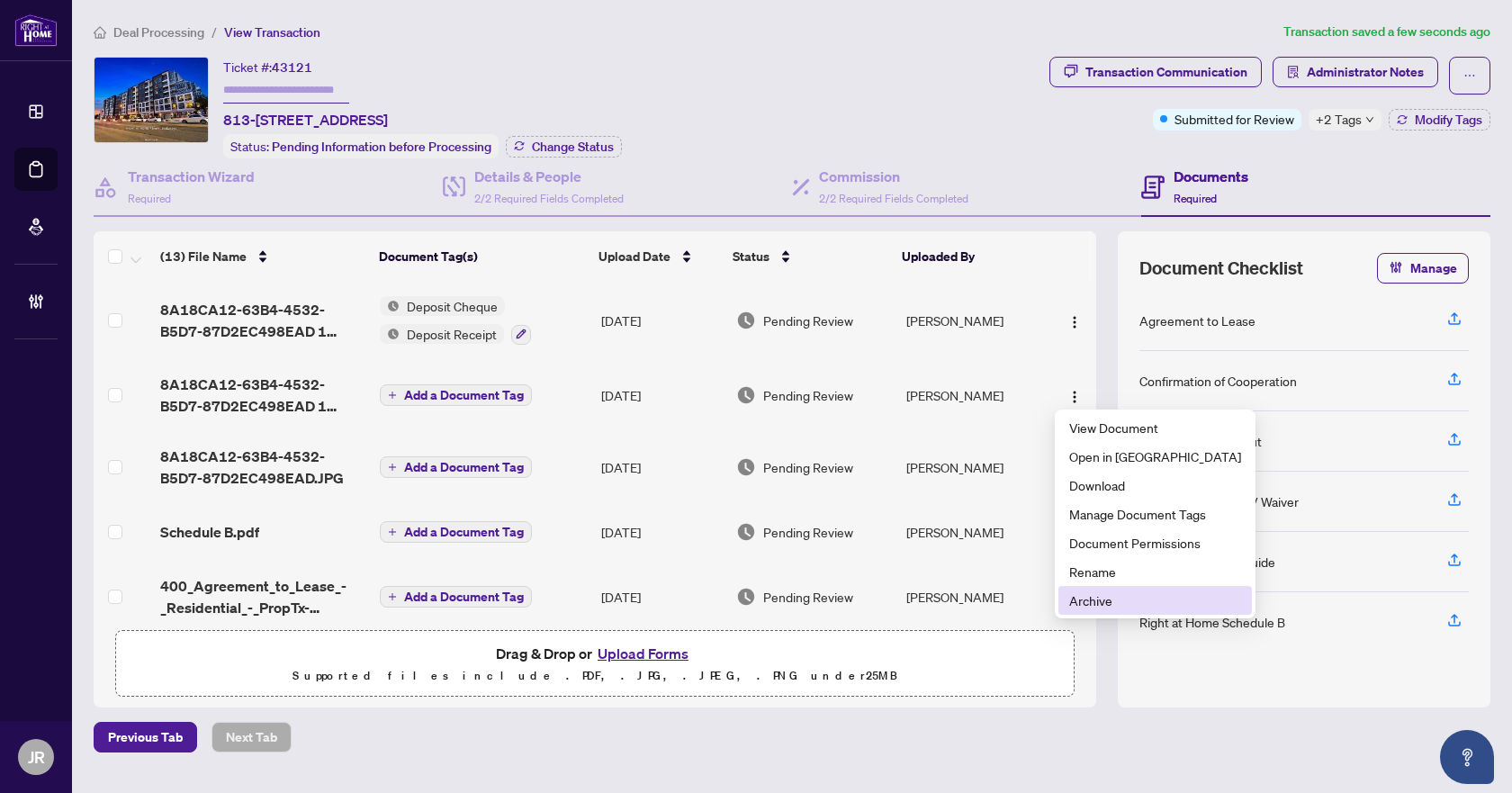
click at [1094, 597] on span "Archive" at bounding box center [1154, 600] width 172 height 20
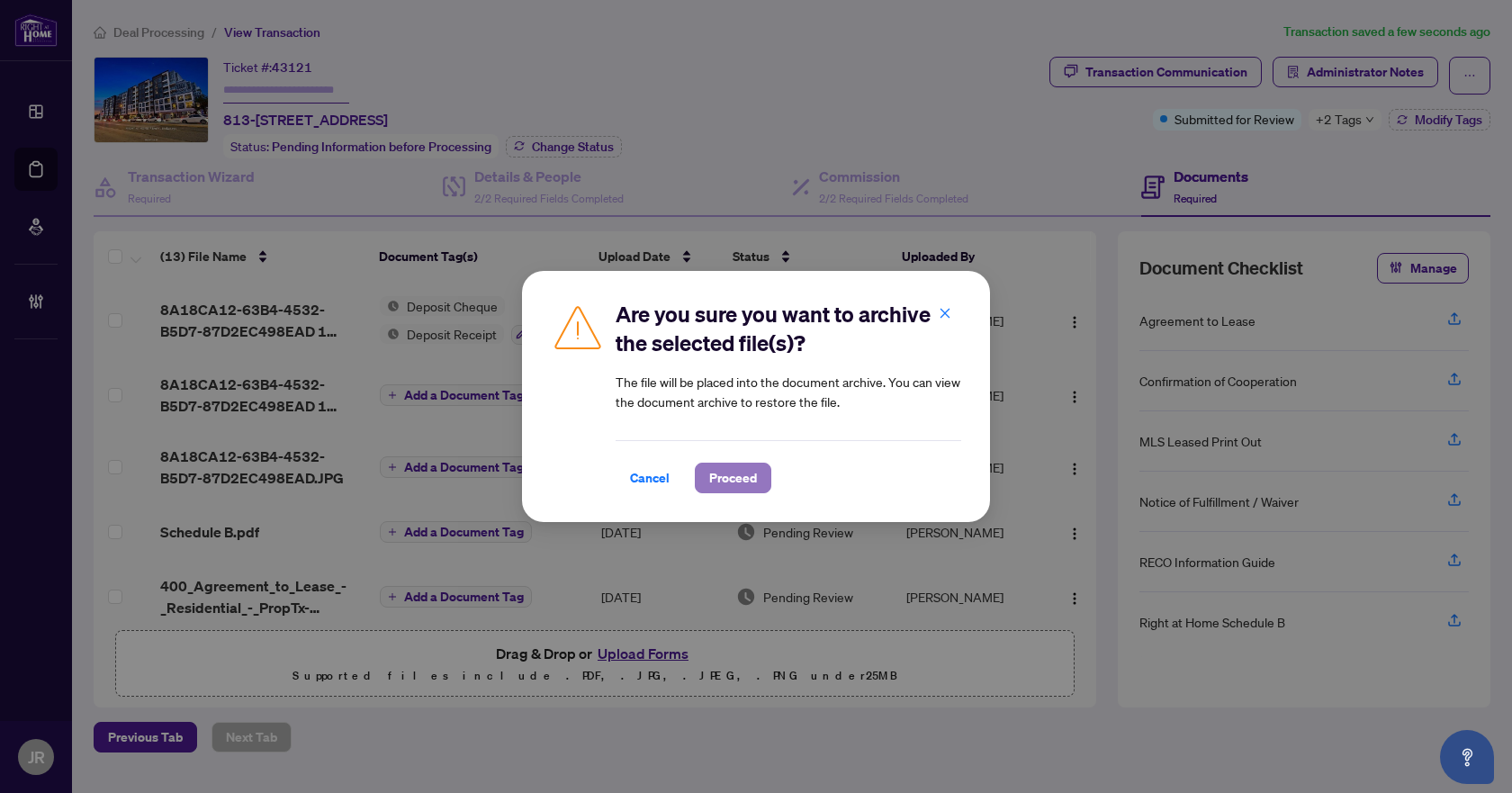
click at [734, 474] on span "Proceed" at bounding box center [732, 477] width 48 height 28
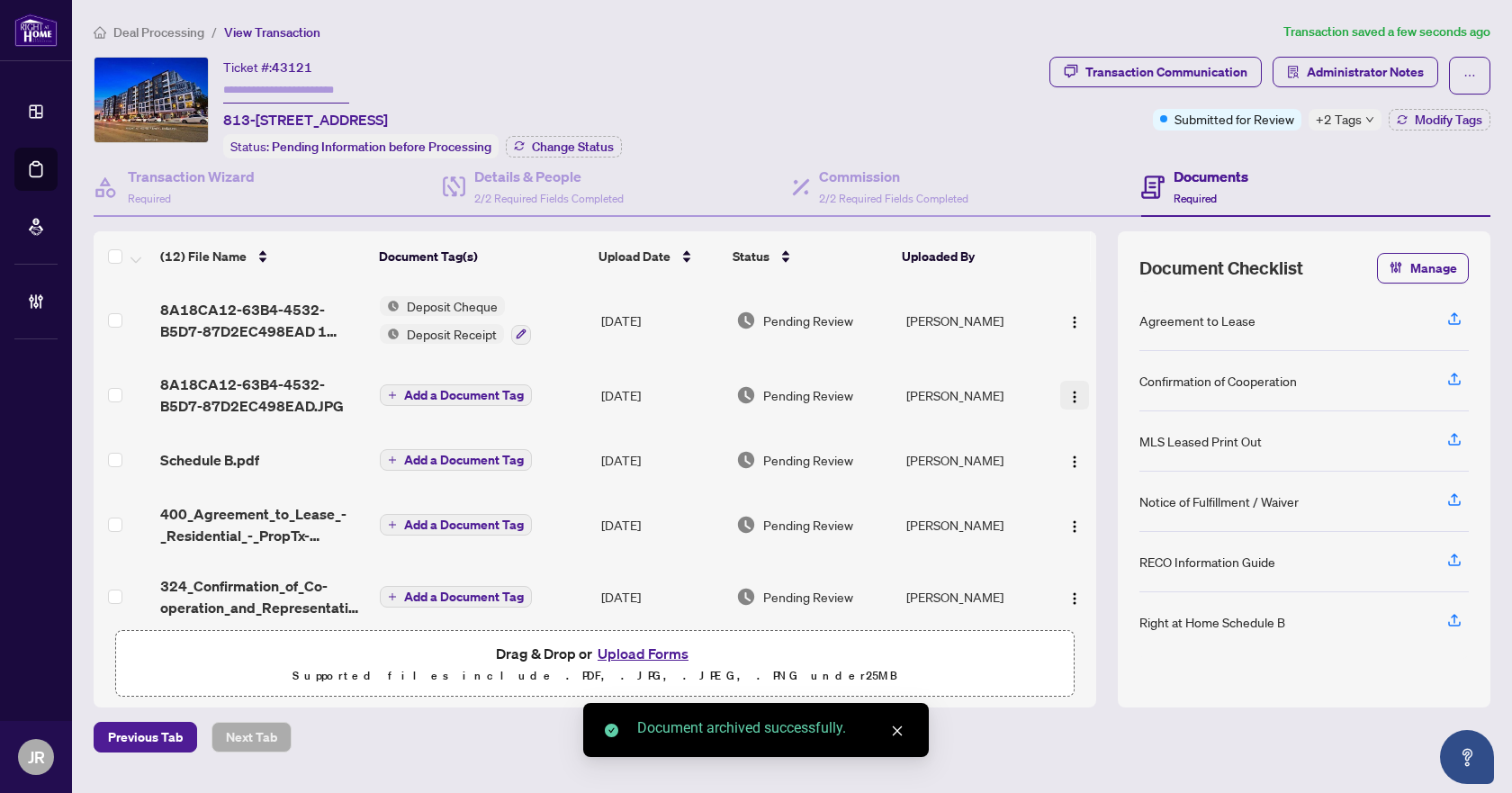
click at [1068, 395] on img "button" at bounding box center [1075, 396] width 15 height 15
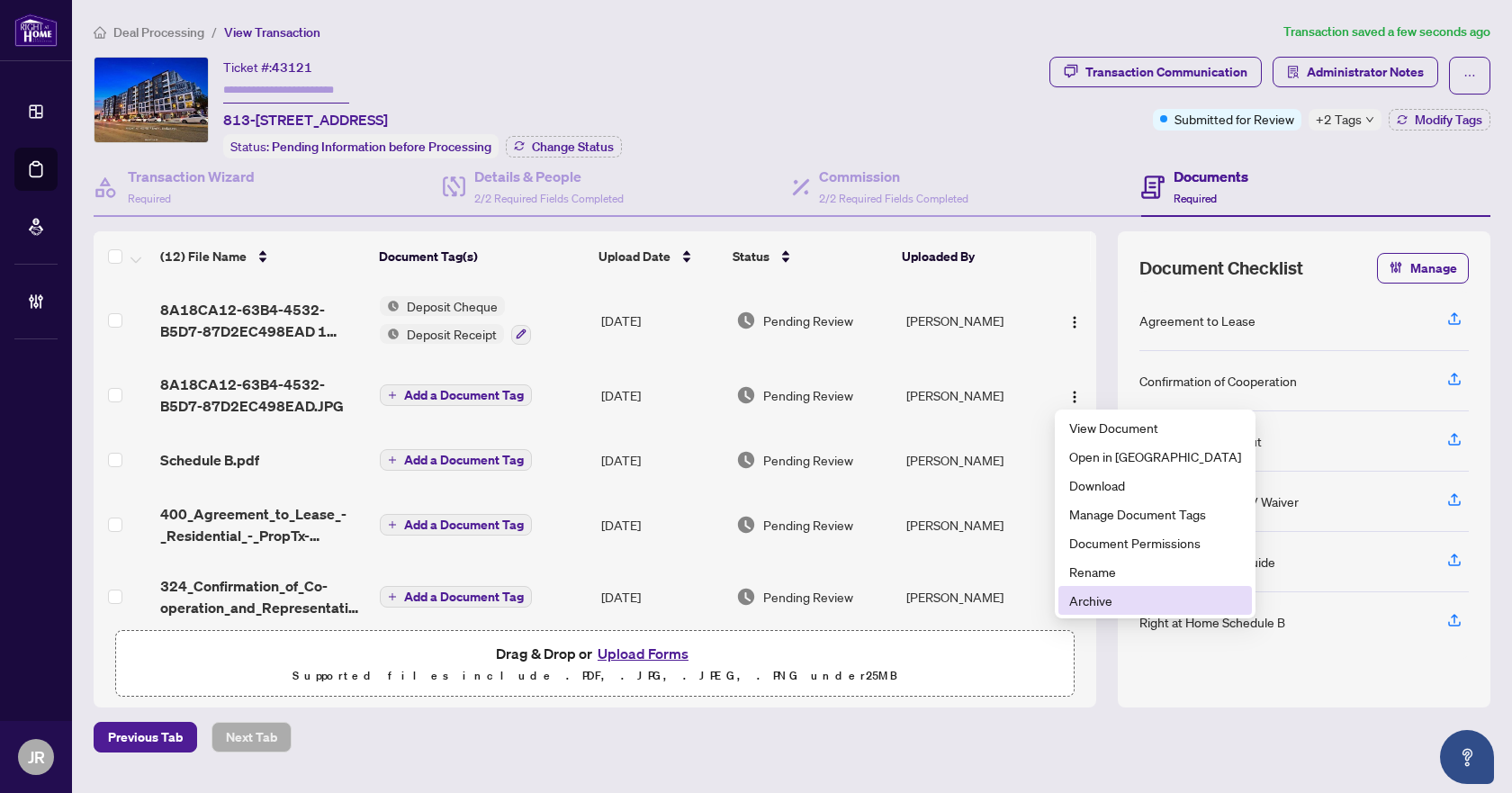
click at [1111, 593] on span "Archive" at bounding box center [1154, 600] width 172 height 20
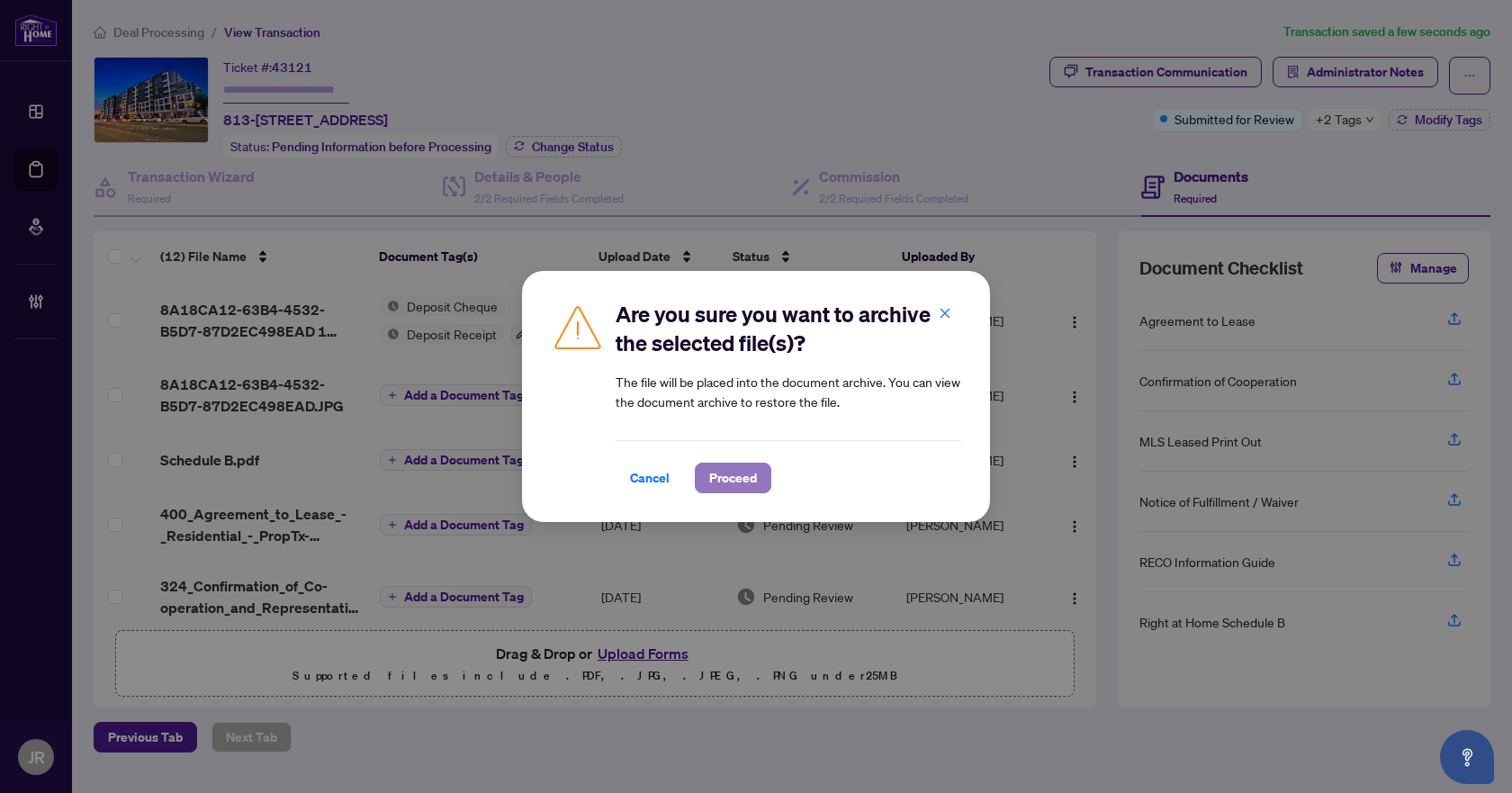
click at [732, 466] on span "Proceed" at bounding box center [732, 477] width 48 height 28
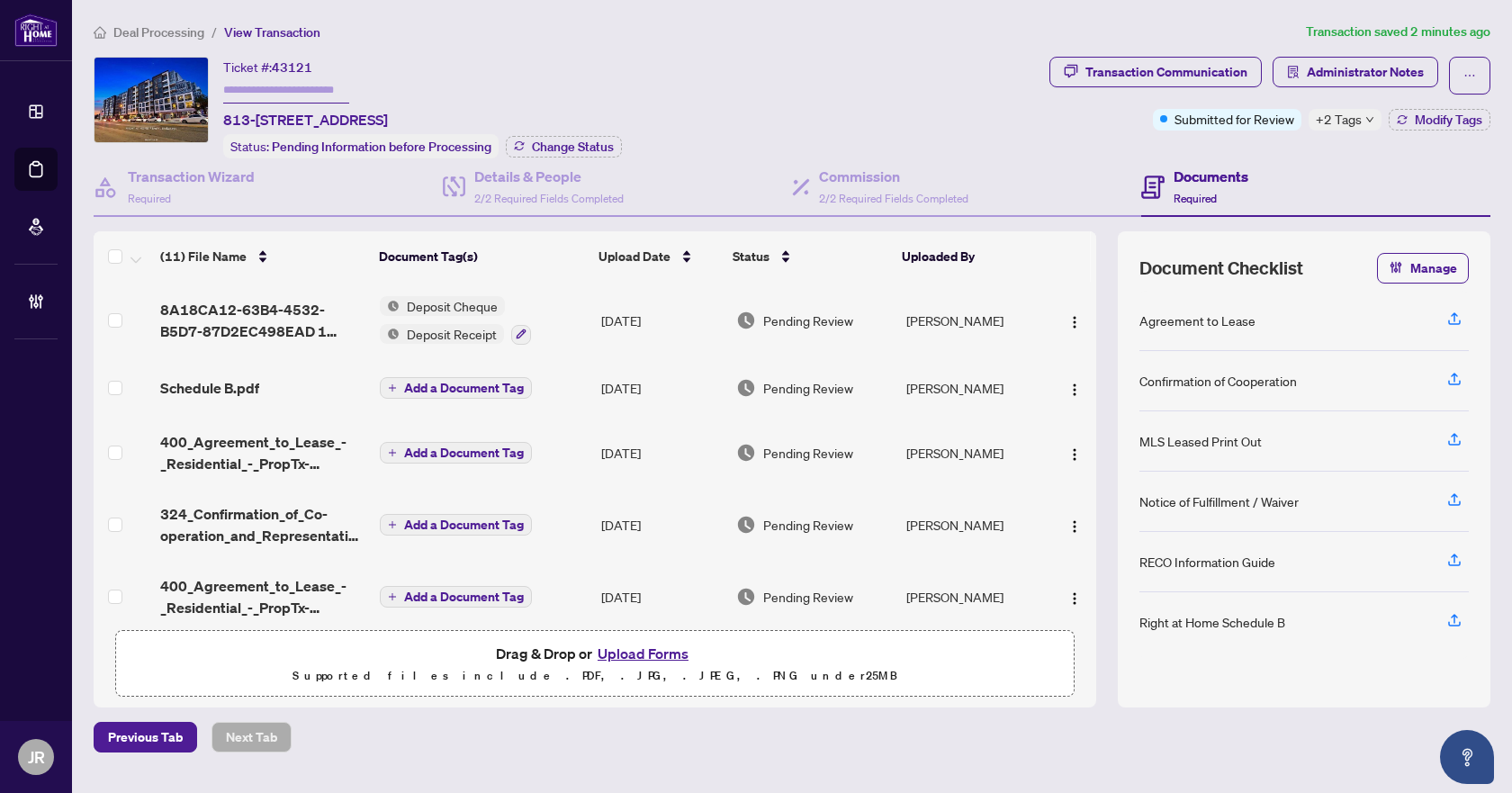
scroll to position [90, 0]
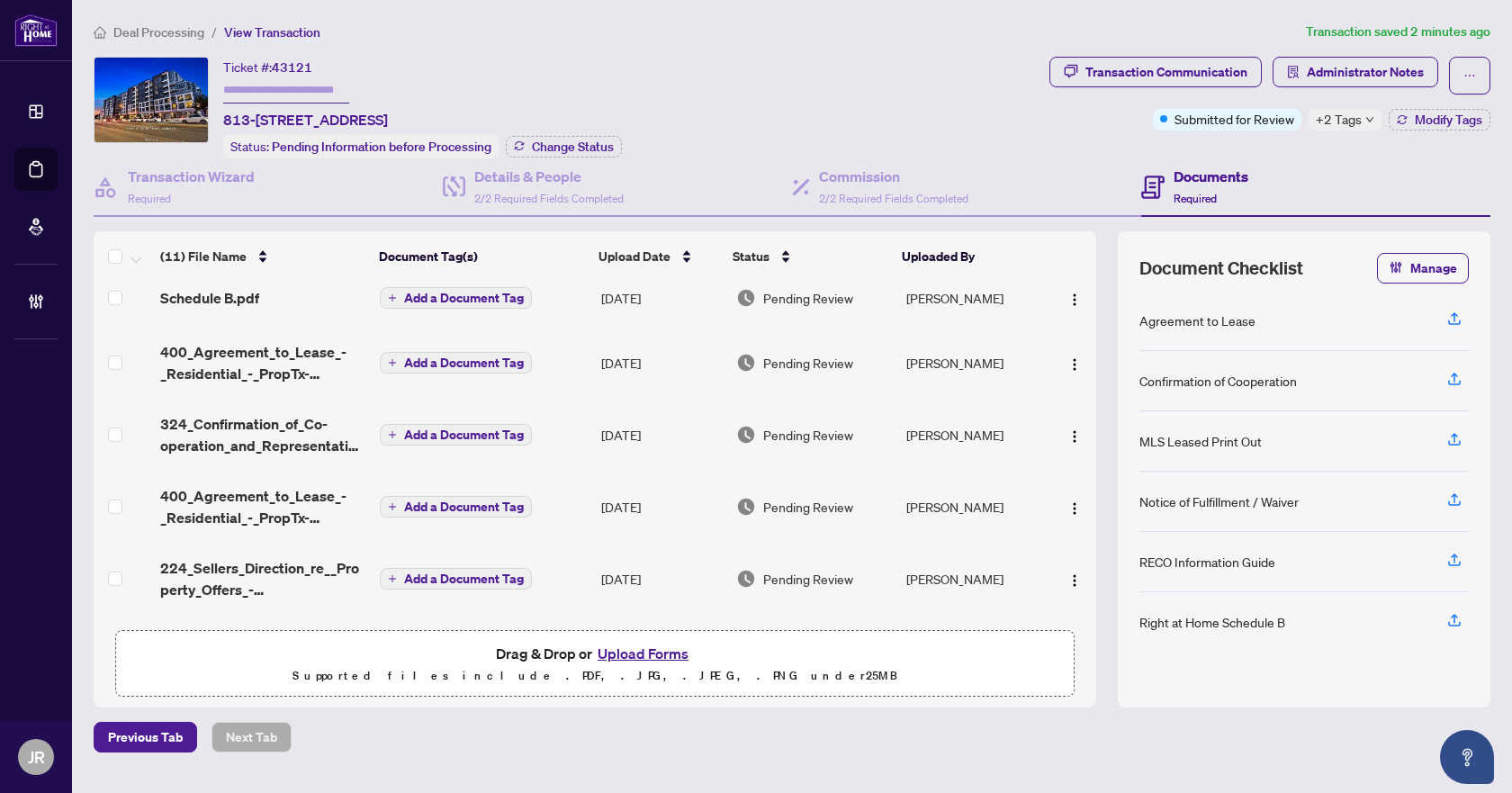
click at [164, 27] on span "Deal Processing" at bounding box center [159, 32] width 91 height 17
